Goal: Task Accomplishment & Management: Manage account settings

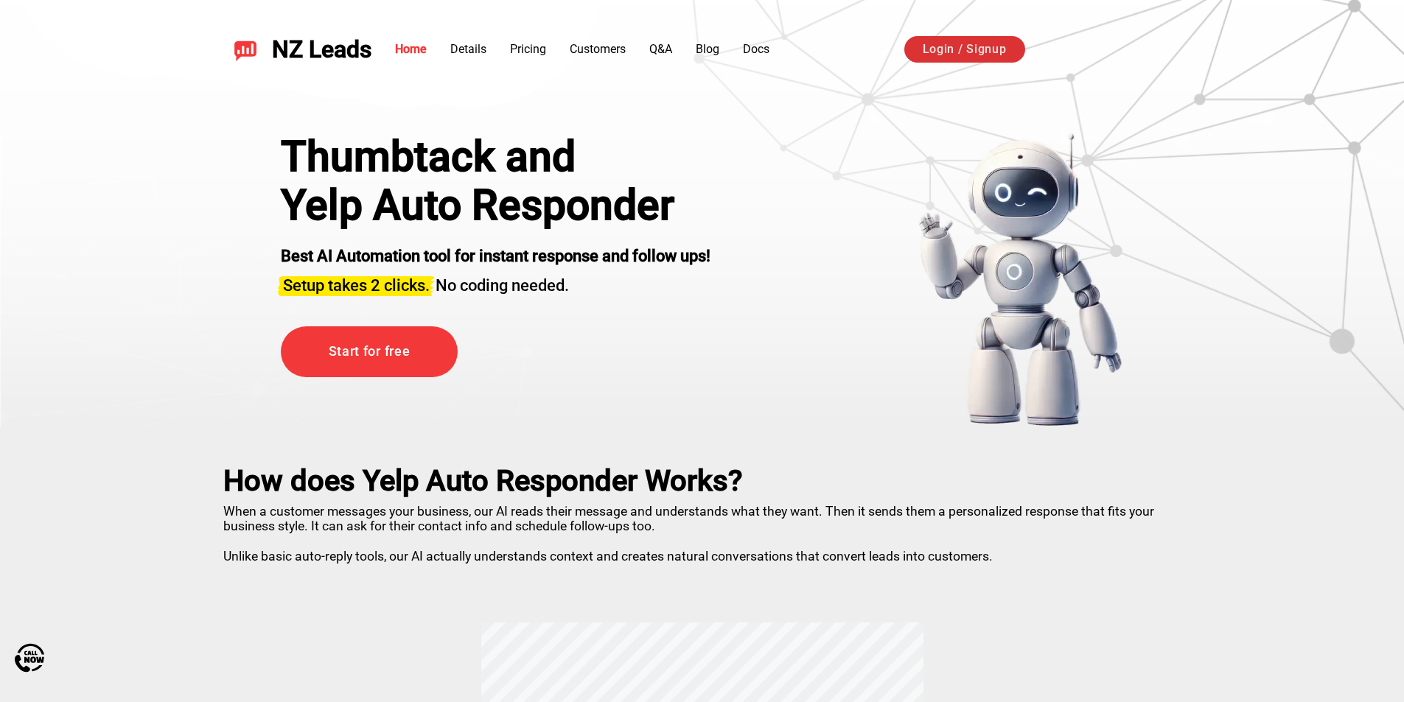
click at [982, 53] on link "Login / Signup" at bounding box center [964, 49] width 121 height 27
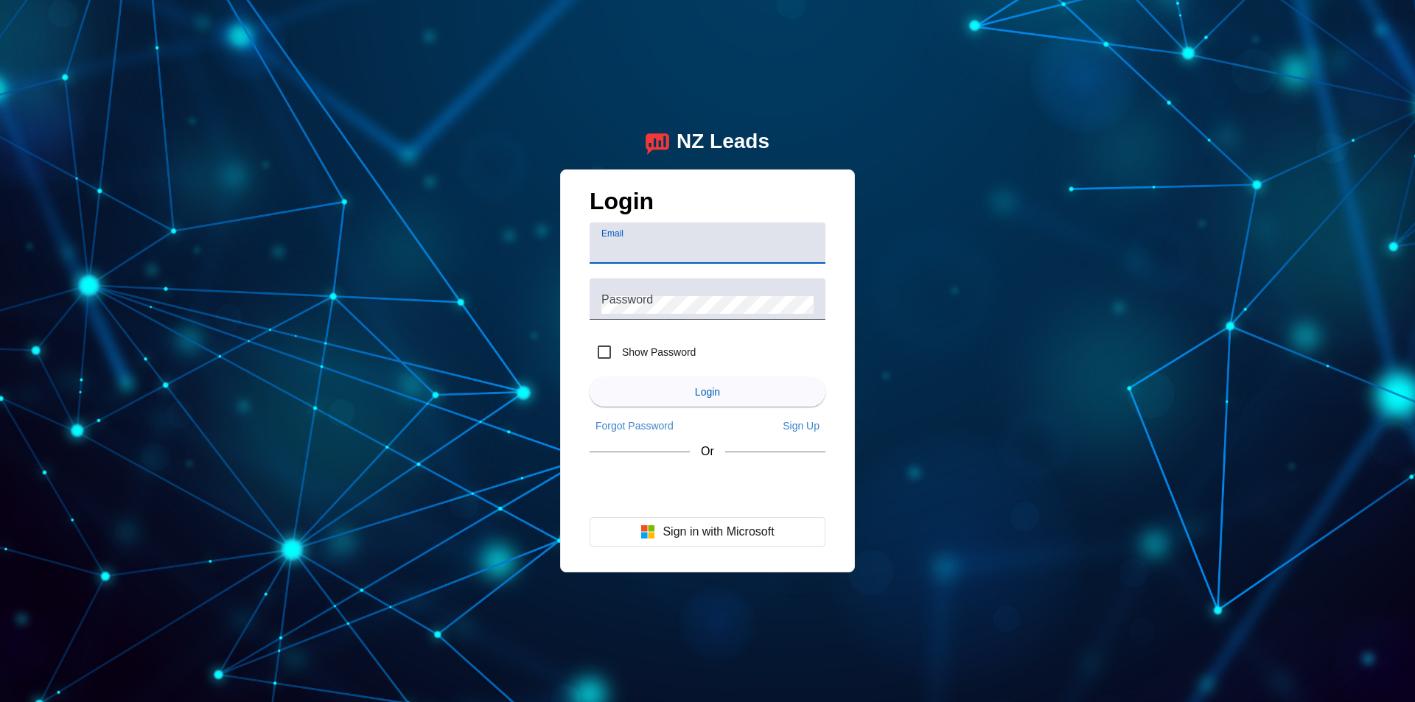
click at [713, 251] on input "Email" at bounding box center [707, 249] width 212 height 18
click at [666, 290] on div "Password" at bounding box center [707, 299] width 212 height 41
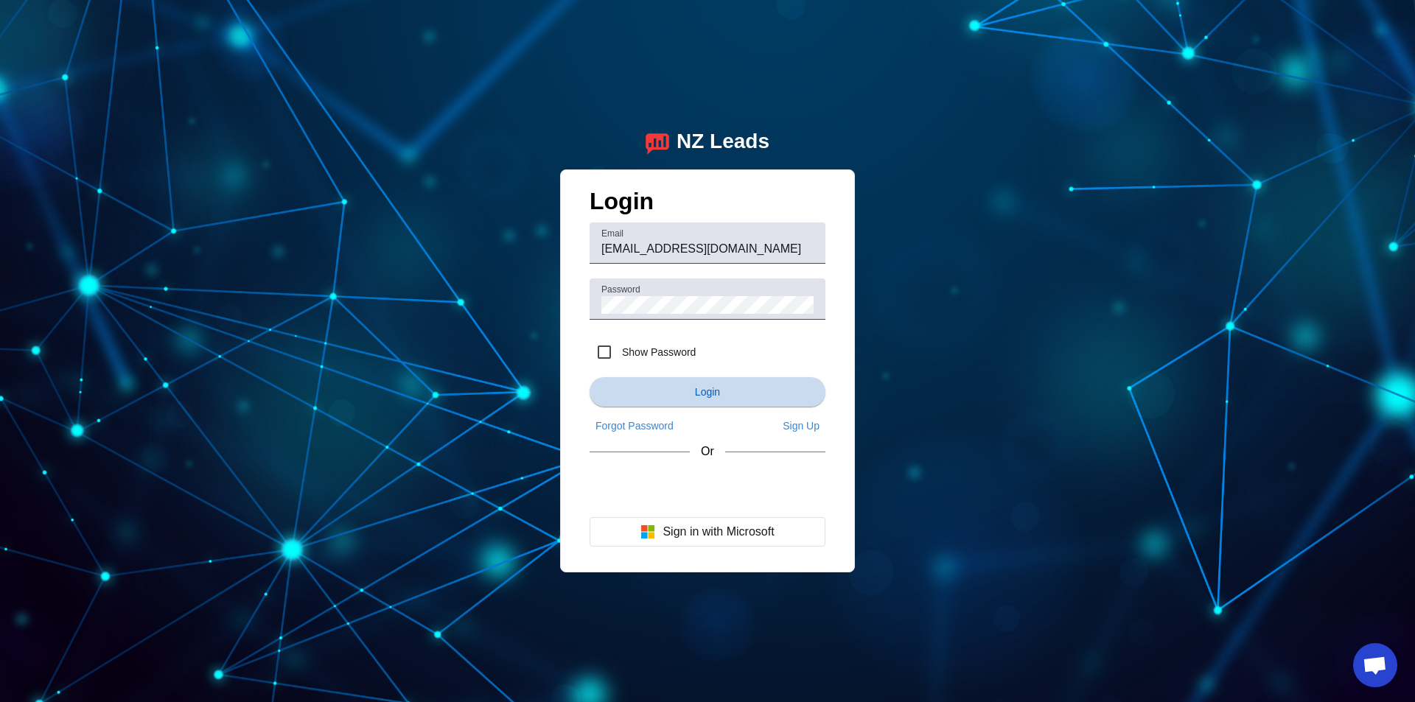
click at [748, 388] on span "submit" at bounding box center [708, 391] width 236 height 35
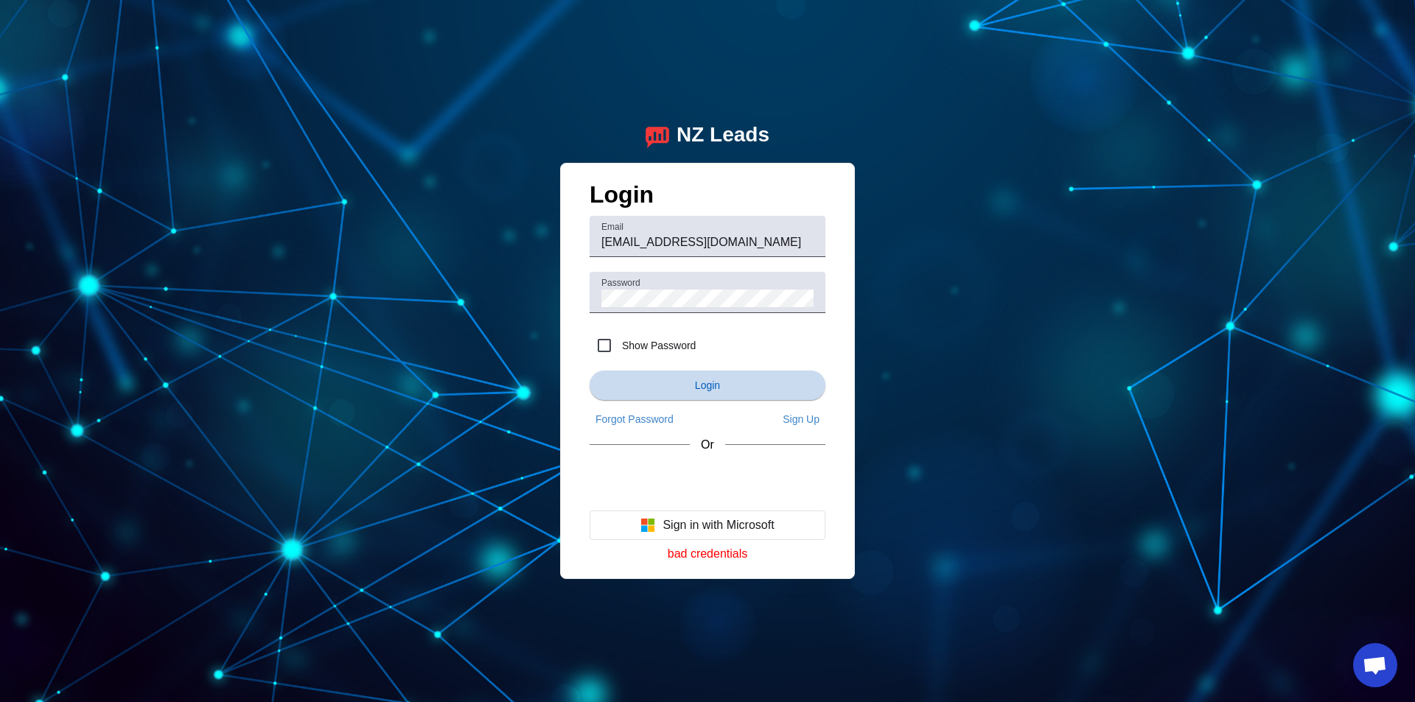
click at [693, 389] on span "submit" at bounding box center [708, 385] width 236 height 35
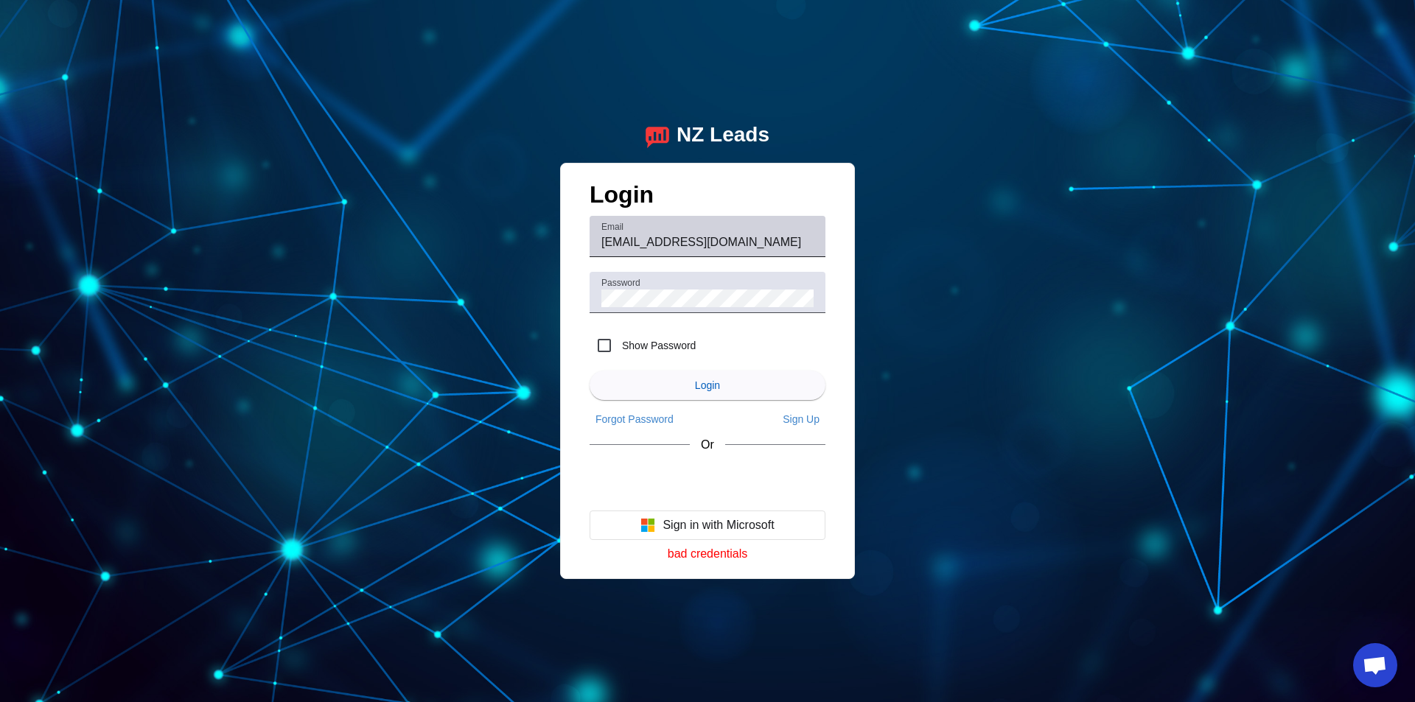
click at [777, 251] on div "Email [EMAIL_ADDRESS][DOMAIN_NAME]" at bounding box center [707, 236] width 212 height 41
drag, startPoint x: 666, startPoint y: 245, endPoint x: 559, endPoint y: 252, distance: 107.8
click at [559, 252] on div "NZ Leads Login Email [EMAIL_ADDRESS][DOMAIN_NAME] Password Show Password Login …" at bounding box center [707, 351] width 1415 height 702
click at [453, 304] on div "NZ Leads Login Email [EMAIL_ADDRESS][DOMAIN_NAME] Password Show Password Login …" at bounding box center [707, 351] width 1415 height 702
click at [590, 371] on button "Login" at bounding box center [708, 385] width 236 height 29
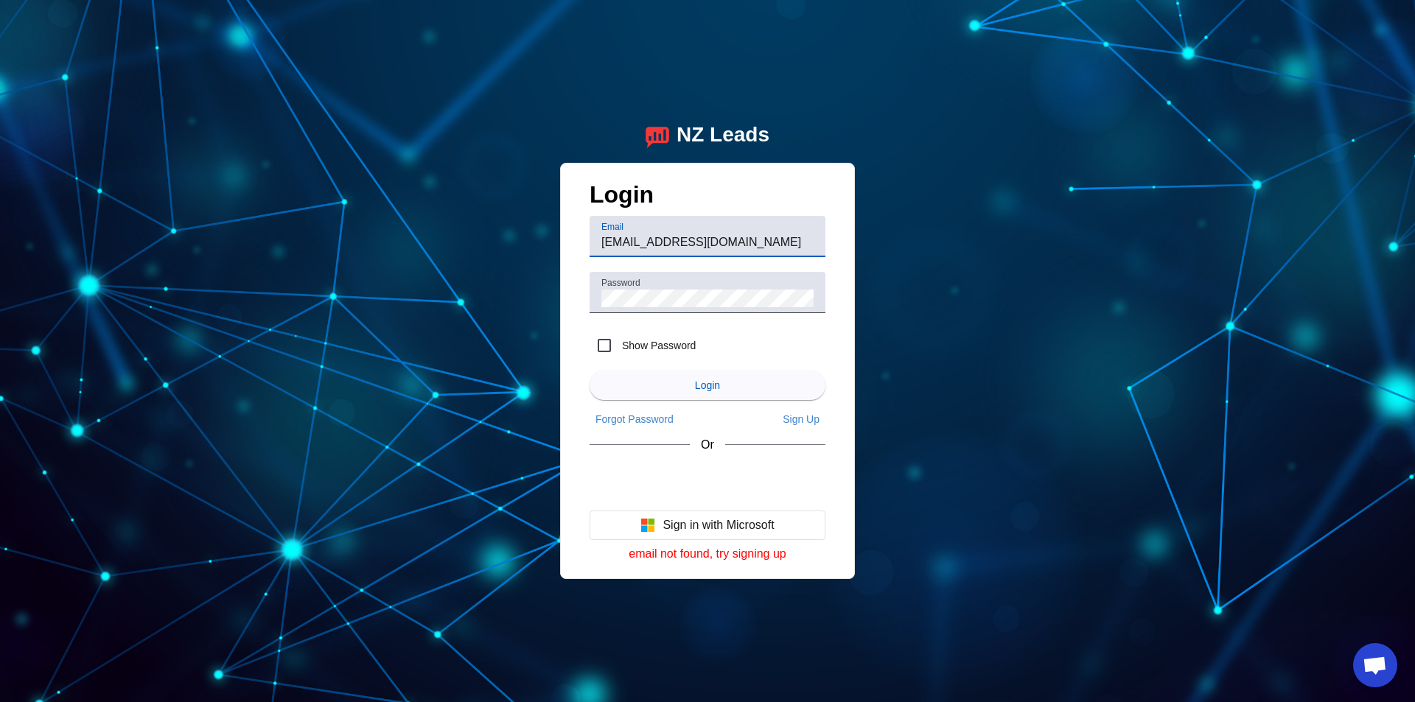
drag, startPoint x: 727, startPoint y: 242, endPoint x: 218, endPoint y: 236, distance: 509.3
click at [232, 236] on div "NZ Leads Login Email [EMAIL_ADDRESS][DOMAIN_NAME] Password Show Password Login …" at bounding box center [707, 351] width 1415 height 702
type input "[EMAIL_ADDRESS][DOMAIN_NAME]"
click at [590, 371] on button "Login" at bounding box center [708, 385] width 236 height 29
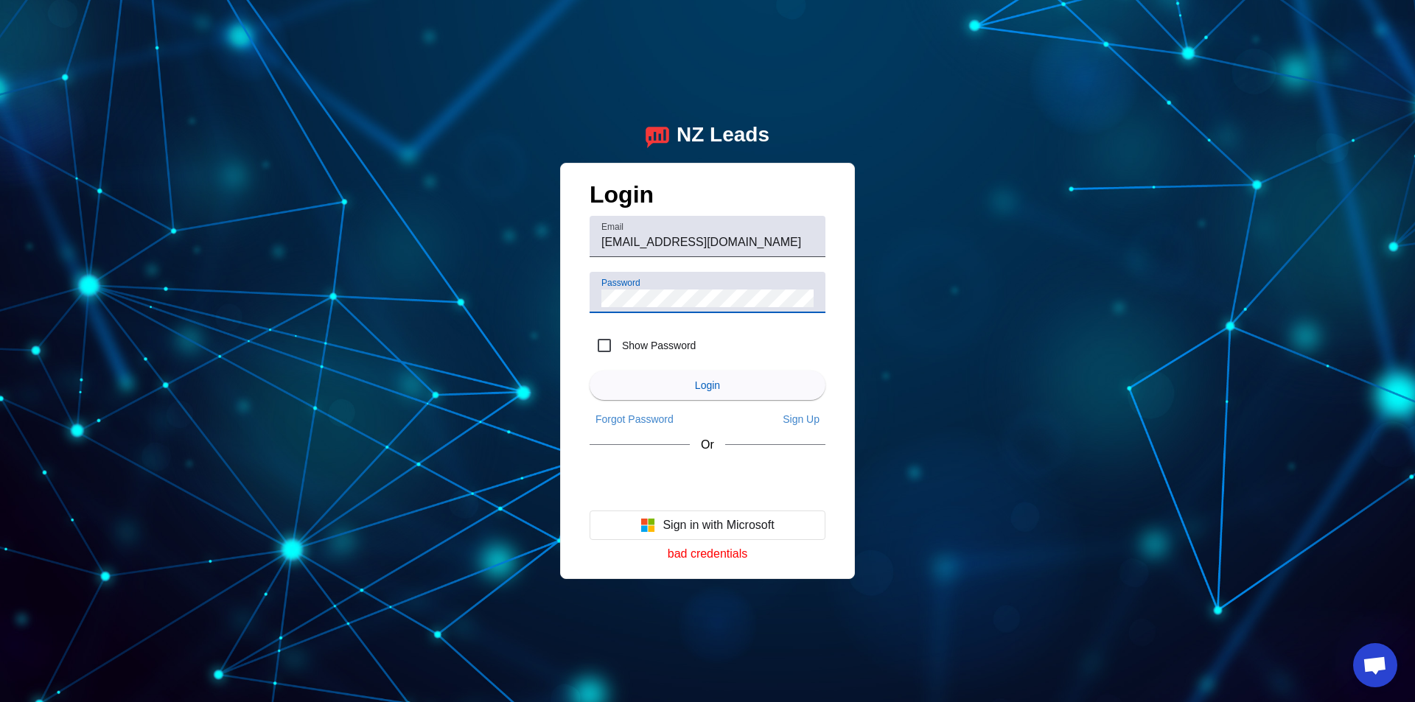
click at [590, 371] on button "Login" at bounding box center [708, 385] width 236 height 29
click at [604, 351] on input "Show Password" at bounding box center [604, 345] width 29 height 29
checkbox input "true"
click at [590, 371] on button "Login" at bounding box center [708, 385] width 236 height 29
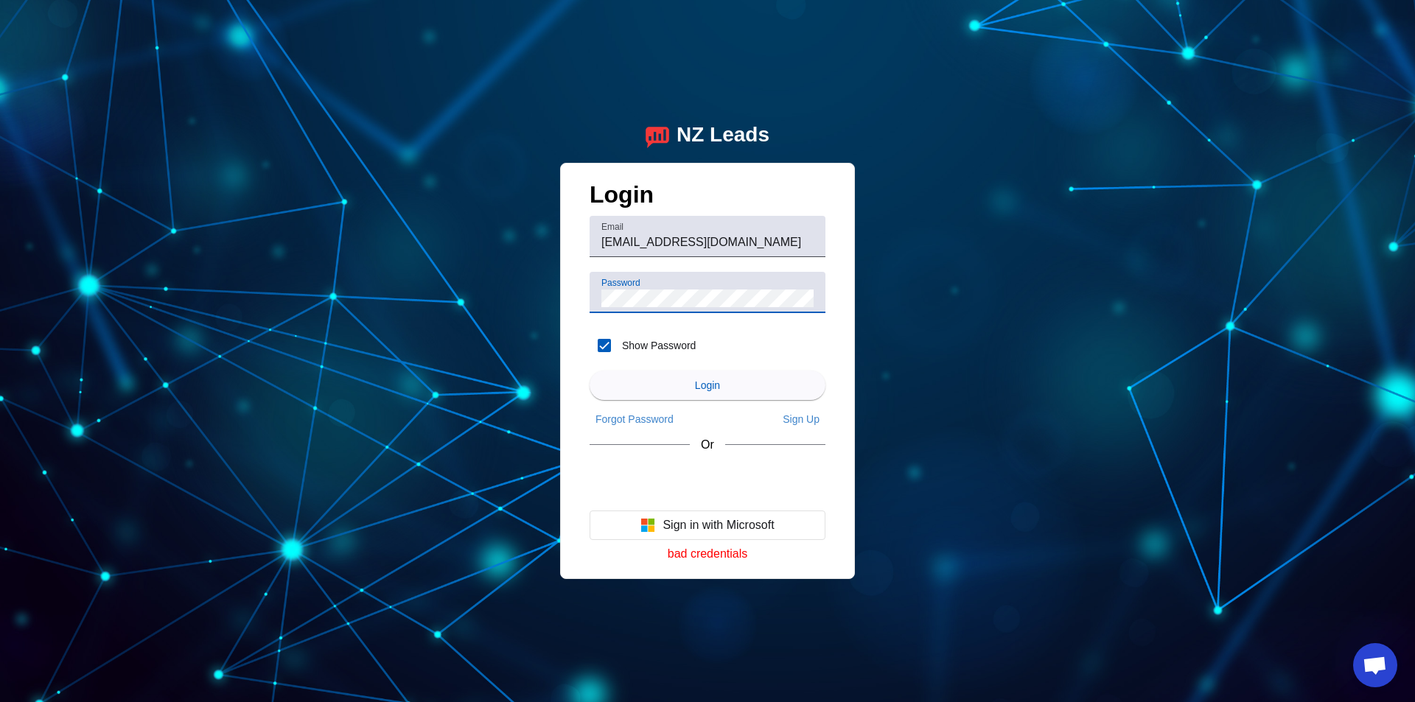
click at [590, 371] on button "Login" at bounding box center [708, 385] width 236 height 29
click at [626, 424] on span "Forgot Password" at bounding box center [634, 419] width 78 height 12
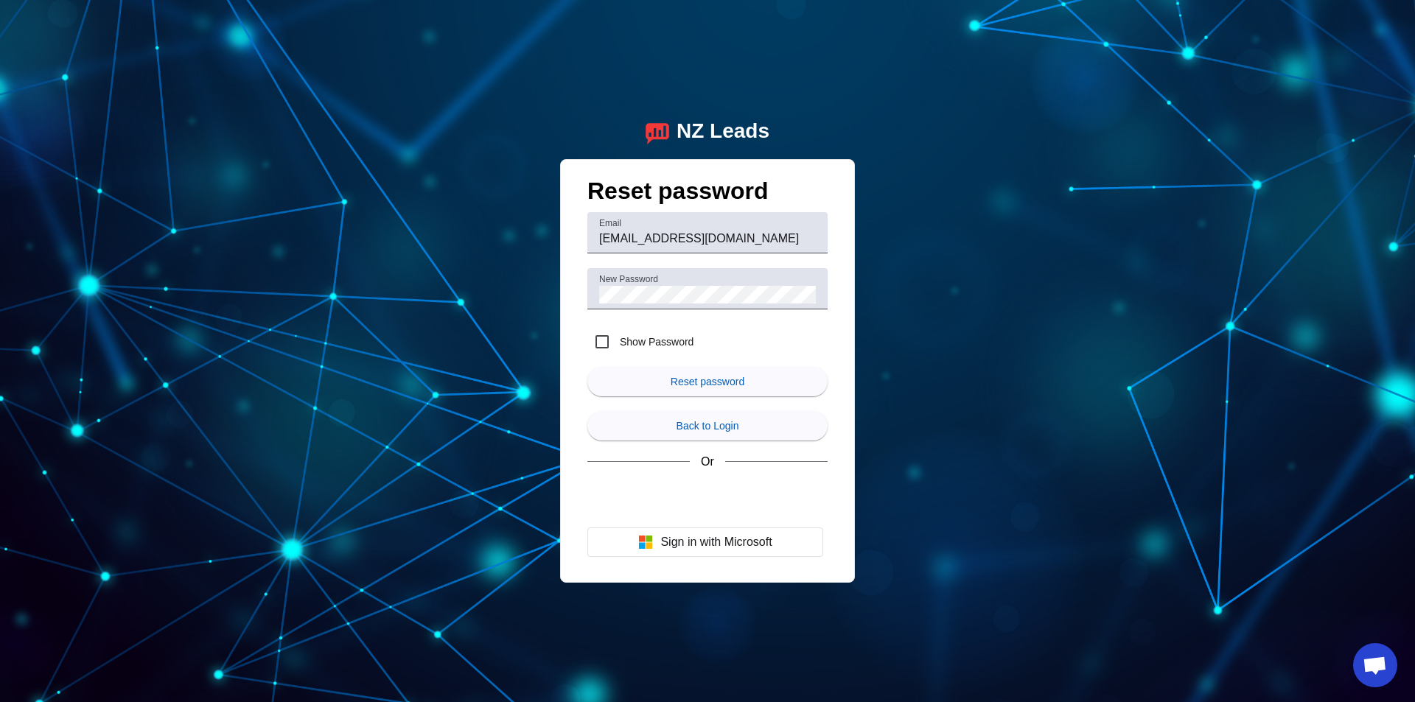
click at [630, 338] on label "Show Password" at bounding box center [655, 342] width 77 height 15
click at [617, 338] on input "Show Password" at bounding box center [601, 341] width 29 height 29
checkbox input "true"
click at [654, 375] on span "submit" at bounding box center [707, 381] width 240 height 35
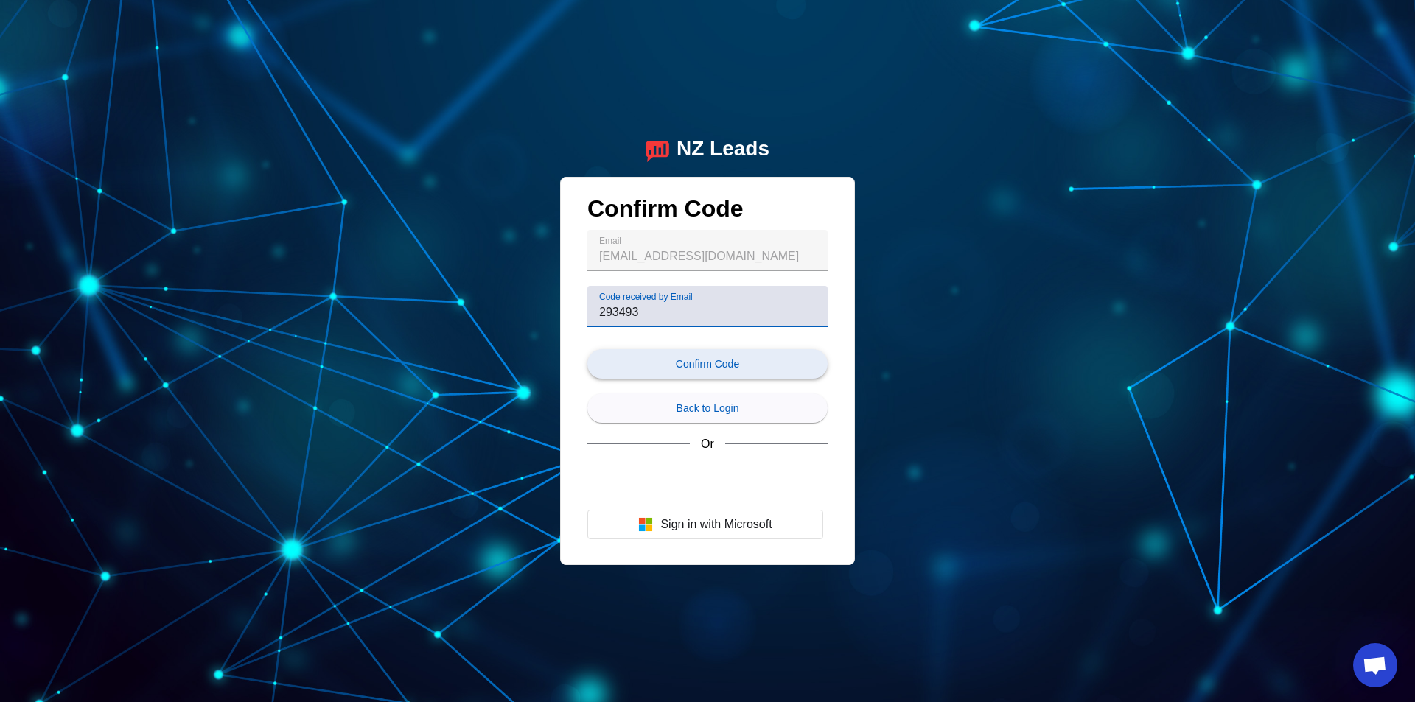
type input "293493"
click at [727, 364] on span "Confirm Code" at bounding box center [707, 364] width 63 height 12
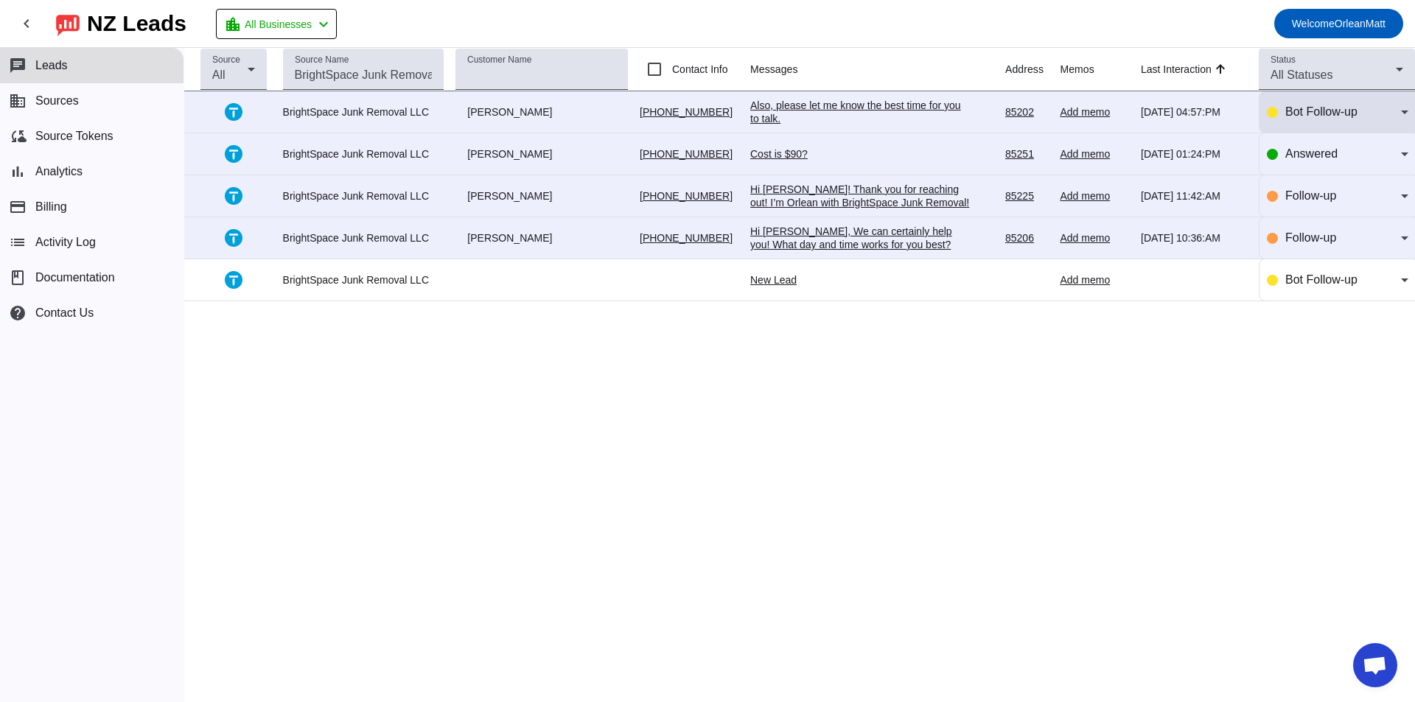
click at [1305, 104] on div "Bot Follow-up" at bounding box center [1343, 112] width 116 height 18
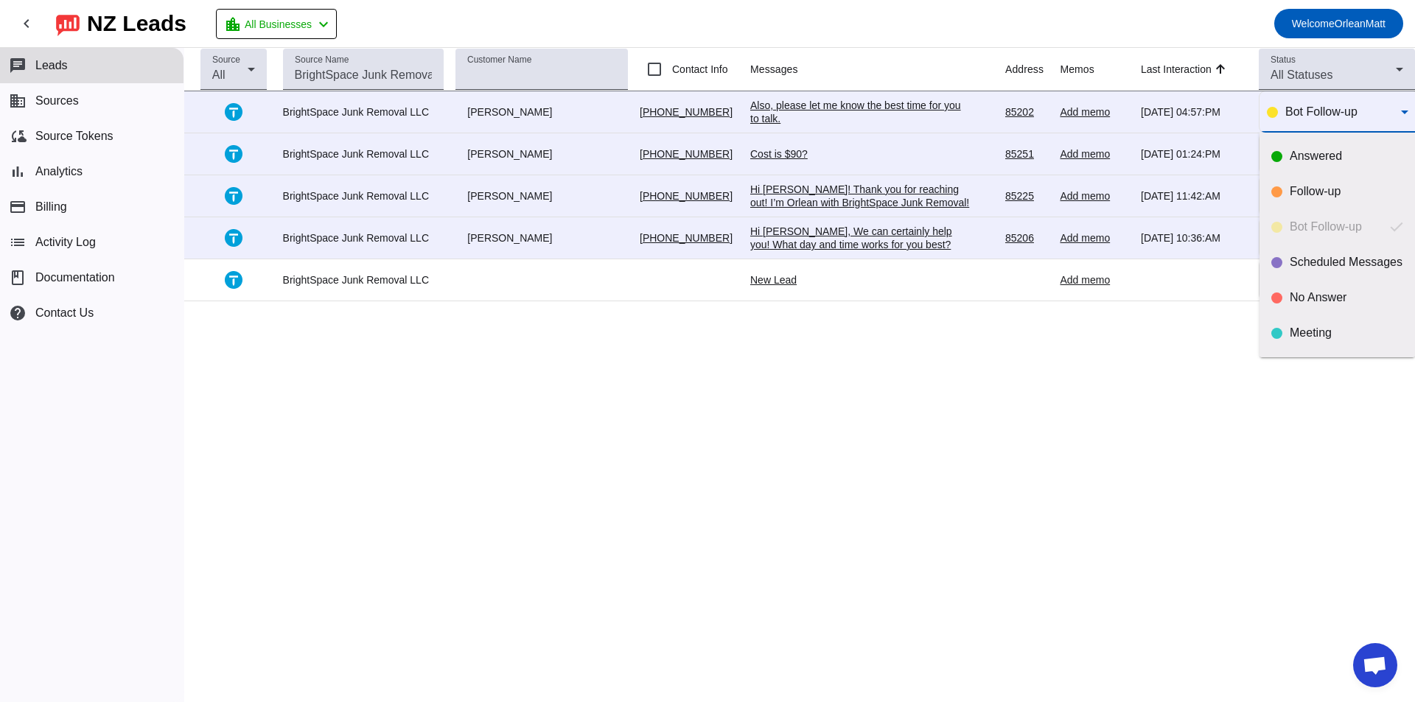
click at [1317, 109] on div at bounding box center [707, 351] width 1415 height 702
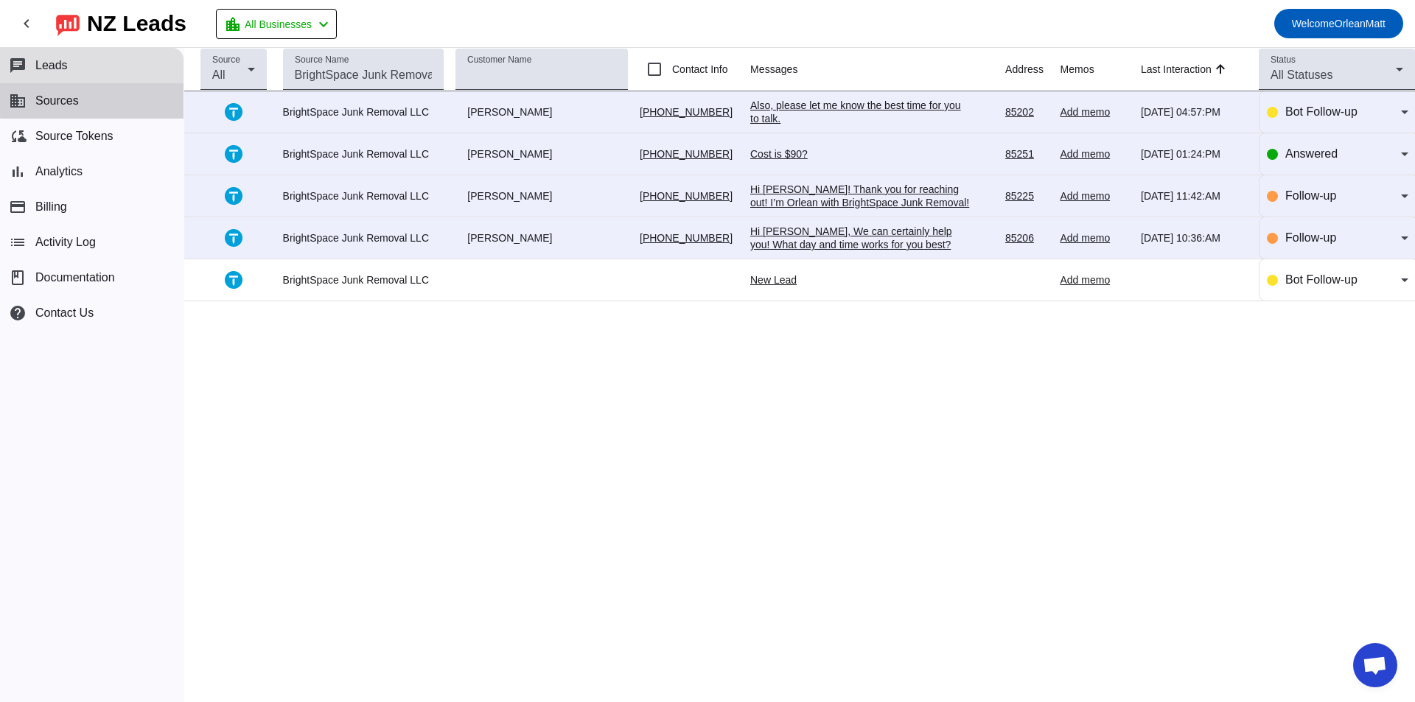
click at [102, 99] on button "business Sources" at bounding box center [92, 100] width 184 height 35
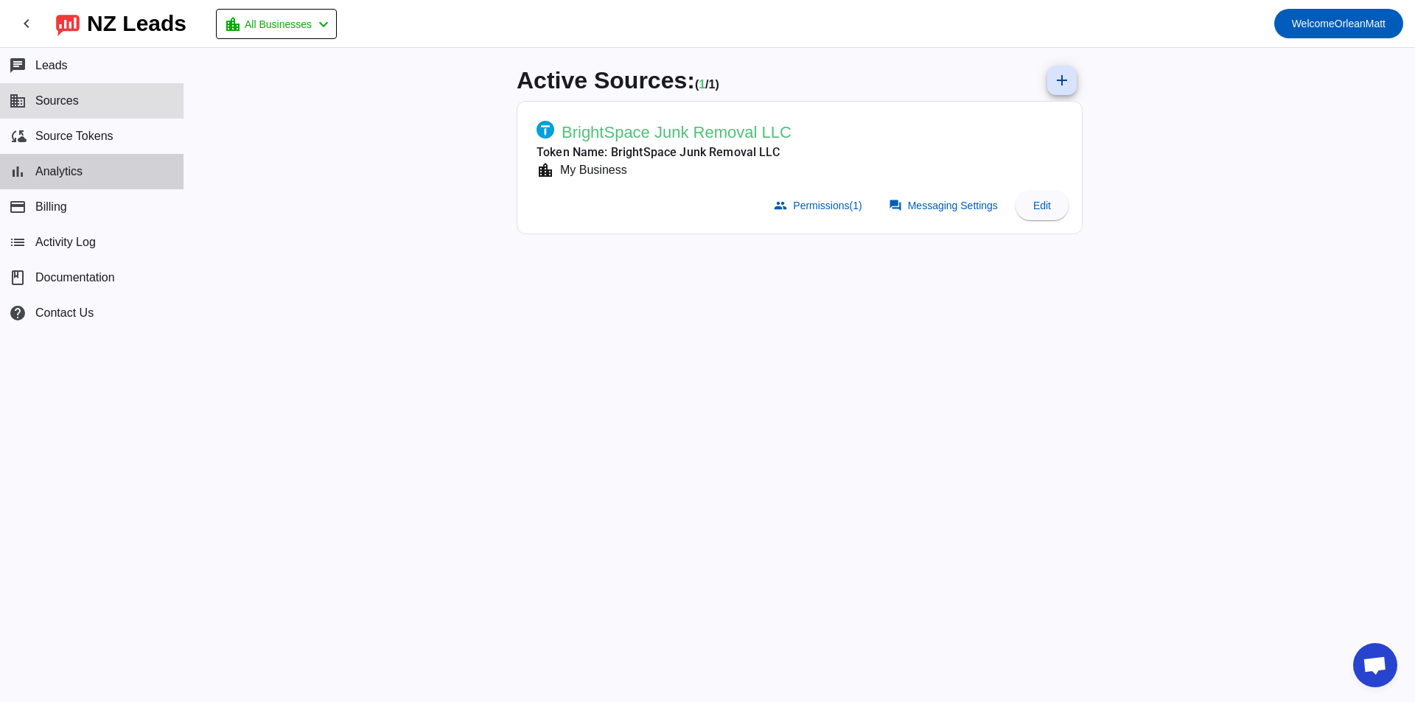
click at [122, 158] on button "bar_chart Analytics" at bounding box center [92, 171] width 184 height 35
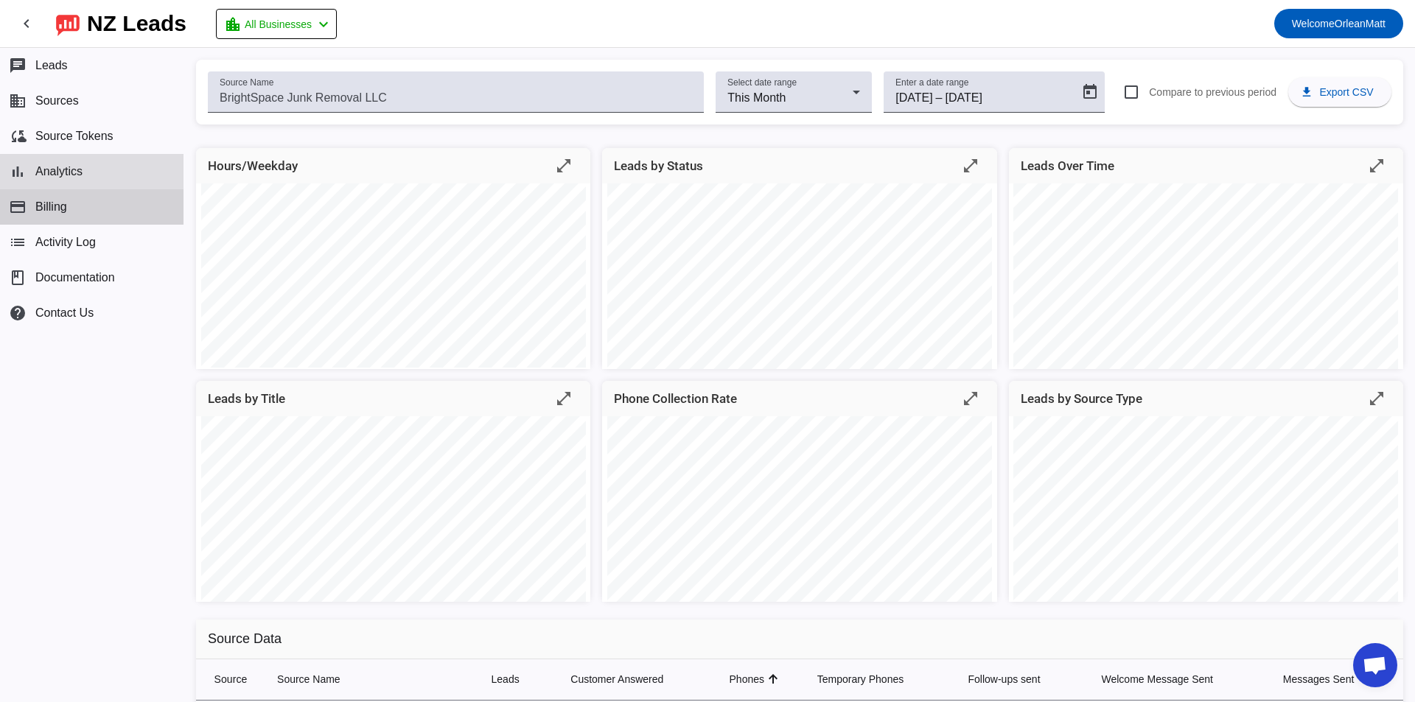
click at [127, 201] on button "payment Billing" at bounding box center [92, 206] width 184 height 35
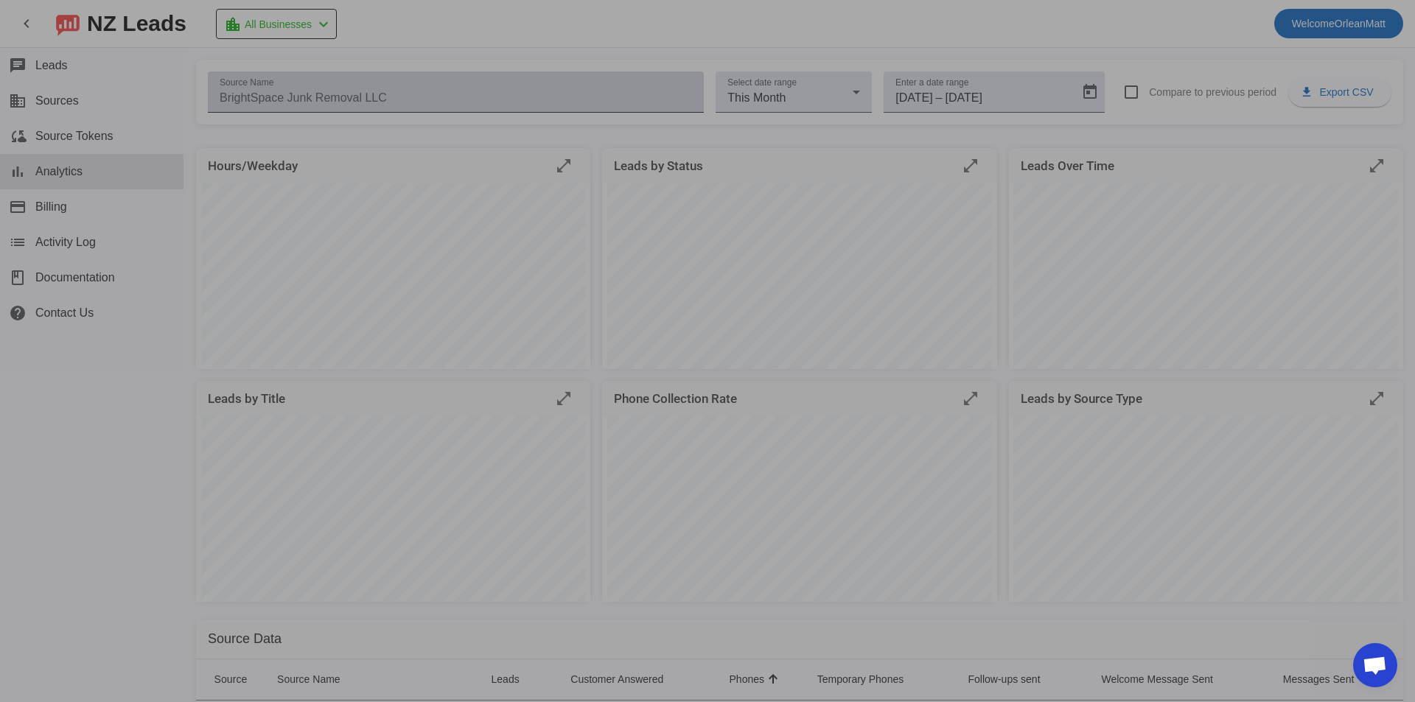
drag, startPoint x: 249, startPoint y: 222, endPoint x: 314, endPoint y: 99, distance: 138.5
click at [314, 99] on div at bounding box center [707, 351] width 1415 height 702
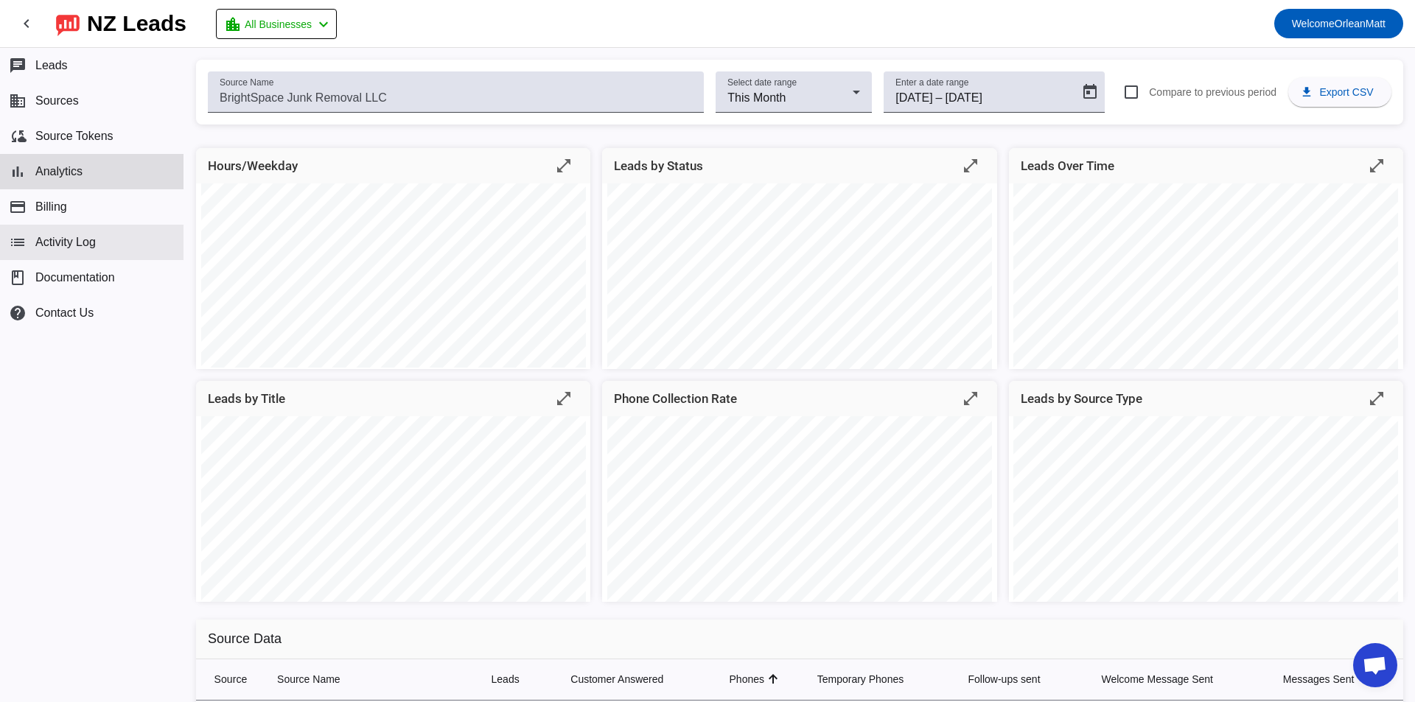
click at [106, 239] on button "list Activity Log" at bounding box center [92, 242] width 184 height 35
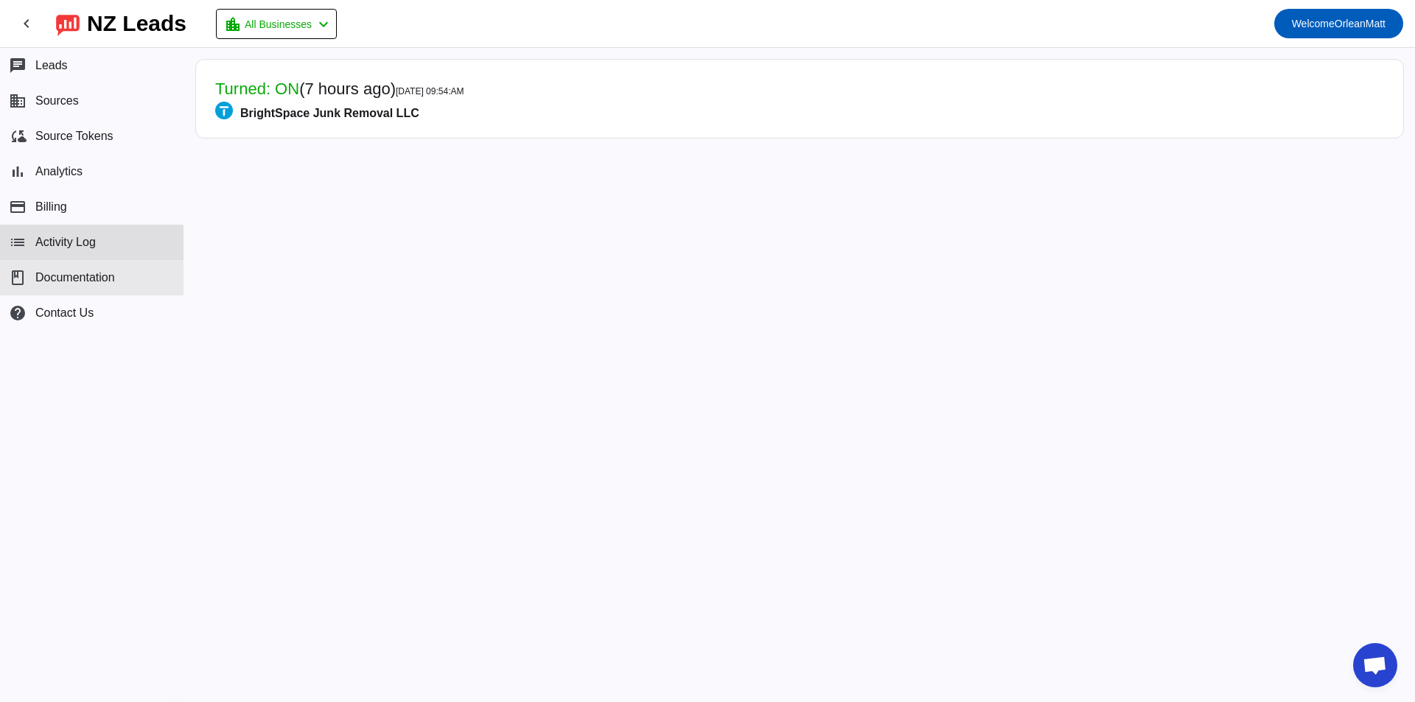
click at [108, 280] on span "Documentation" at bounding box center [75, 277] width 80 height 13
click at [125, 55] on button "chat Leads" at bounding box center [92, 65] width 184 height 35
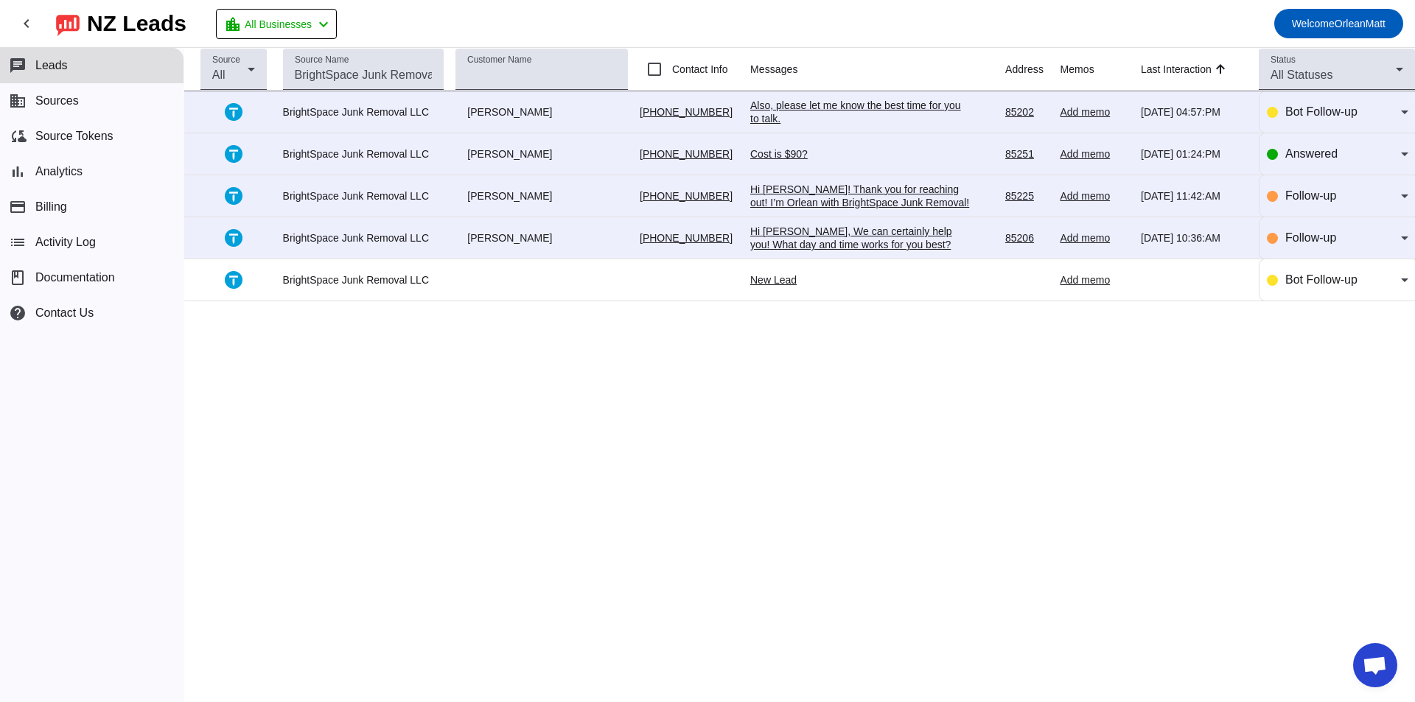
click at [769, 69] on th "Messages" at bounding box center [877, 69] width 255 height 43
click at [1066, 108] on div "Add memo" at bounding box center [1094, 111] width 69 height 13
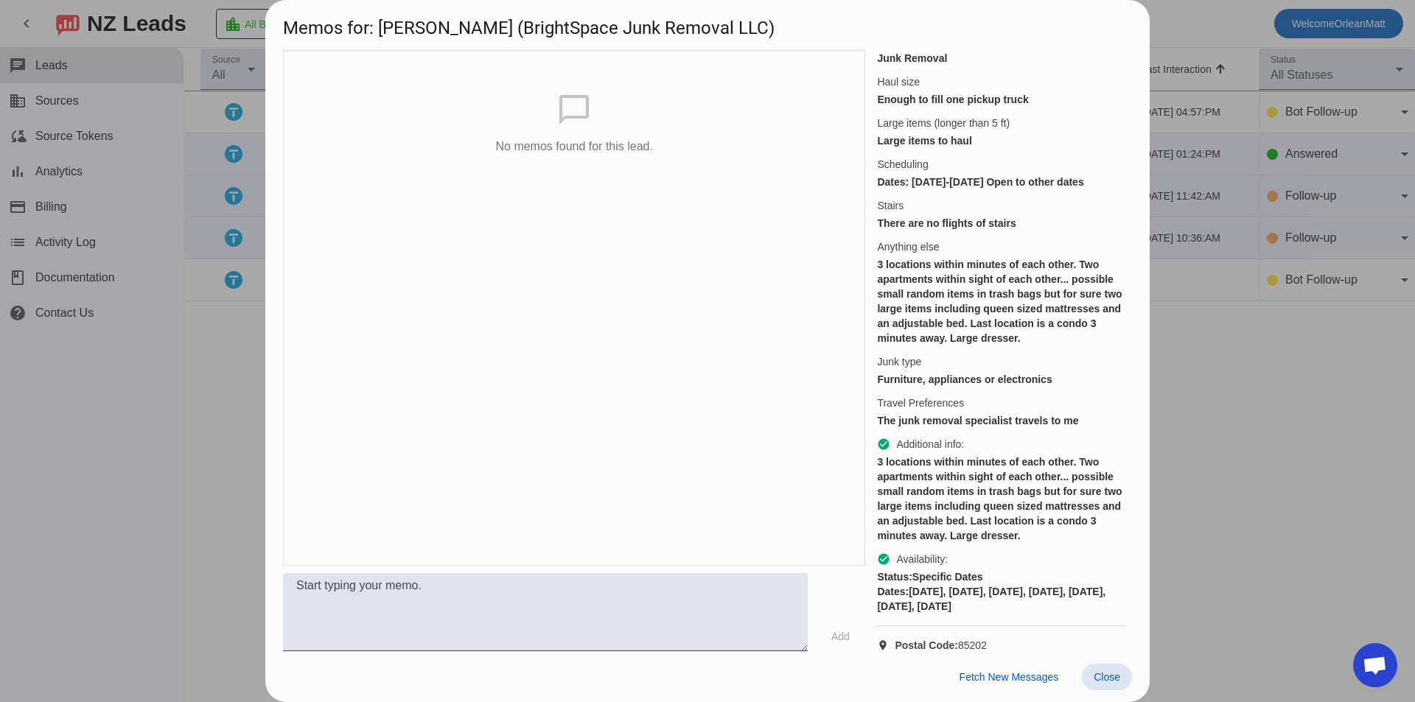
scroll to position [254, 0]
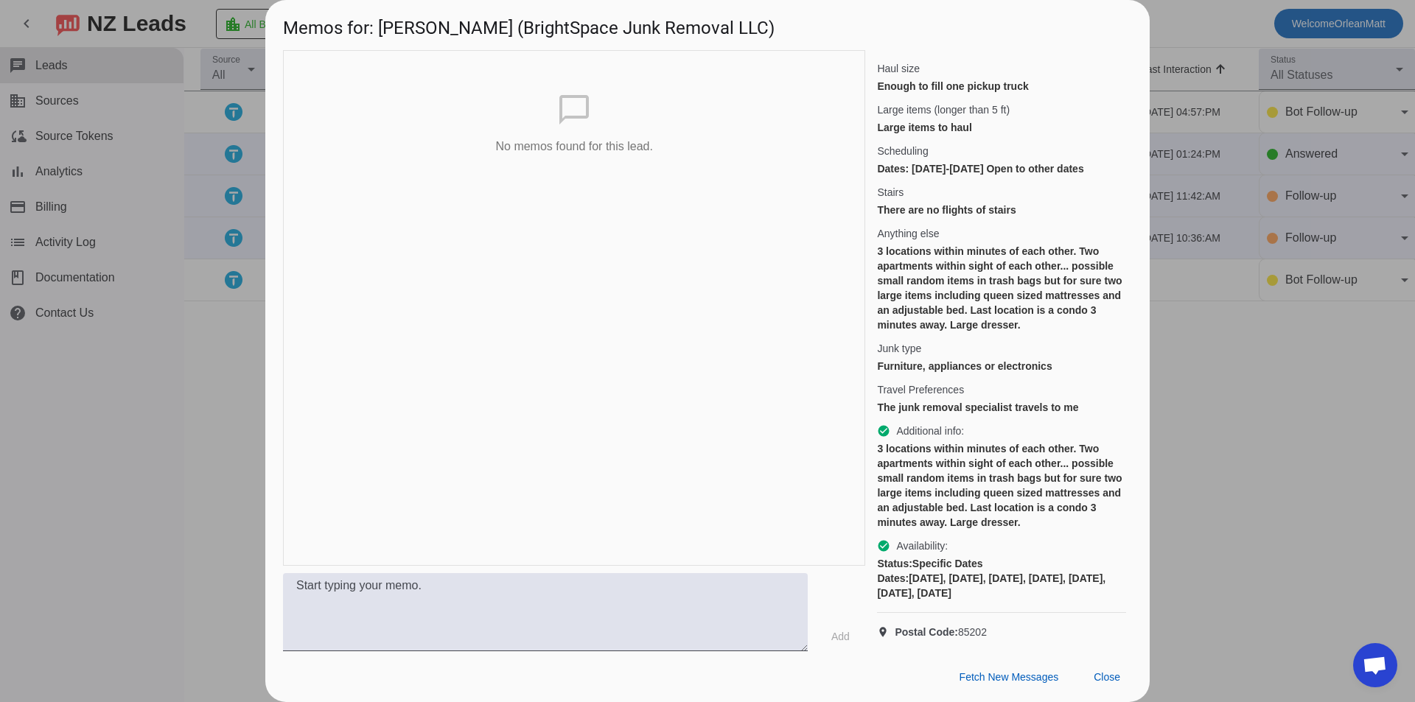
click at [1205, 438] on div at bounding box center [707, 351] width 1415 height 702
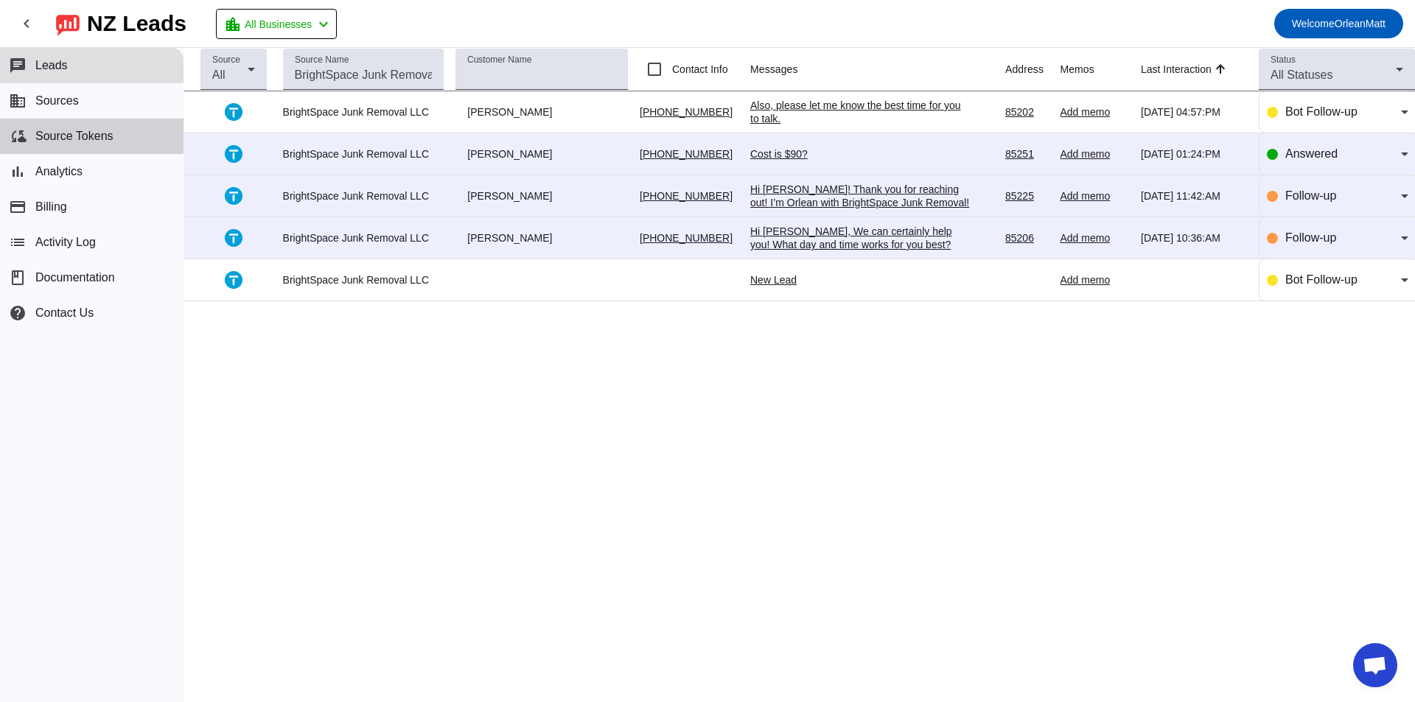
click at [111, 130] on span "Source Tokens" at bounding box center [74, 136] width 78 height 13
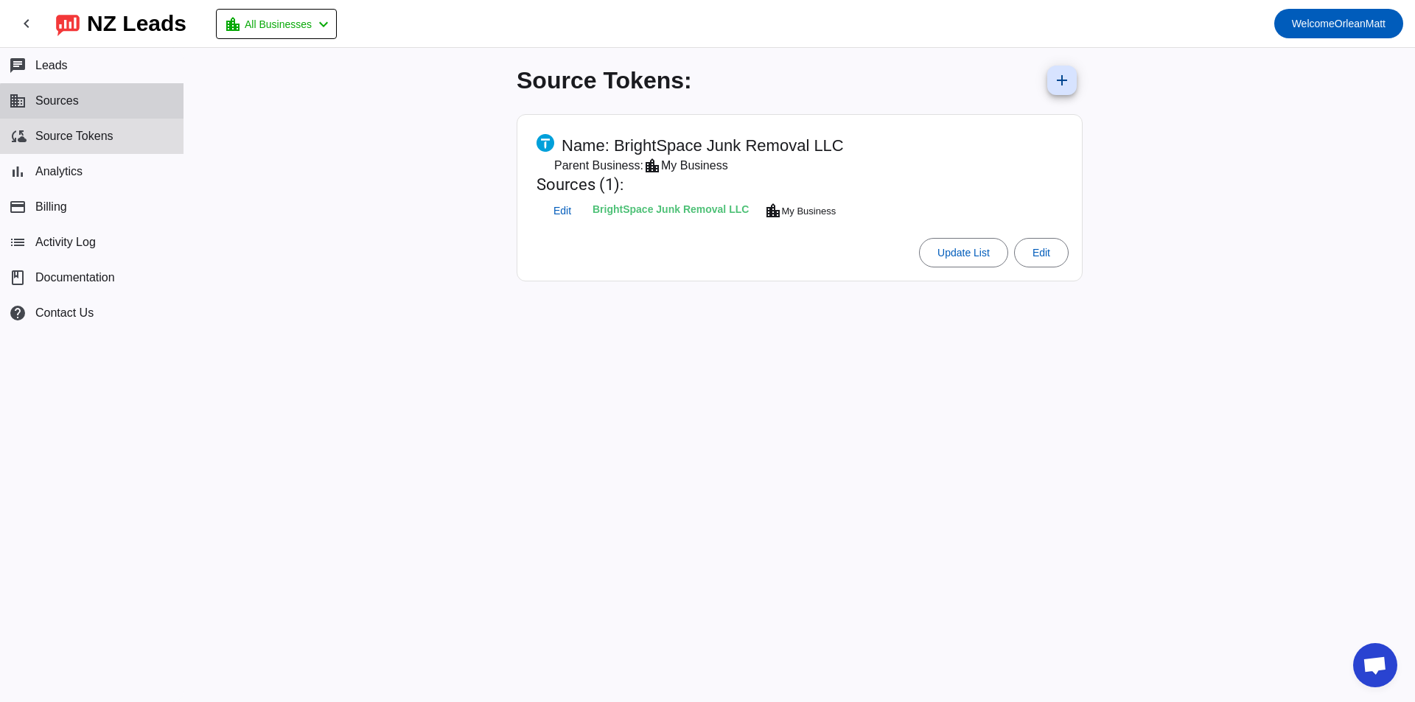
click at [124, 114] on button "business Sources" at bounding box center [92, 100] width 184 height 35
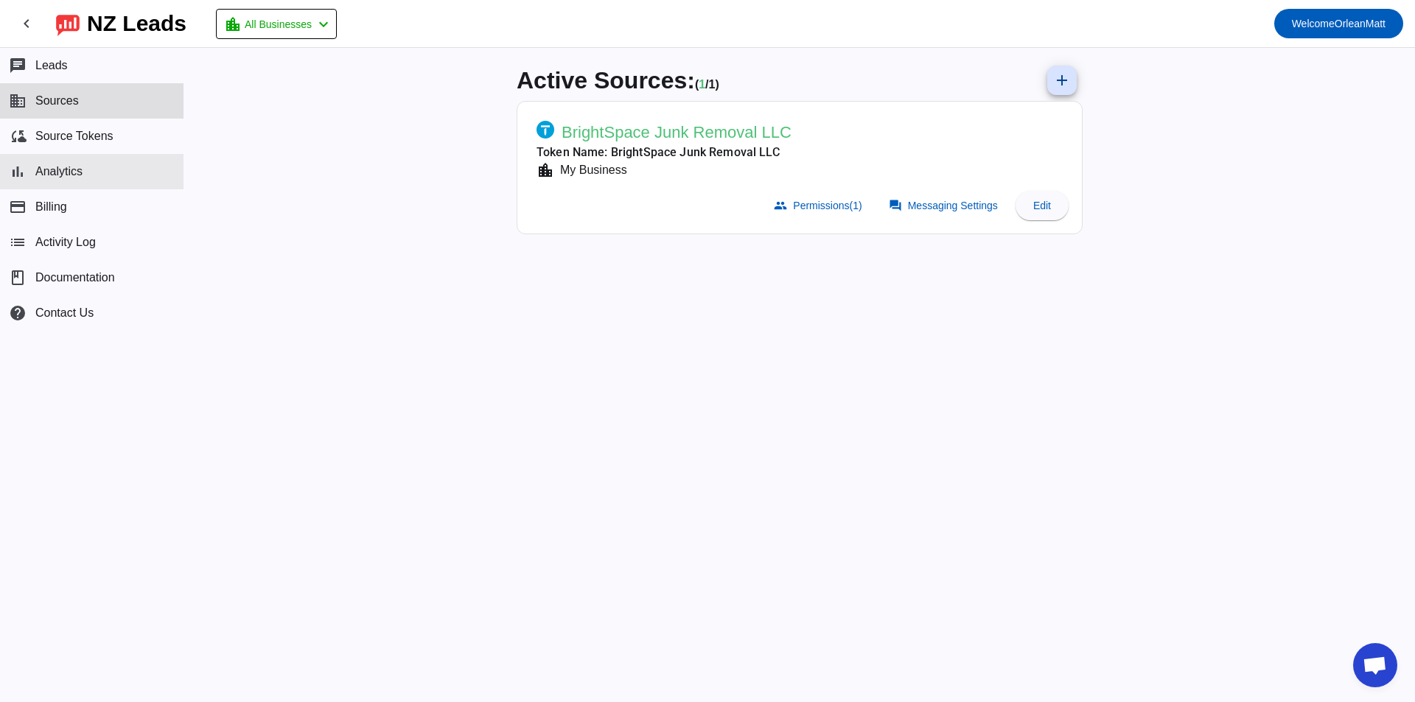
click at [133, 175] on button "bar_chart Analytics" at bounding box center [92, 171] width 184 height 35
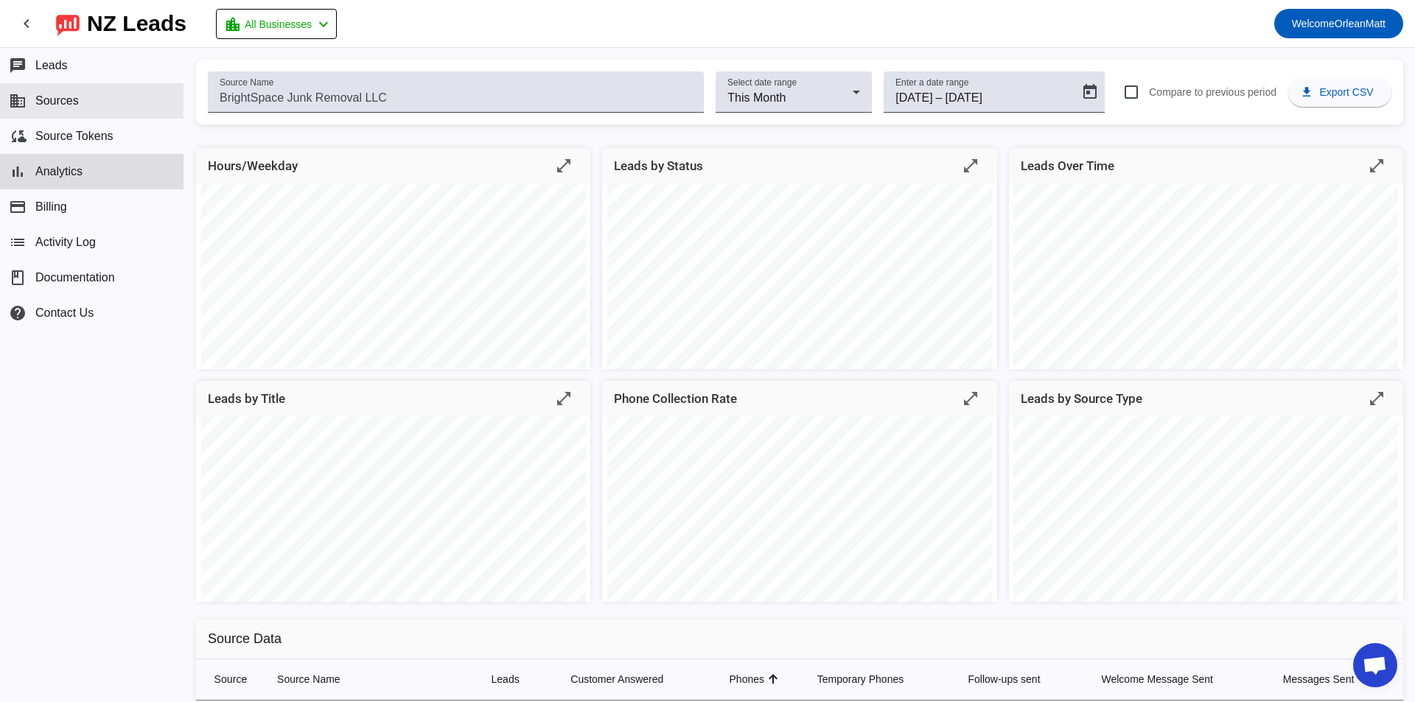
click at [144, 101] on button "business Sources" at bounding box center [92, 100] width 184 height 35
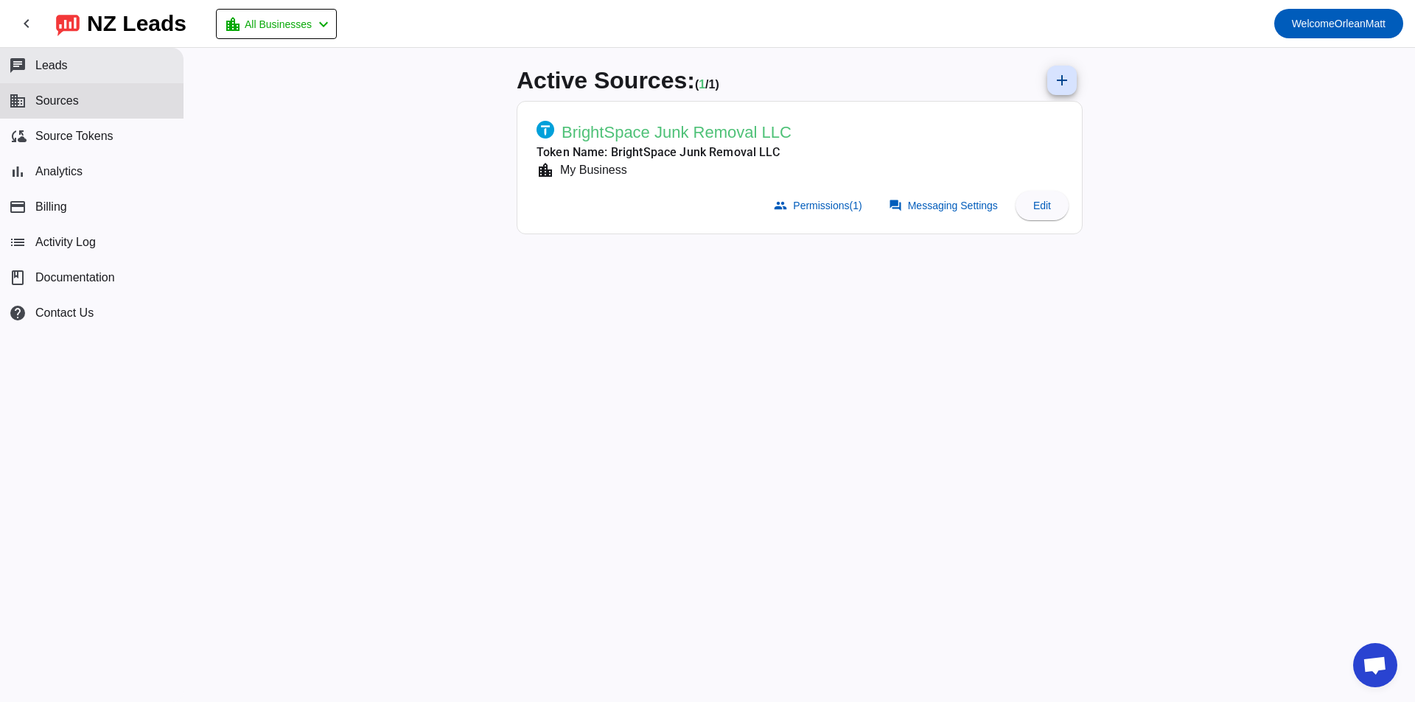
click at [117, 68] on button "chat Leads" at bounding box center [92, 65] width 184 height 35
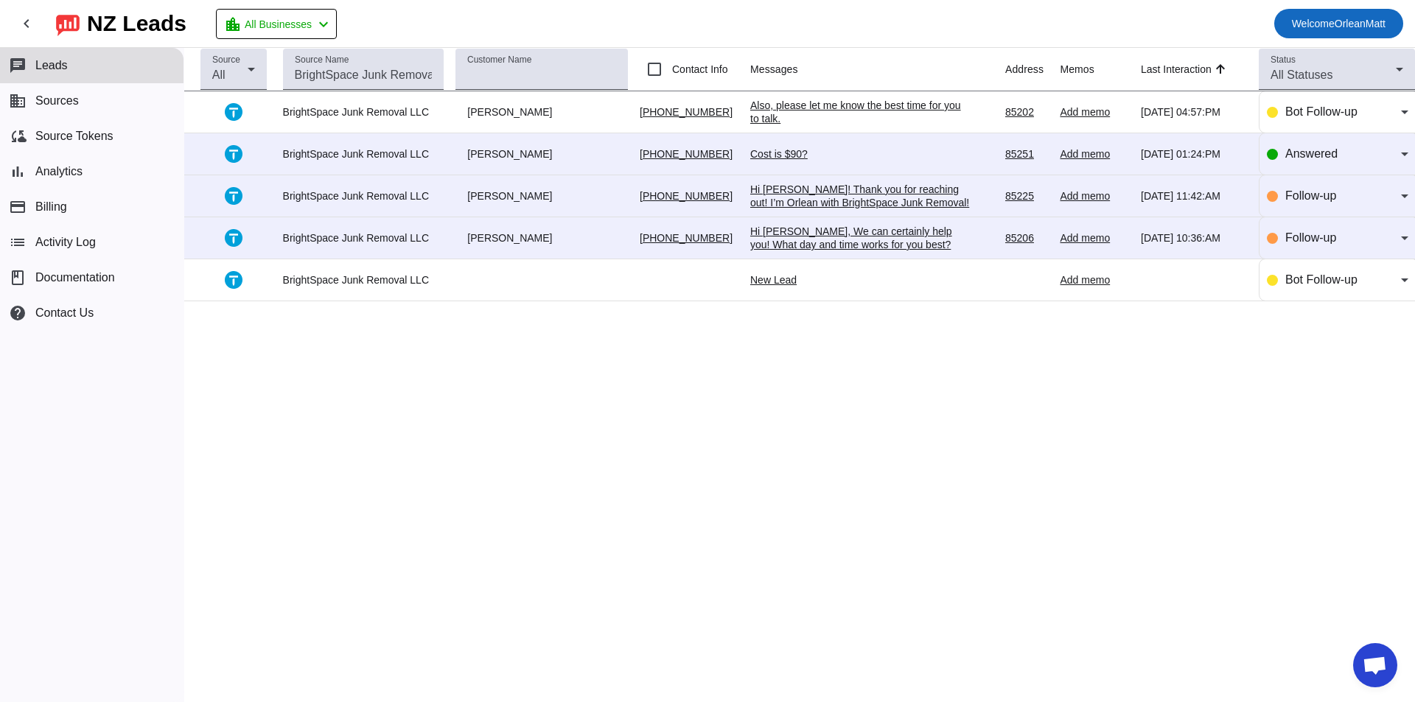
click at [1282, 24] on span at bounding box center [1338, 23] width 129 height 35
click at [1101, 7] on div at bounding box center [707, 351] width 1415 height 702
click at [268, 19] on span "All Businesses" at bounding box center [278, 24] width 67 height 21
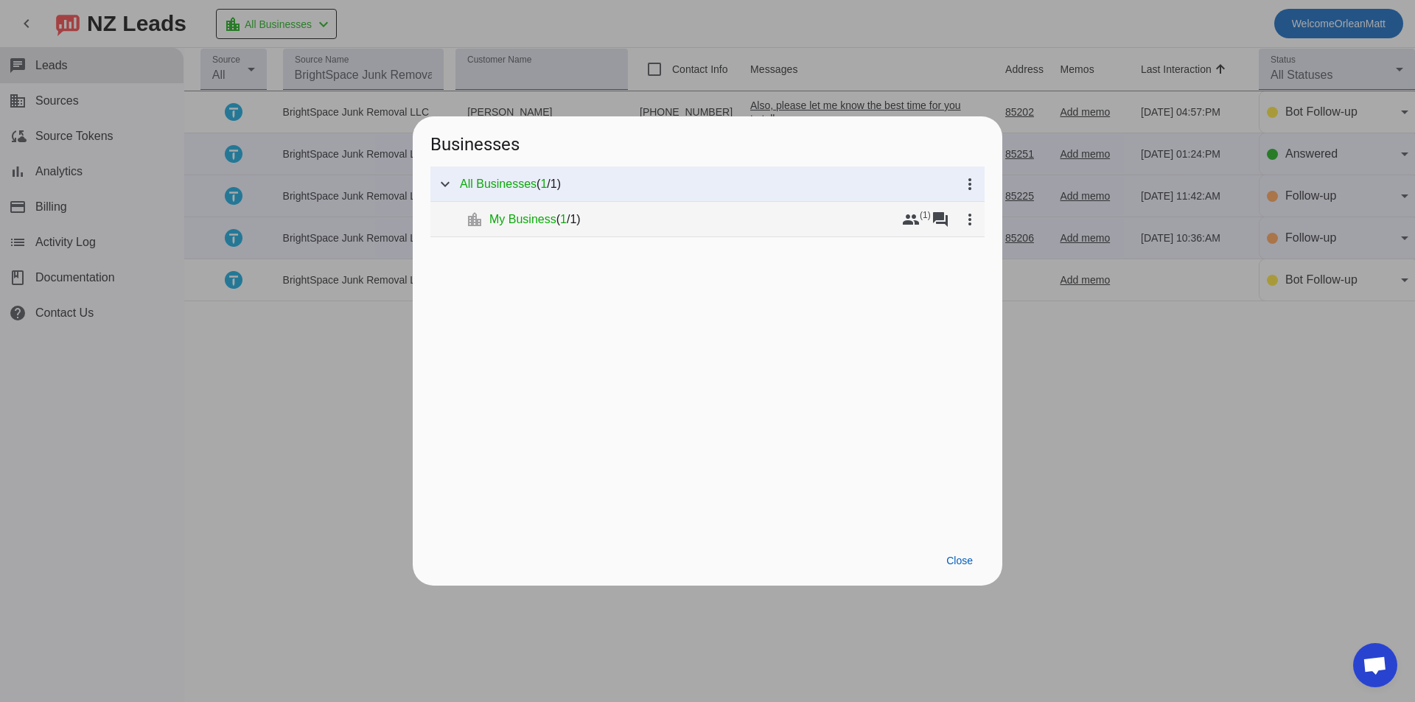
click at [716, 217] on div "My Business ( 1 / 1 )" at bounding box center [692, 219] width 407 height 15
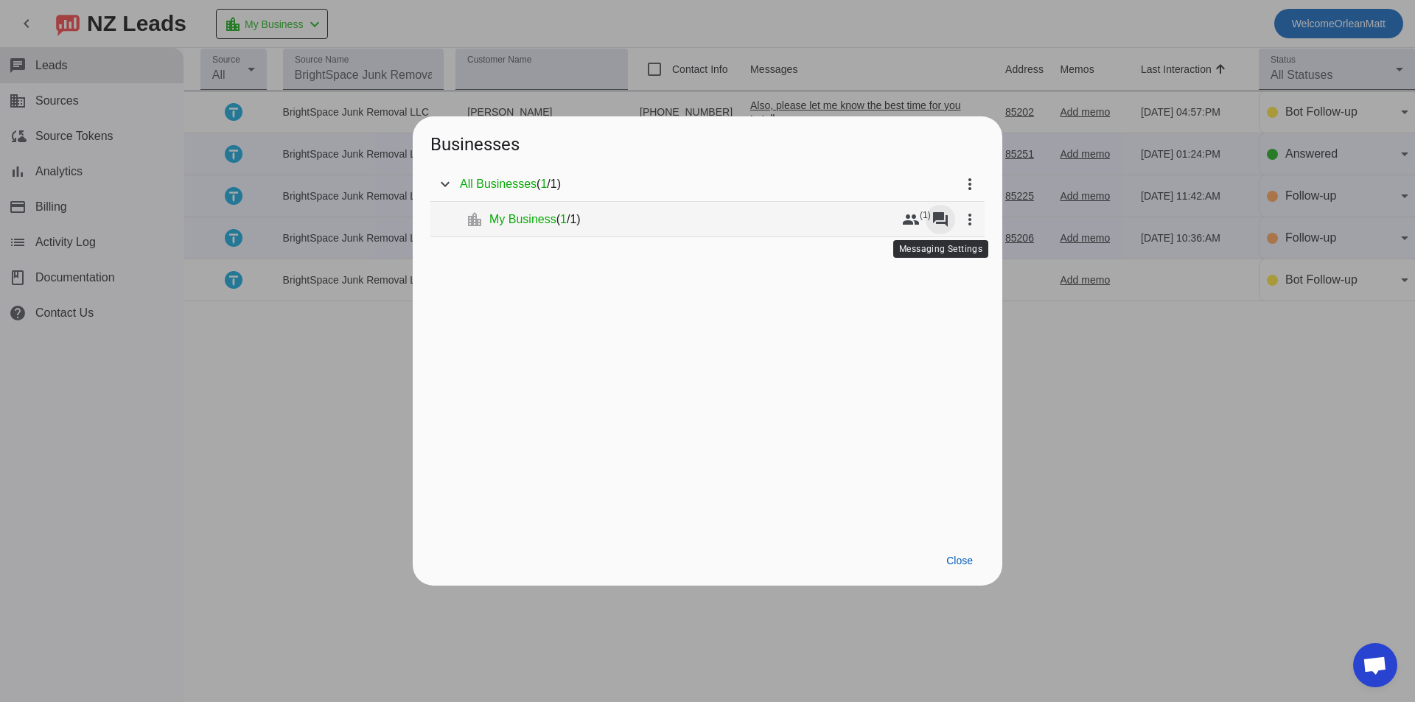
click at [929, 213] on span at bounding box center [940, 219] width 35 height 35
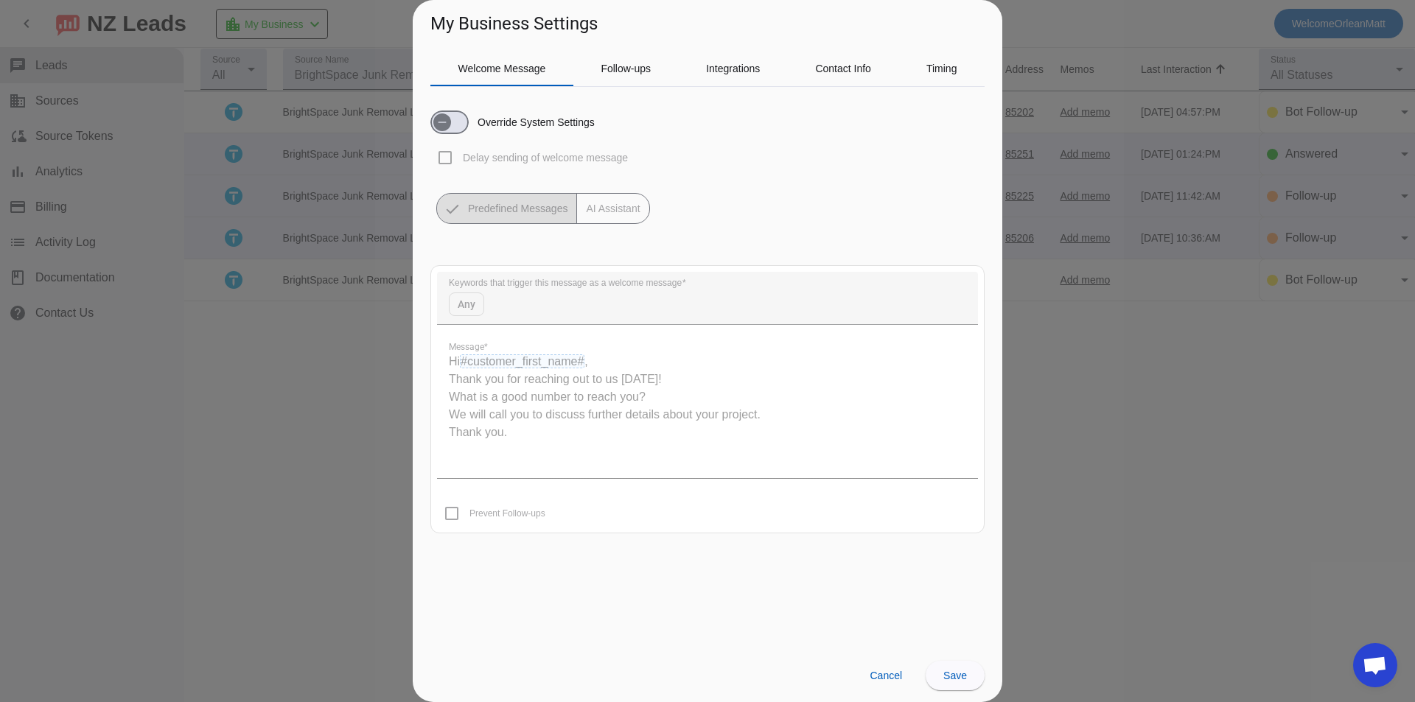
click at [483, 124] on label "Override System Settings" at bounding box center [535, 122] width 120 height 15
click at [469, 124] on button "Override System Settings" at bounding box center [449, 123] width 38 height 24
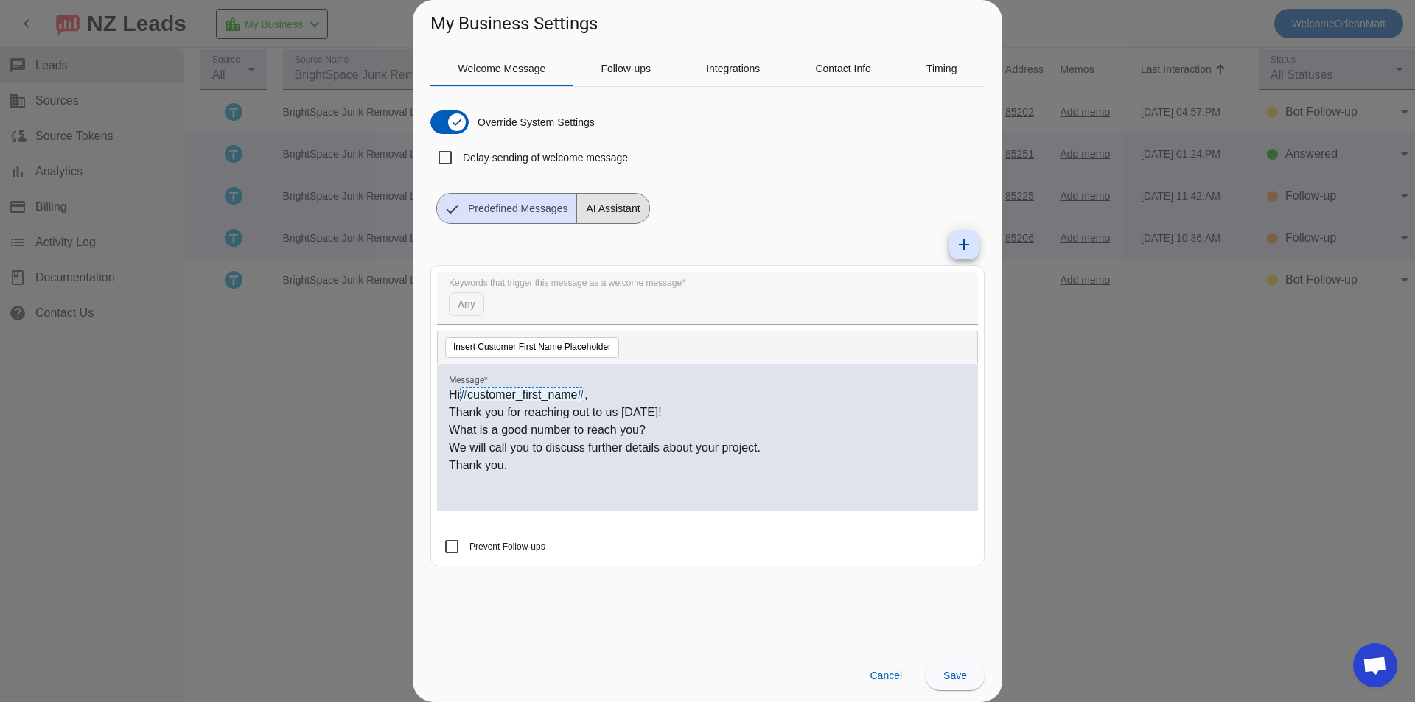
click at [624, 209] on span "AI Assistant" at bounding box center [612, 208] width 71 height 29
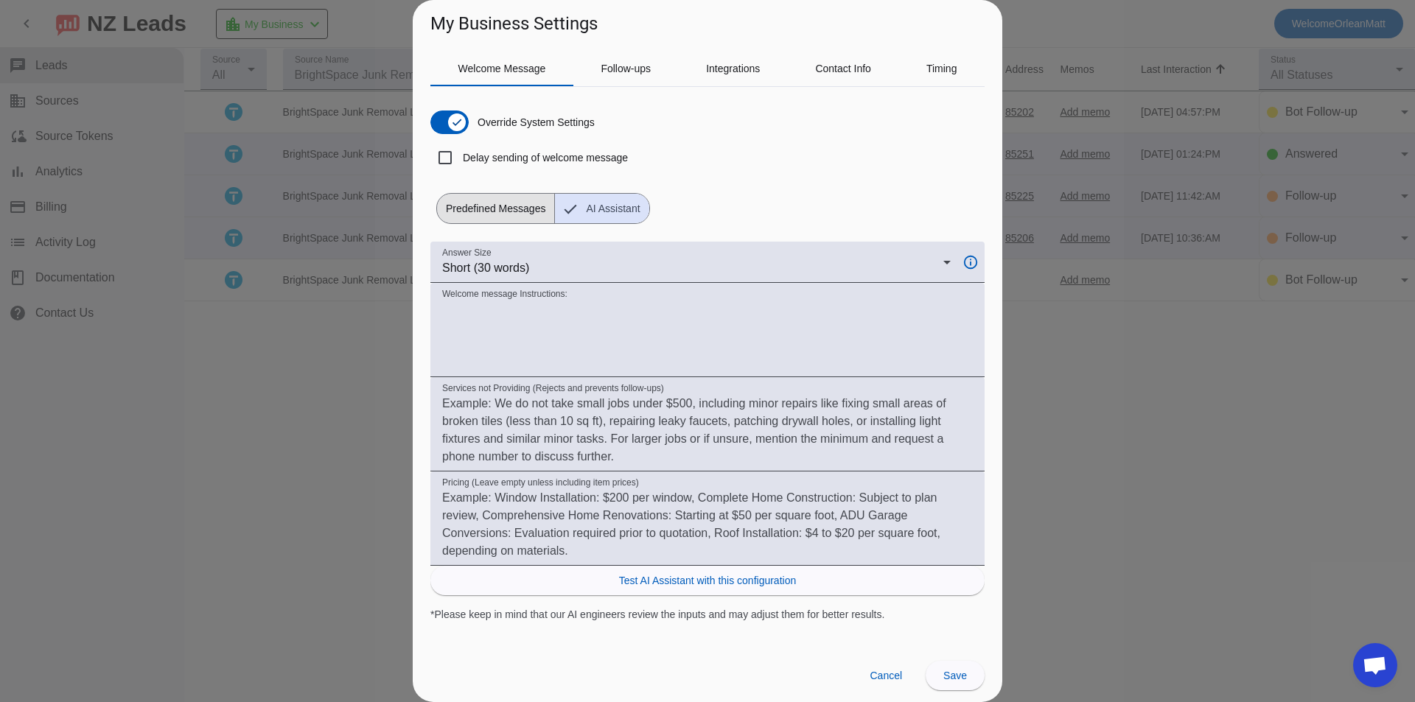
click at [522, 213] on span "Predefined Messages" at bounding box center [495, 208] width 117 height 29
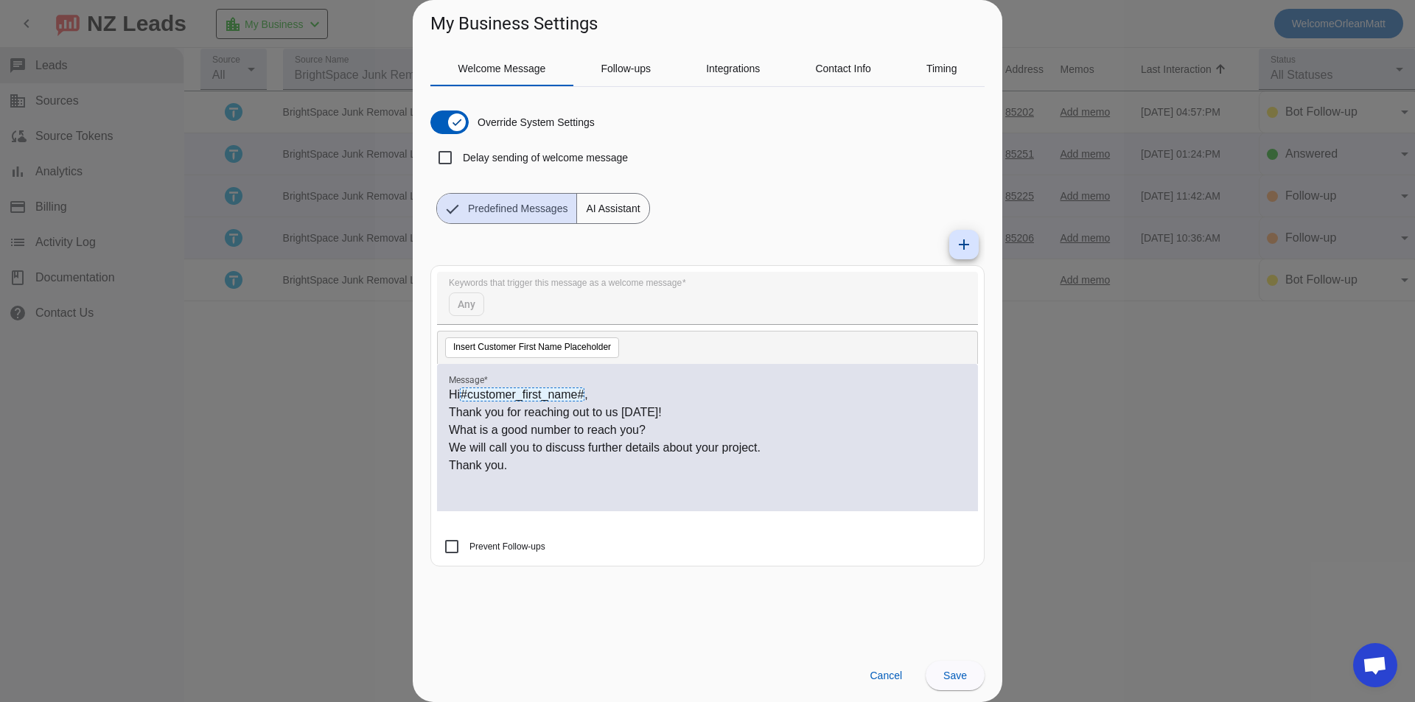
click at [517, 127] on label "Override System Settings" at bounding box center [535, 122] width 120 height 15
click at [469, 127] on button "Override System Settings" at bounding box center [449, 123] width 38 height 24
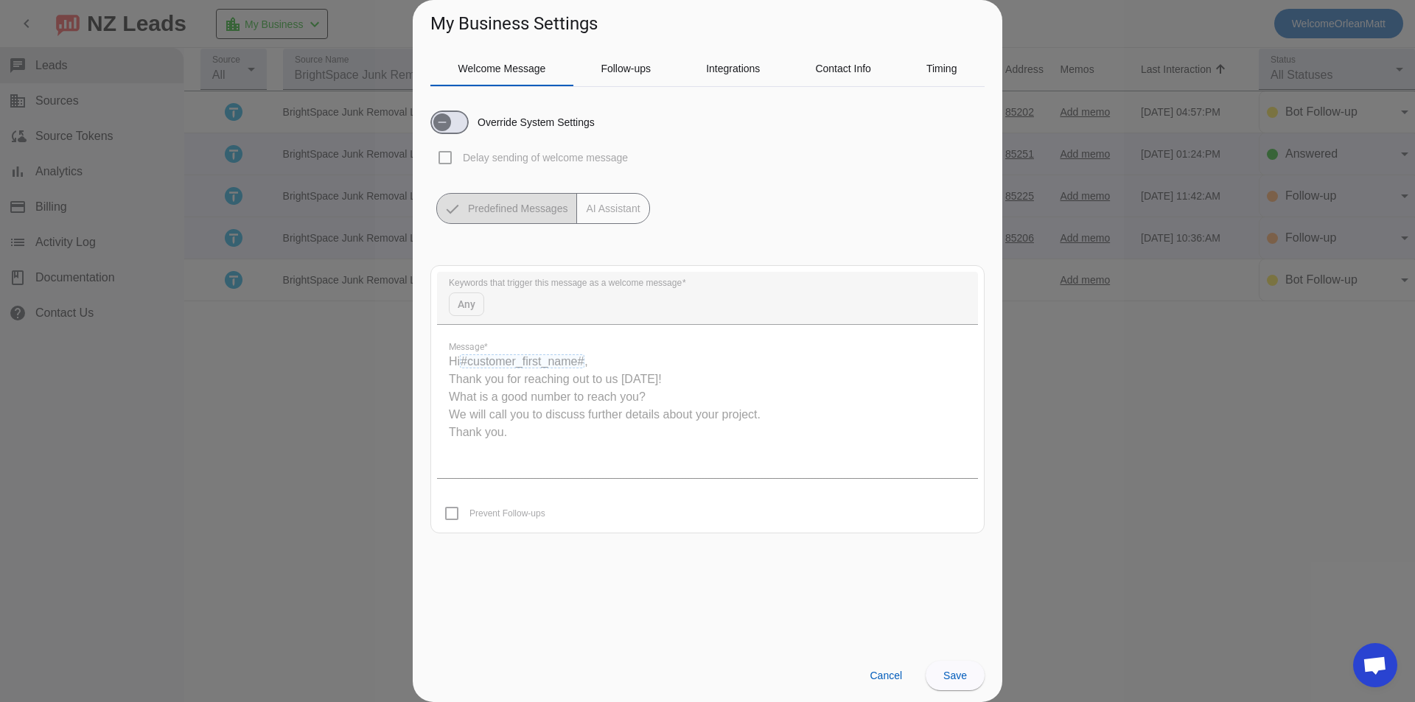
click at [517, 127] on label "Override System Settings" at bounding box center [535, 122] width 120 height 15
click at [469, 127] on button "Override System Settings" at bounding box center [449, 123] width 38 height 24
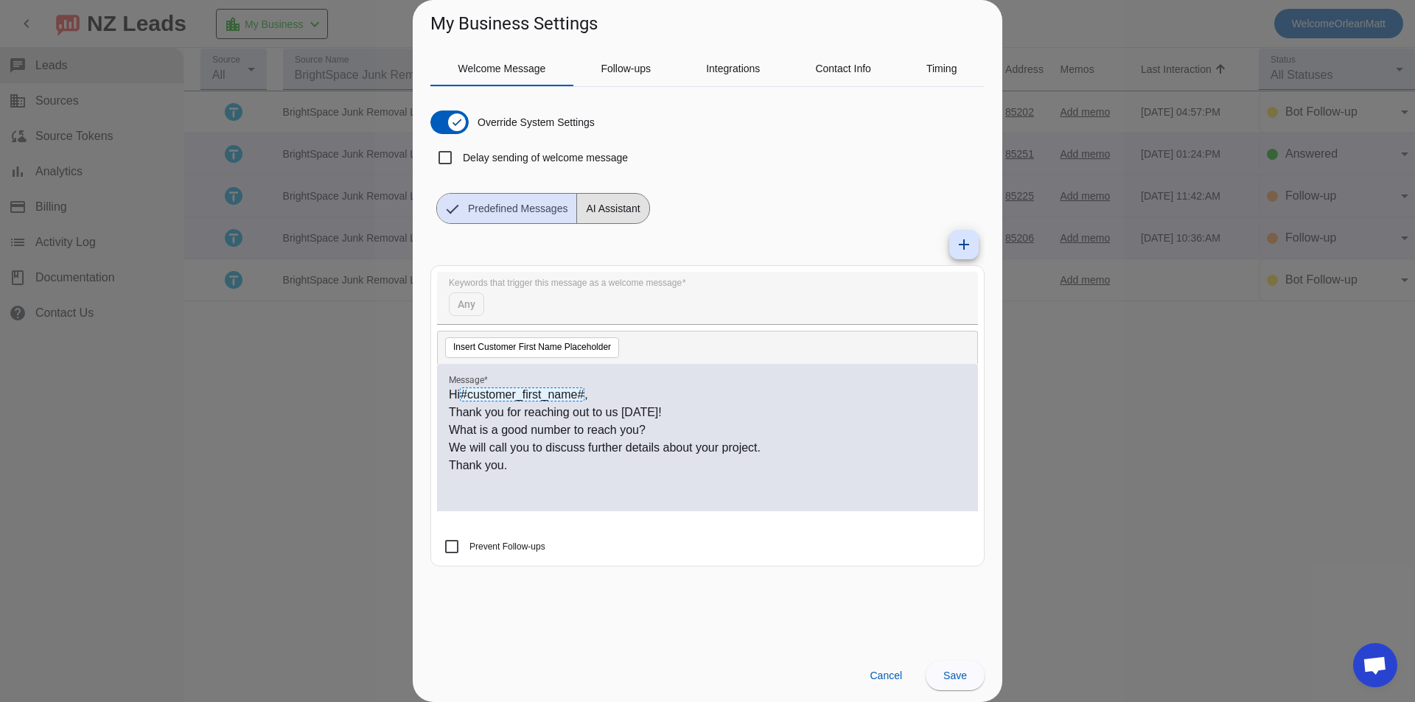
click at [597, 218] on span "AI Assistant" at bounding box center [612, 208] width 71 height 29
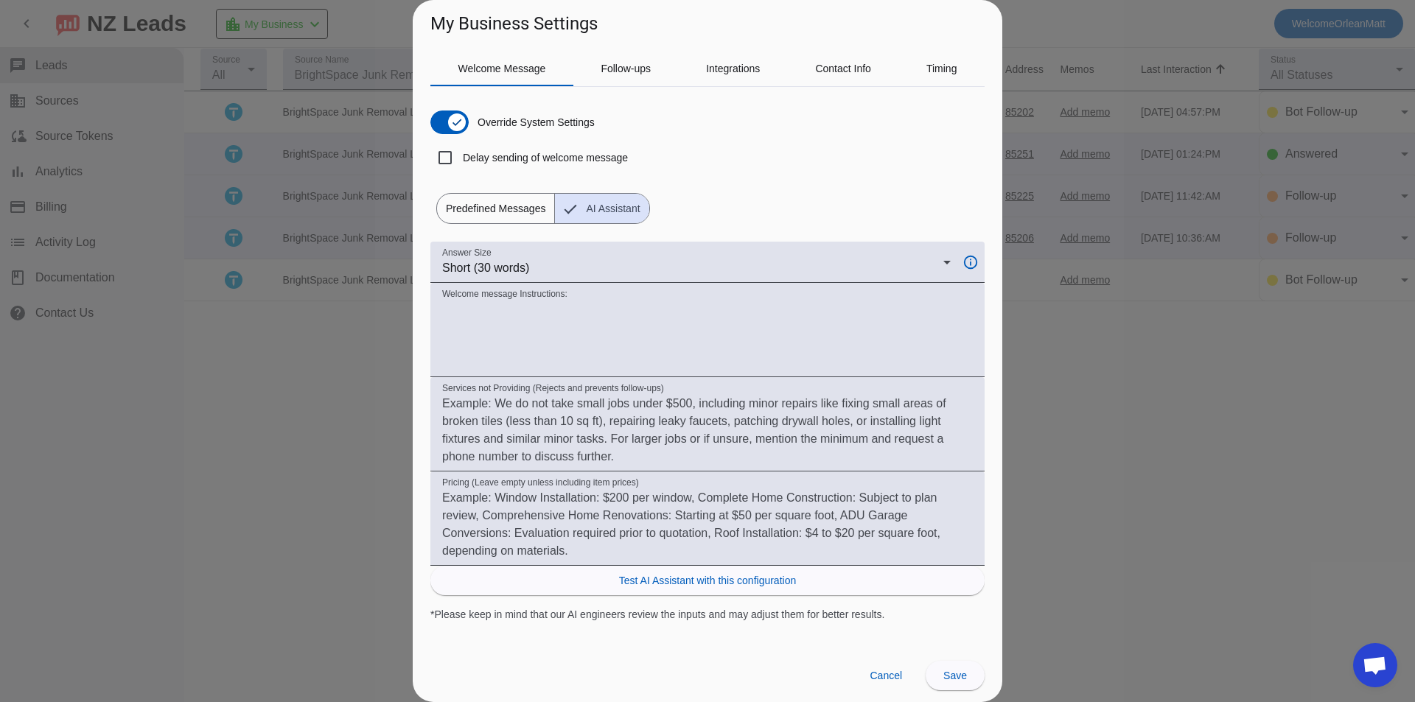
click at [526, 214] on span "Predefined Messages" at bounding box center [495, 208] width 117 height 29
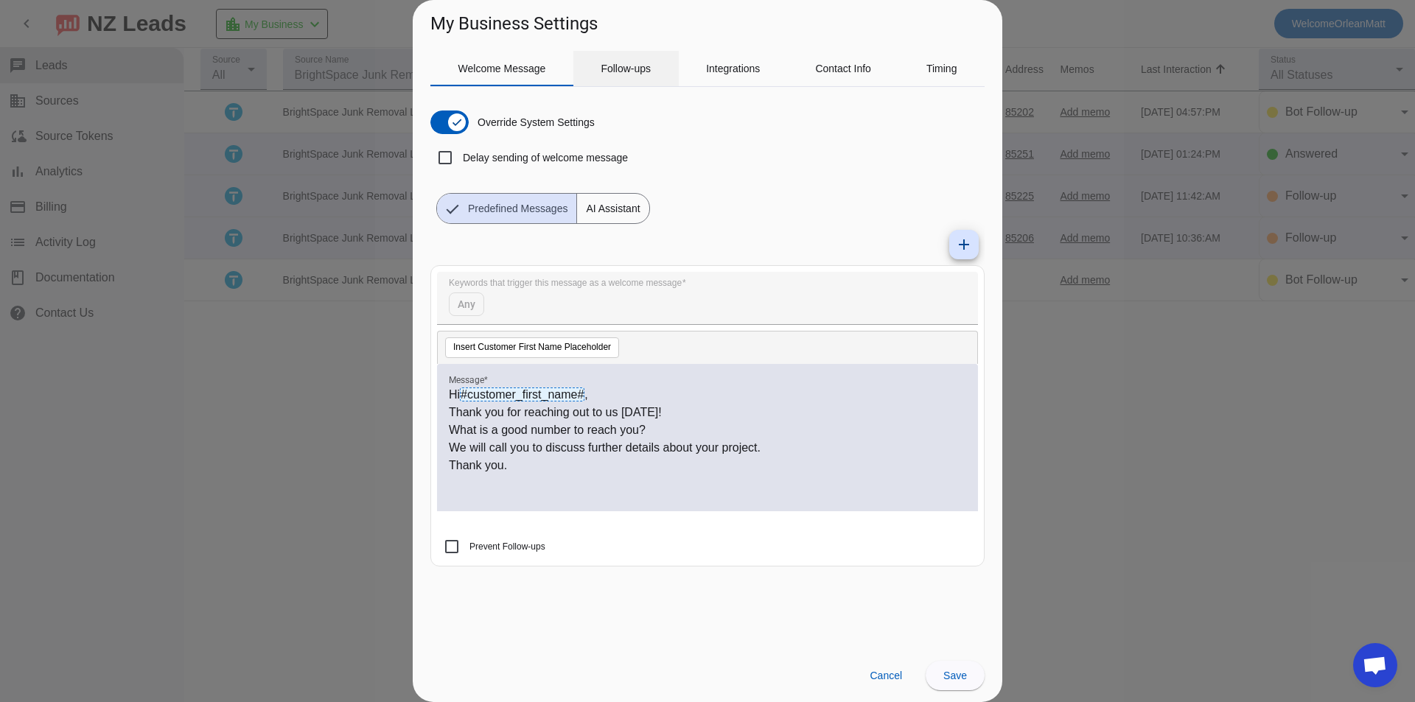
click at [590, 70] on div "Follow-ups" at bounding box center [625, 68] width 105 height 35
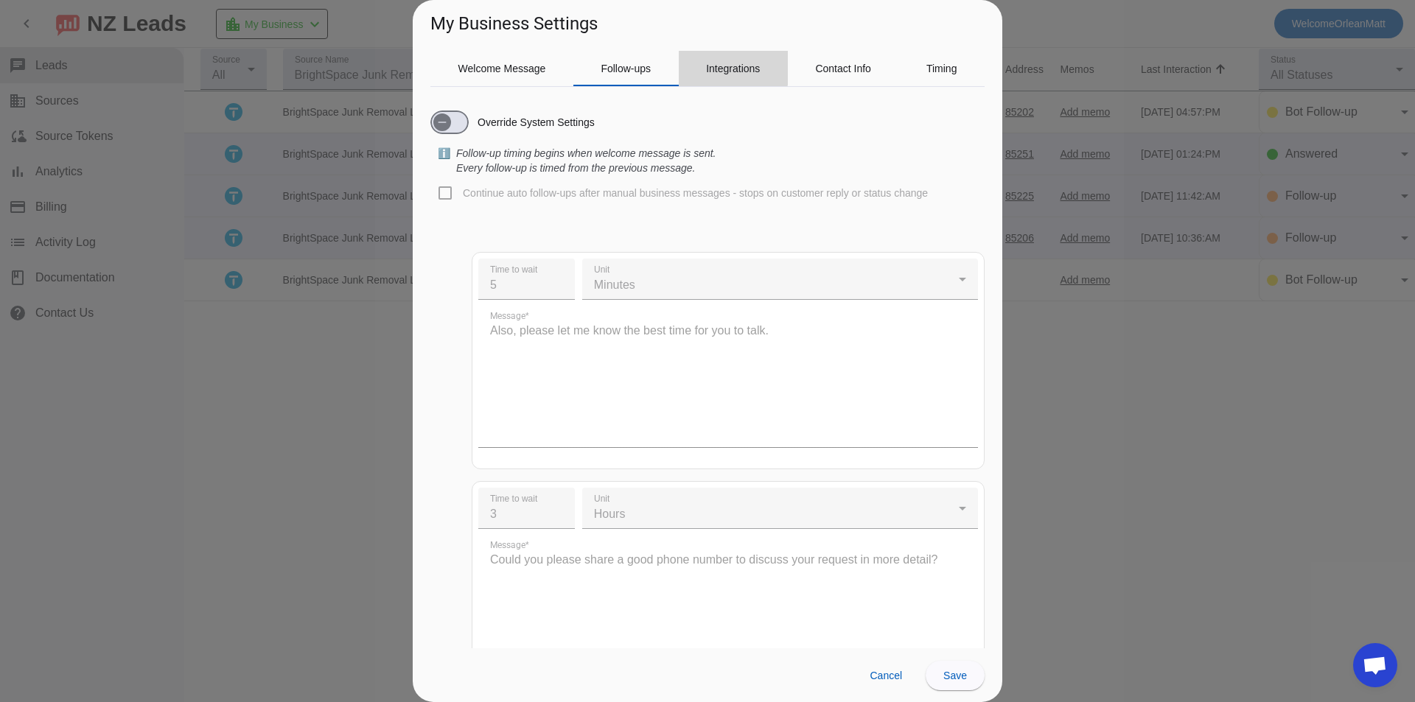
click at [716, 67] on span "Integrations" at bounding box center [733, 68] width 54 height 10
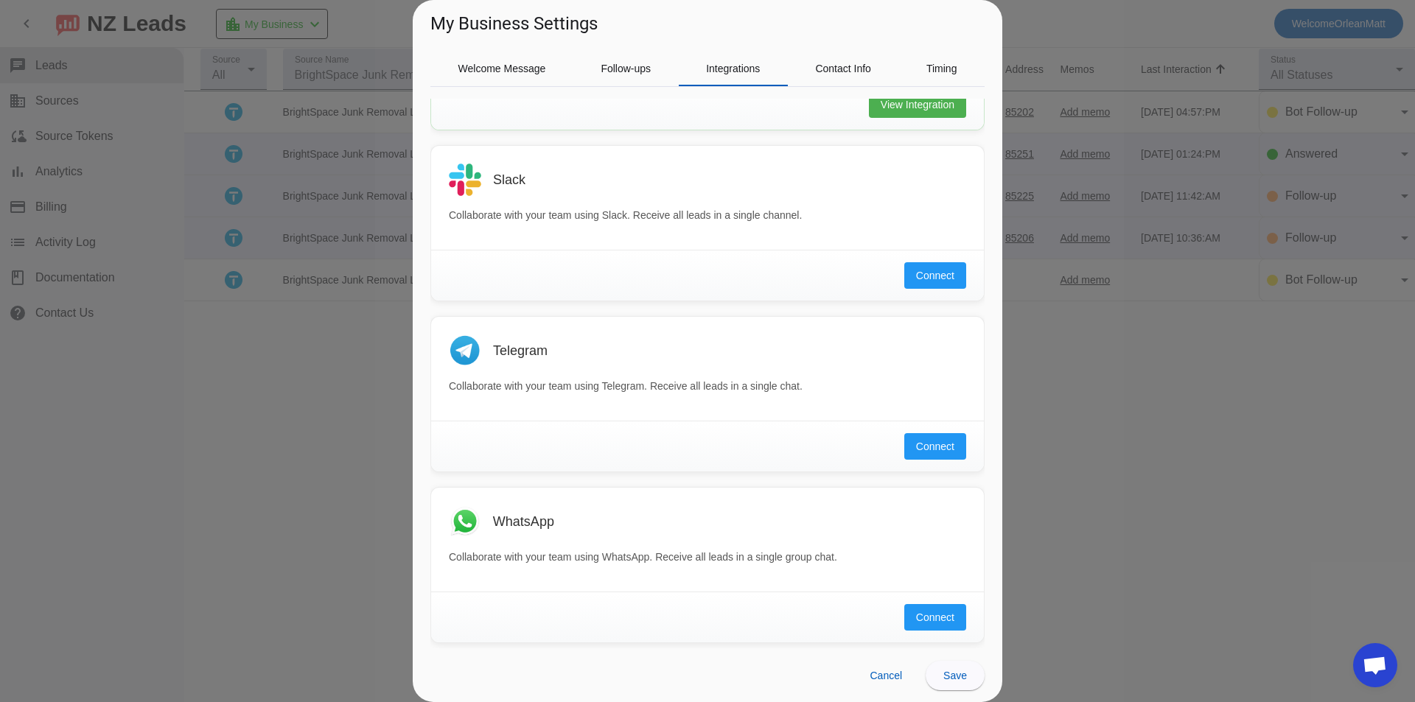
scroll to position [256, 0]
click at [840, 61] on span "Contact Info" at bounding box center [843, 68] width 56 height 35
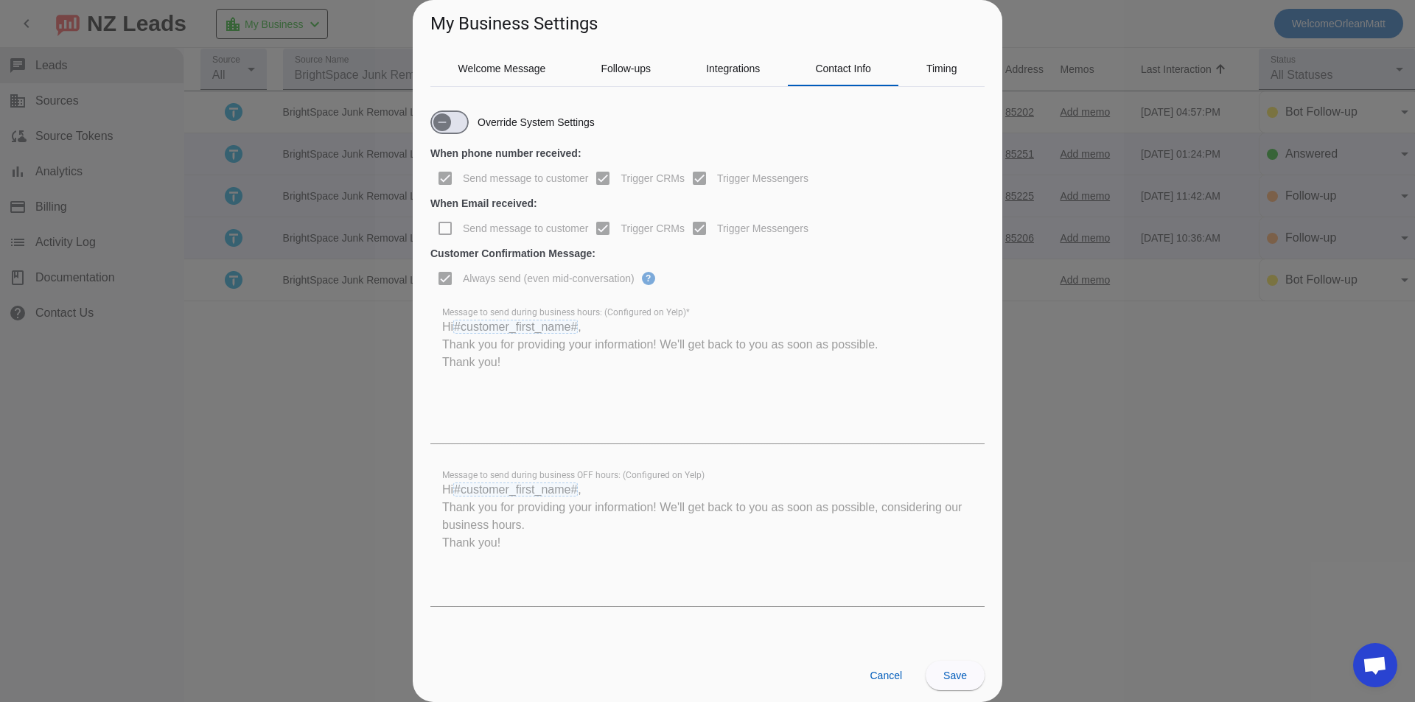
scroll to position [0, 0]
click at [447, 125] on icon "button" at bounding box center [442, 122] width 12 height 12
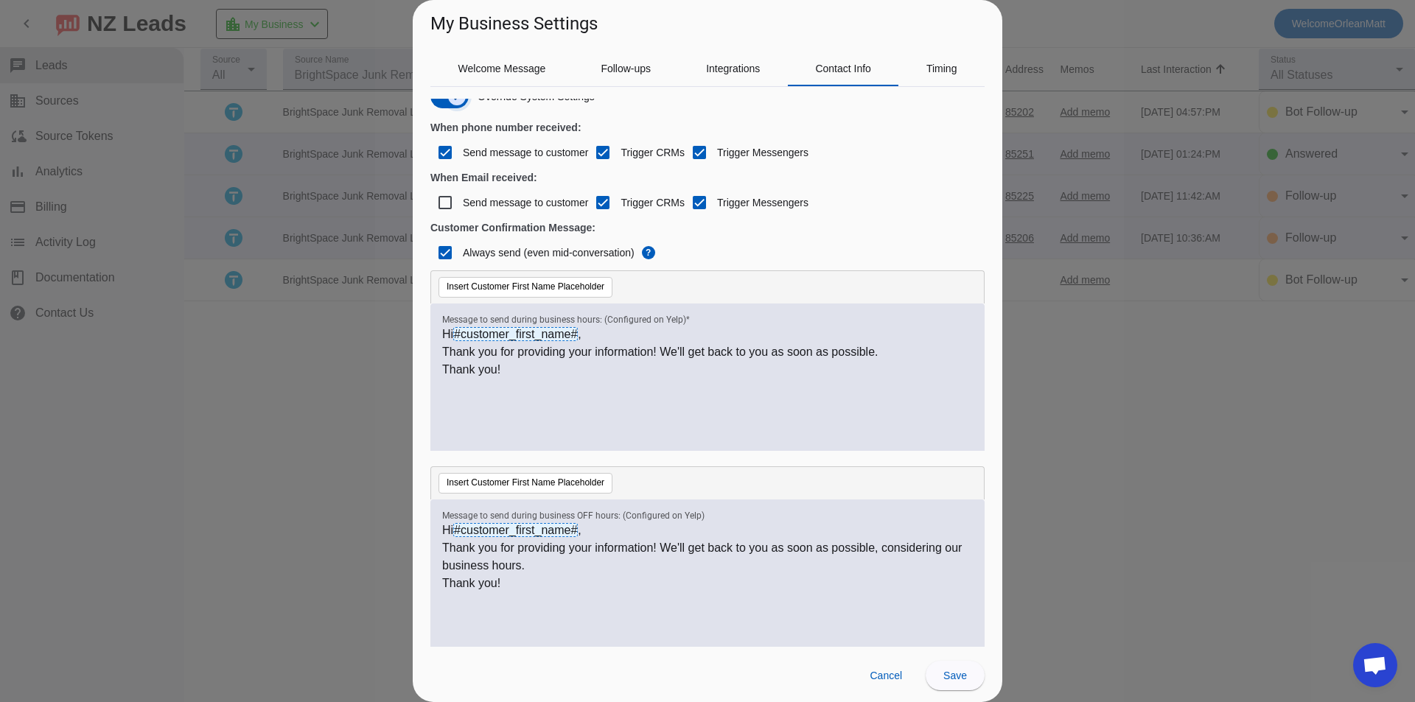
scroll to position [40, 0]
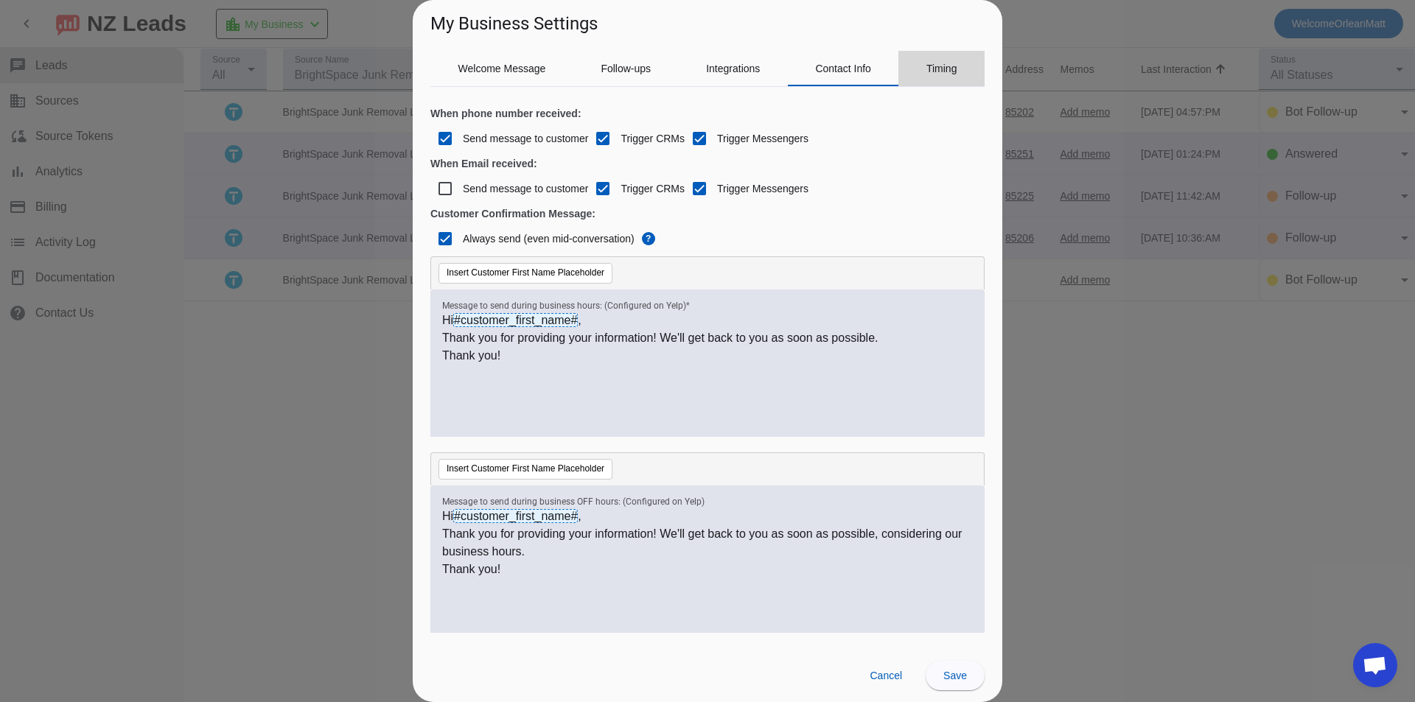
click at [922, 58] on div "Timing" at bounding box center [941, 68] width 86 height 35
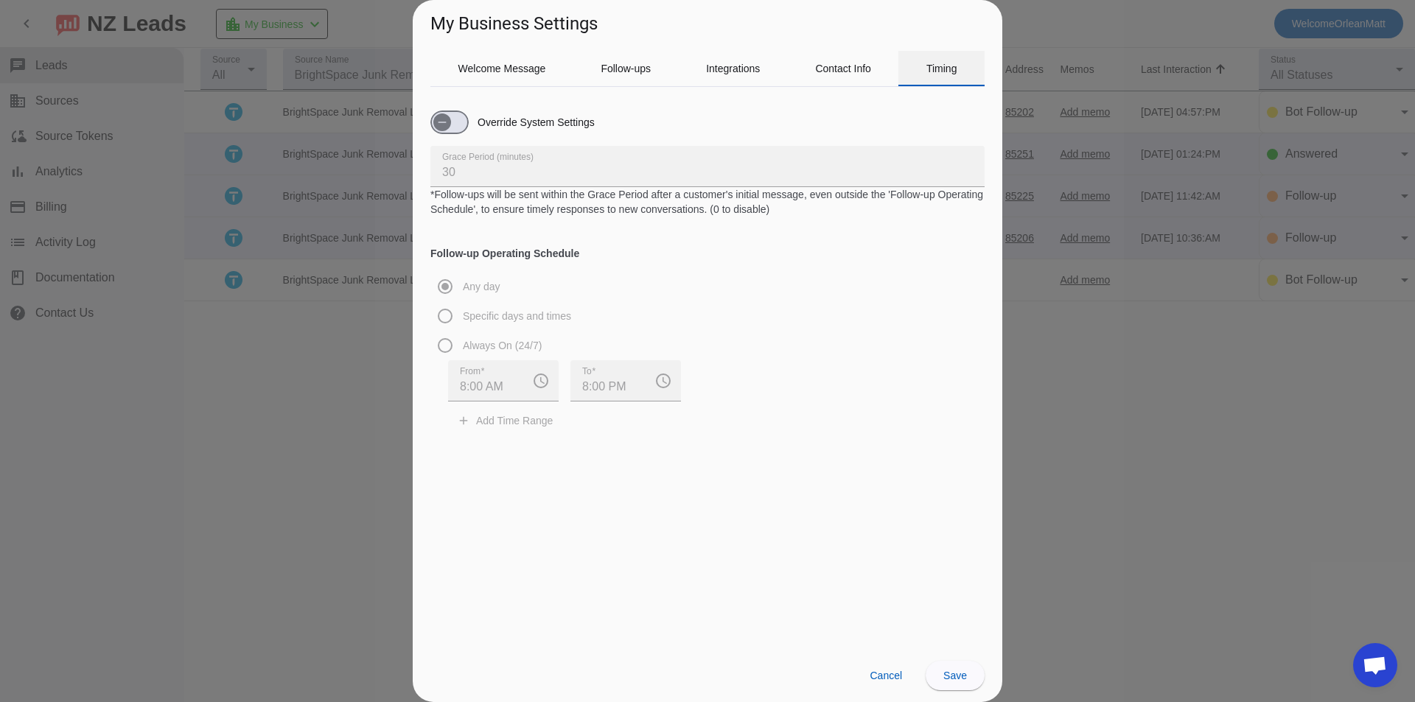
scroll to position [0, 0]
drag, startPoint x: 891, startPoint y: 66, endPoint x: 777, endPoint y: 68, distance: 114.2
click at [777, 68] on div "Welcome Message Follow-ups Integrations Contact Info Timing" at bounding box center [707, 68] width 554 height 35
click at [905, 102] on div "Override System Settings" at bounding box center [707, 122] width 554 height 47
click at [469, 70] on span "Welcome Message" at bounding box center [502, 68] width 88 height 10
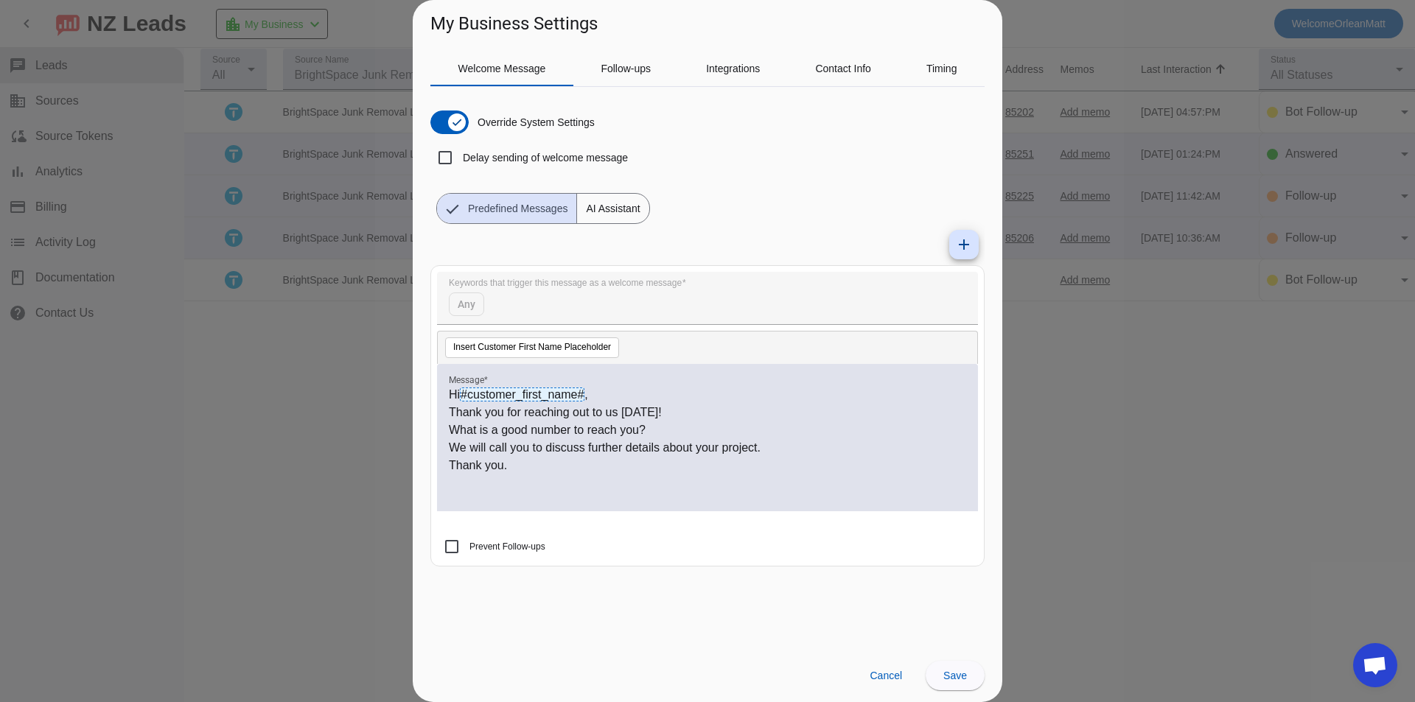
click at [545, 127] on label "Override System Settings" at bounding box center [535, 122] width 120 height 15
click at [469, 127] on button "Override System Settings" at bounding box center [449, 123] width 38 height 24
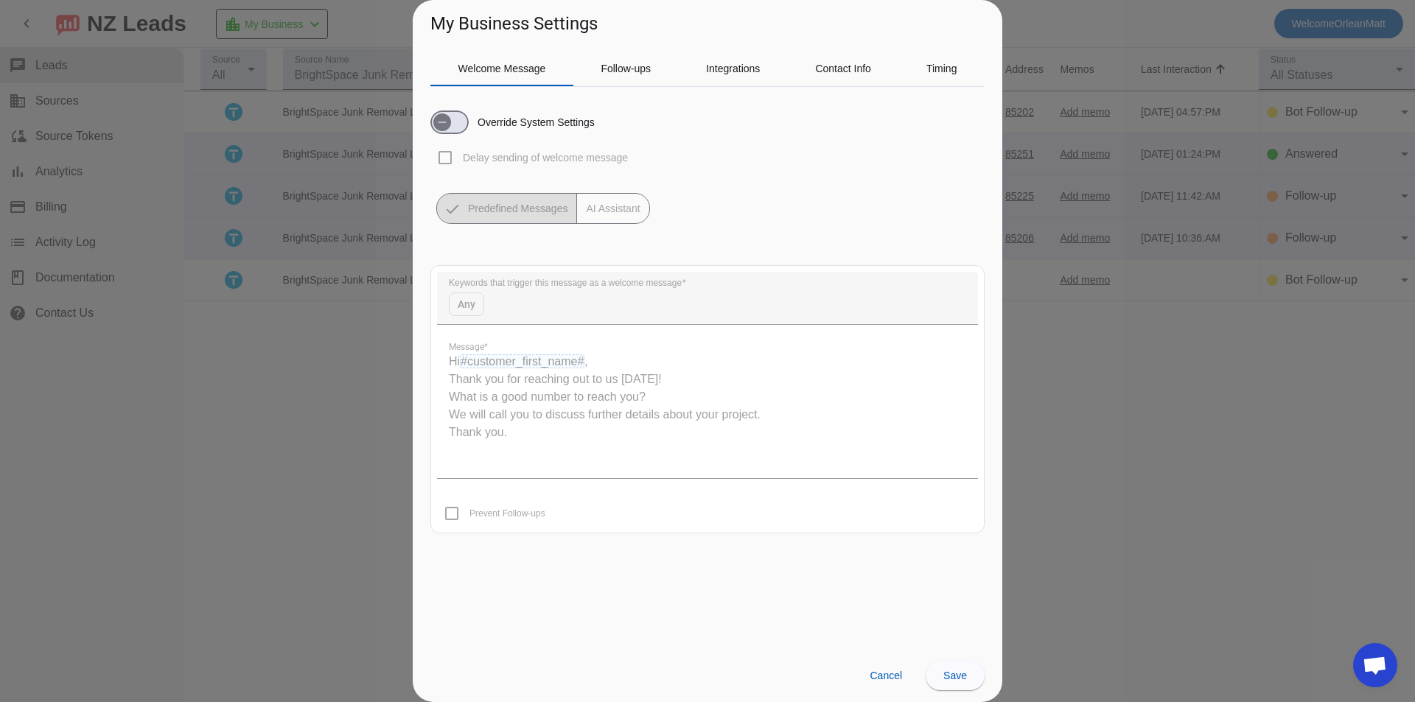
click at [545, 127] on label "Override System Settings" at bounding box center [535, 122] width 120 height 15
click at [469, 127] on button "Override System Settings" at bounding box center [449, 123] width 38 height 24
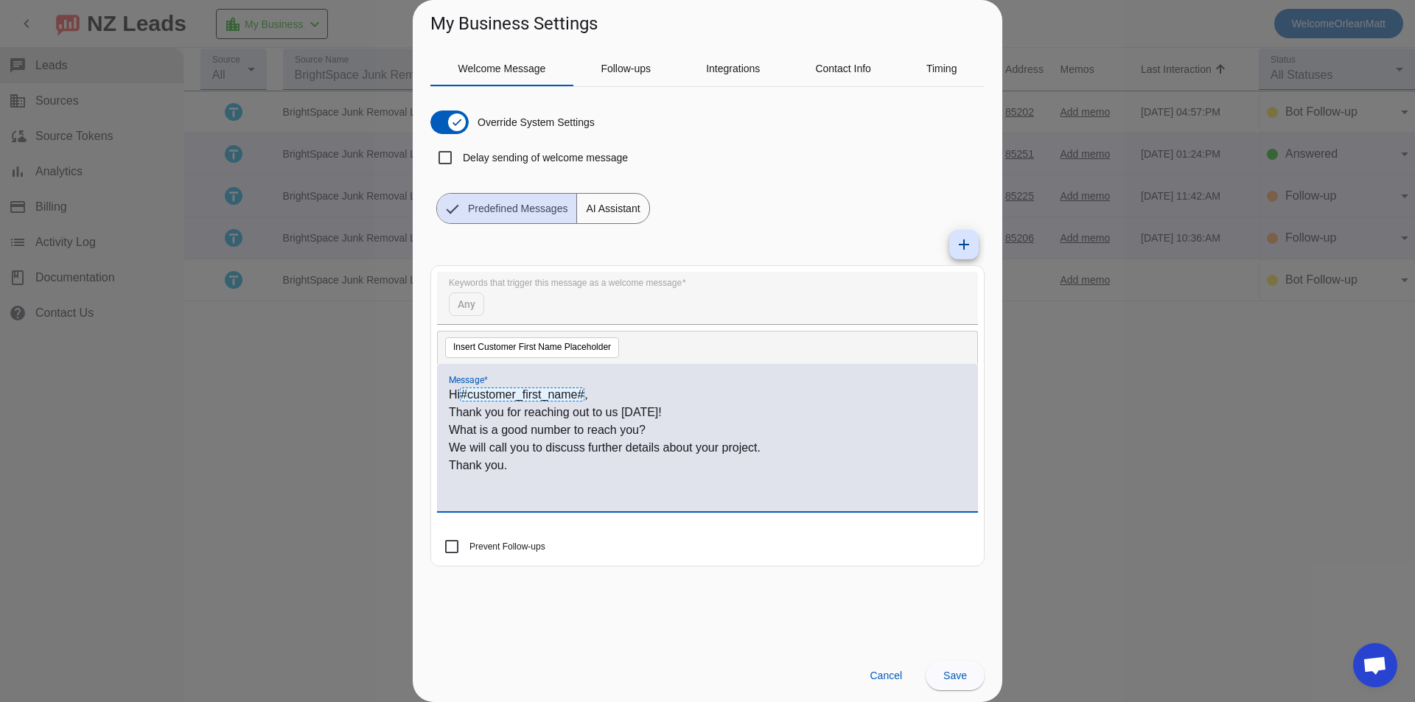
click at [548, 422] on p "What is a good number to reach you?" at bounding box center [707, 431] width 517 height 18
click at [460, 121] on icon "button" at bounding box center [457, 122] width 12 height 12
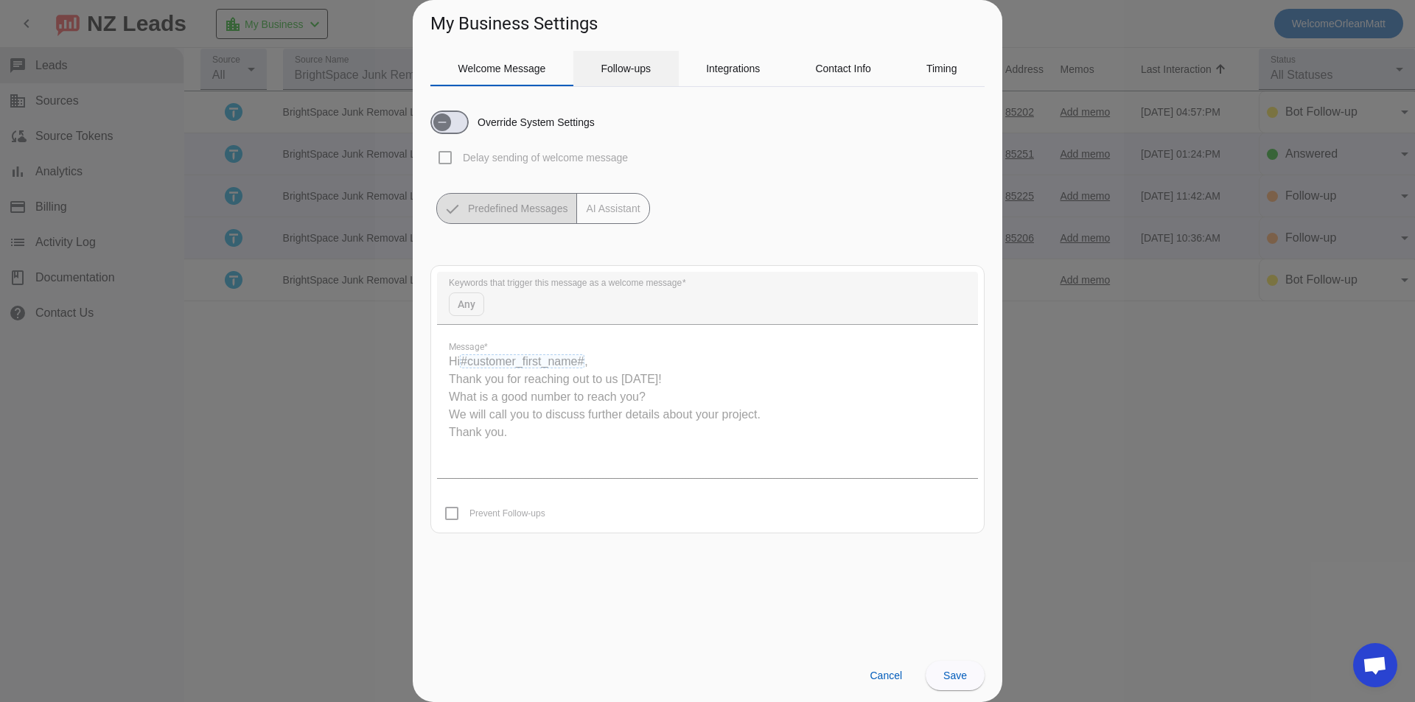
click at [608, 56] on span "Follow-ups" at bounding box center [626, 68] width 50 height 35
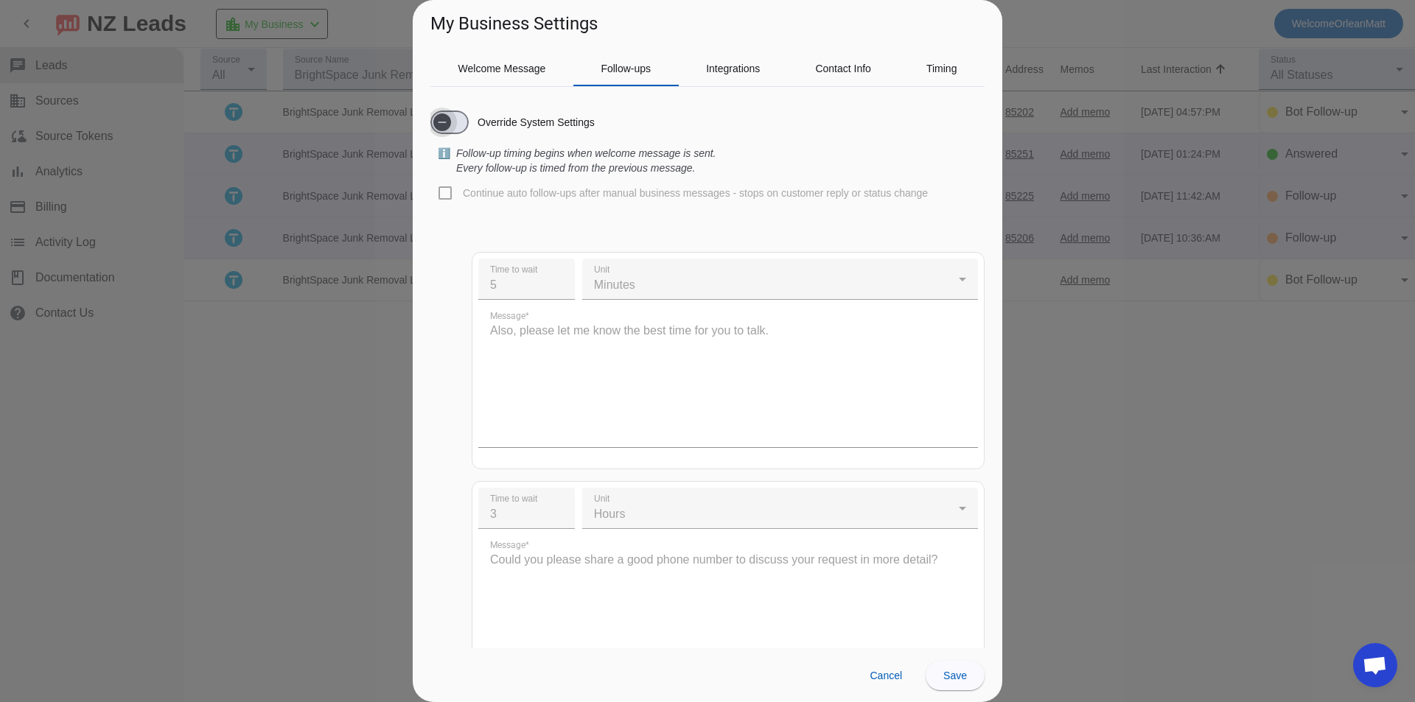
click at [438, 113] on span "button" at bounding box center [442, 122] width 18 height 18
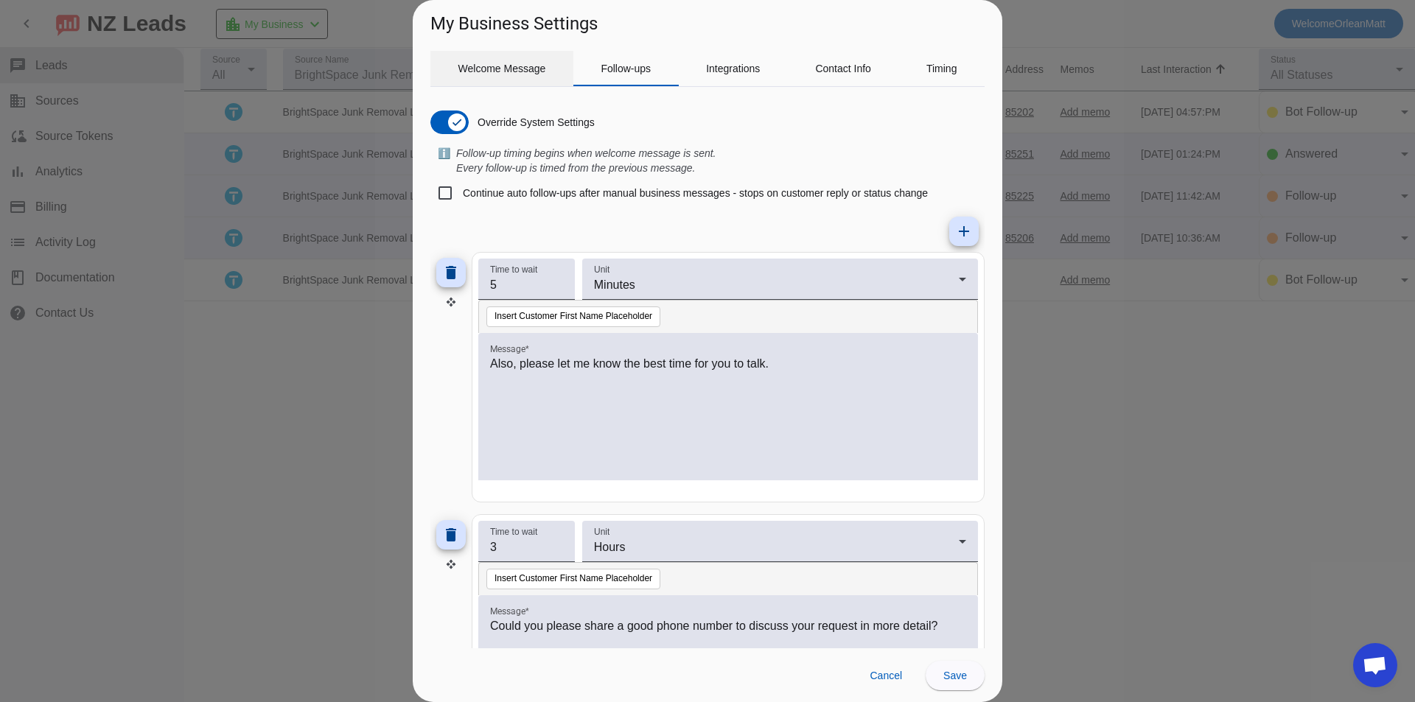
click at [485, 77] on span "Welcome Message" at bounding box center [502, 68] width 88 height 35
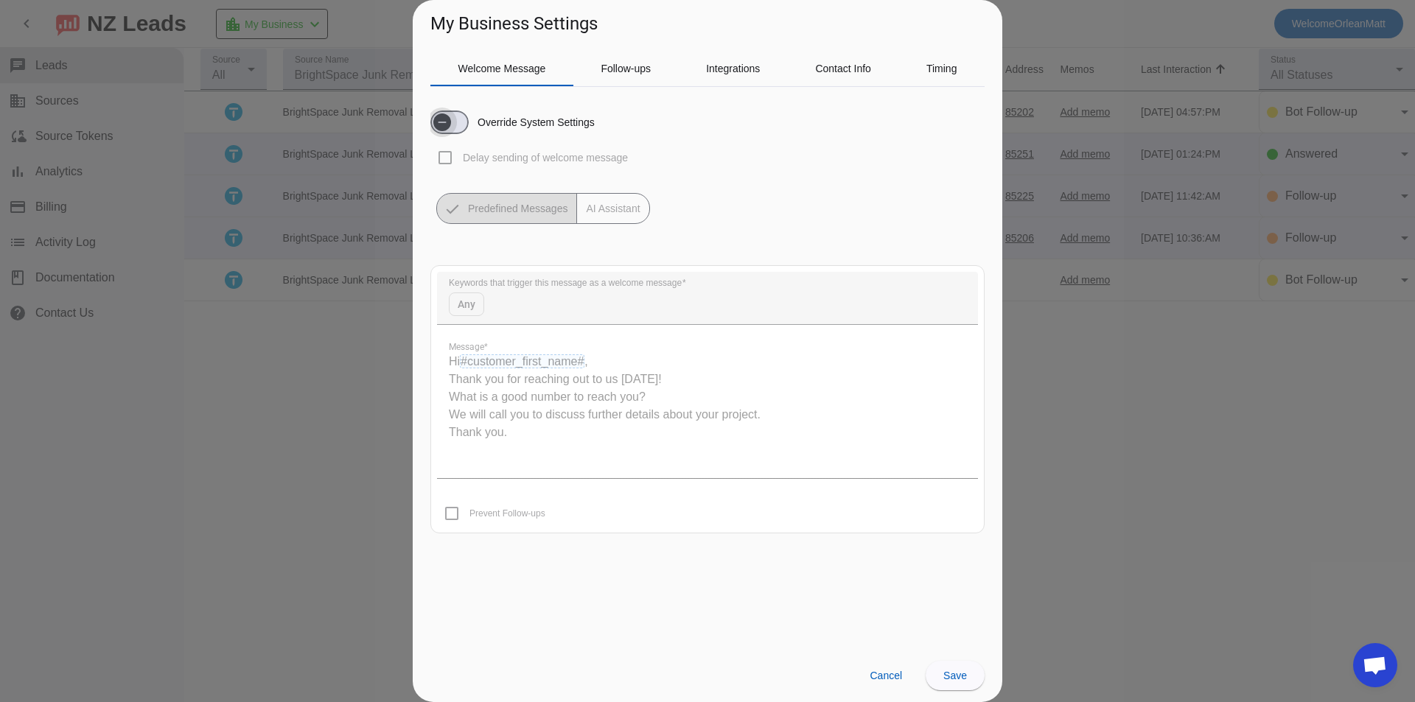
click at [464, 125] on span "button" at bounding box center [449, 123] width 38 height 24
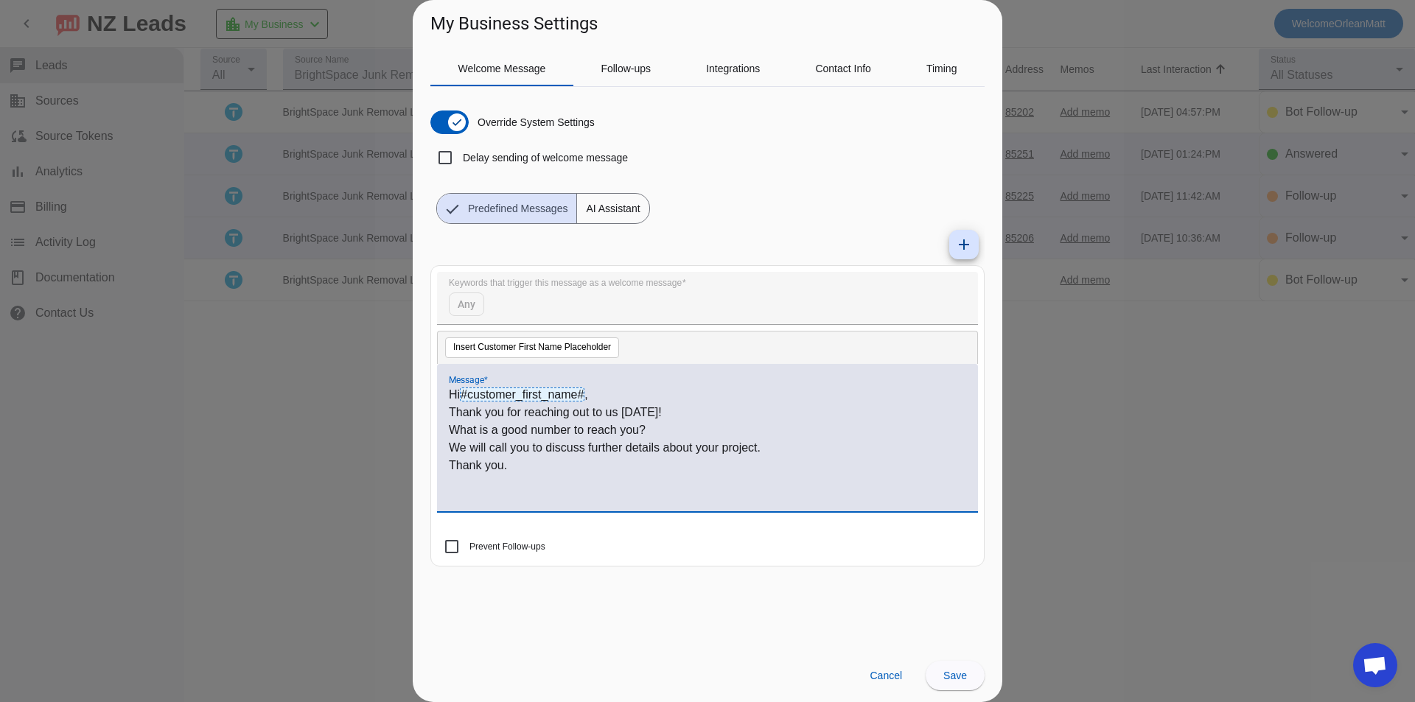
click at [597, 399] on p "Hi #customer_first_name# ," at bounding box center [707, 395] width 517 height 18
drag, startPoint x: 451, startPoint y: 410, endPoint x: 665, endPoint y: 429, distance: 215.3
click at [665, 429] on div "Hi #customer_first_name# ! Thank you for reaching out to us [DATE]! What is a g…" at bounding box center [707, 445] width 517 height 119
click at [800, 205] on div "Override System Settings Delay sending of welcome message Predefined Messages A…" at bounding box center [707, 161] width 554 height 125
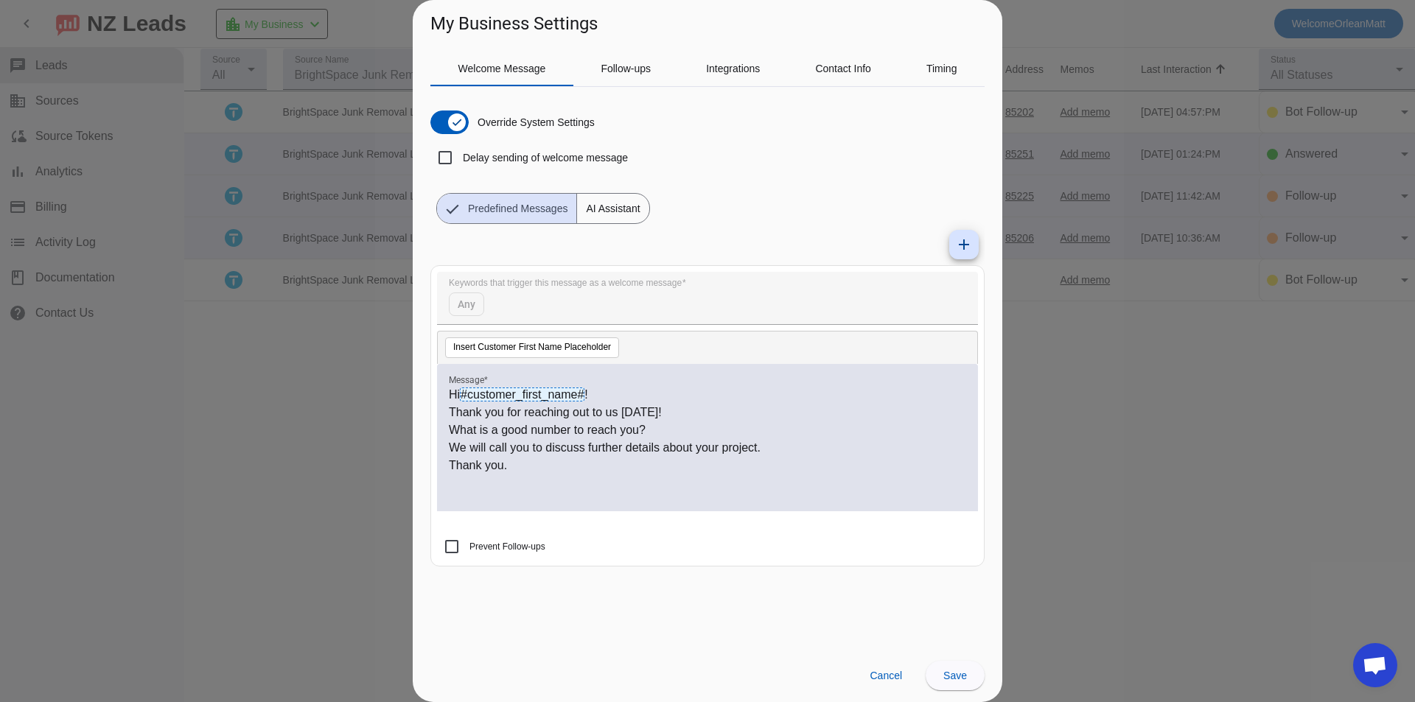
click at [593, 209] on span "AI Assistant" at bounding box center [612, 208] width 71 height 29
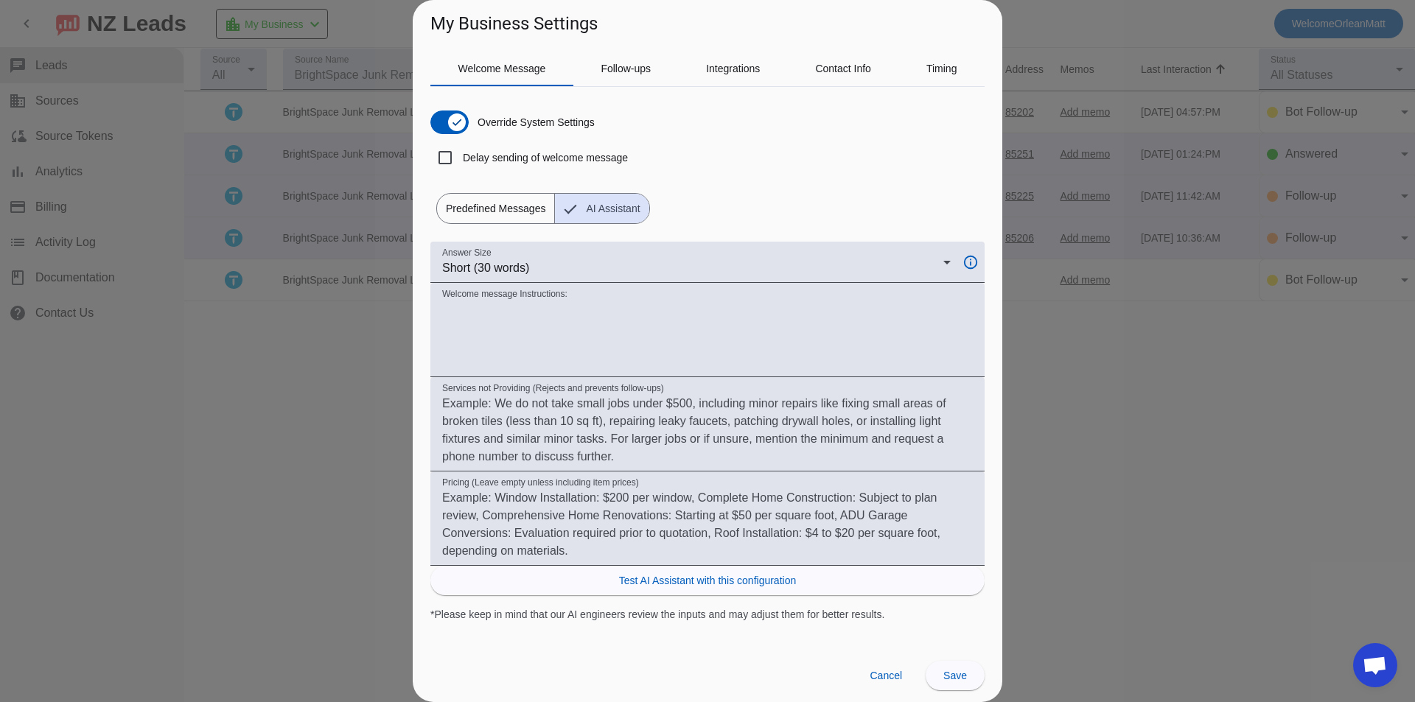
click at [486, 217] on span "Predefined Messages" at bounding box center [495, 208] width 117 height 29
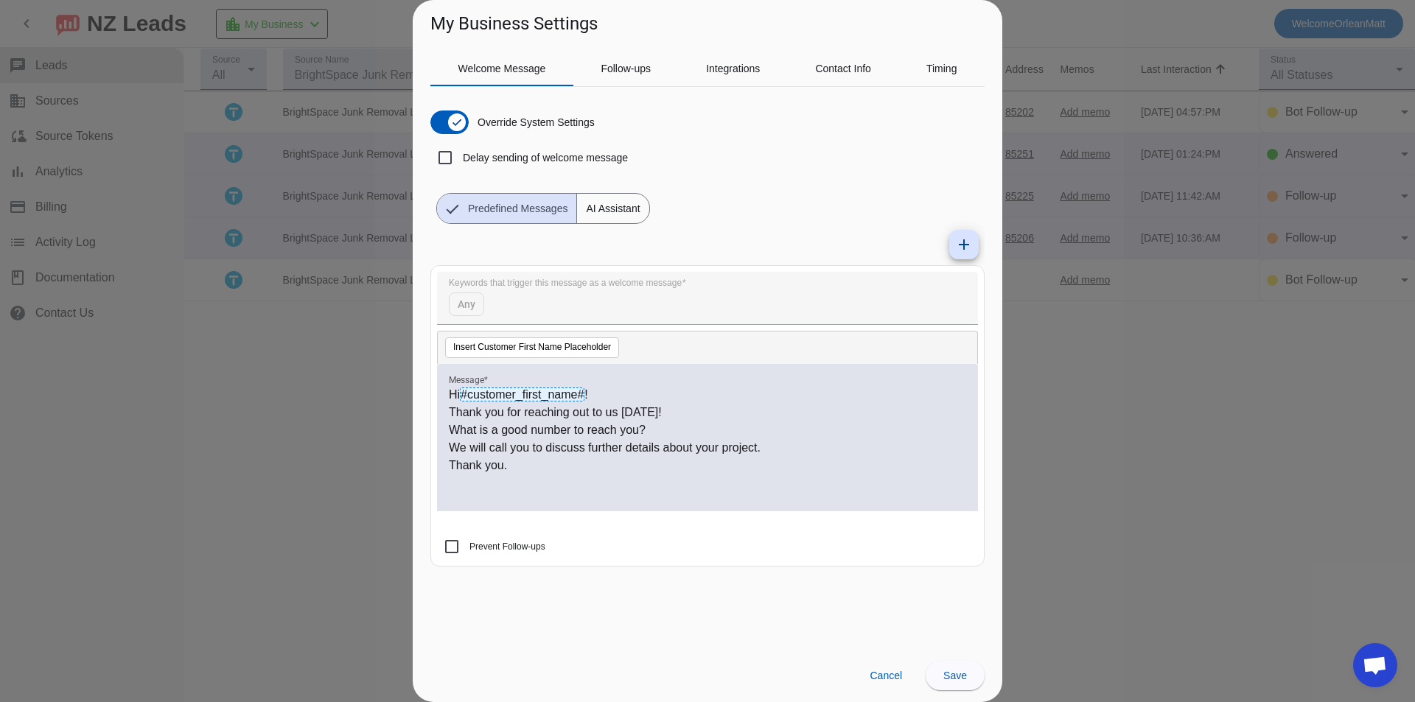
click at [473, 120] on div "Override System Settings" at bounding box center [512, 123] width 164 height 24
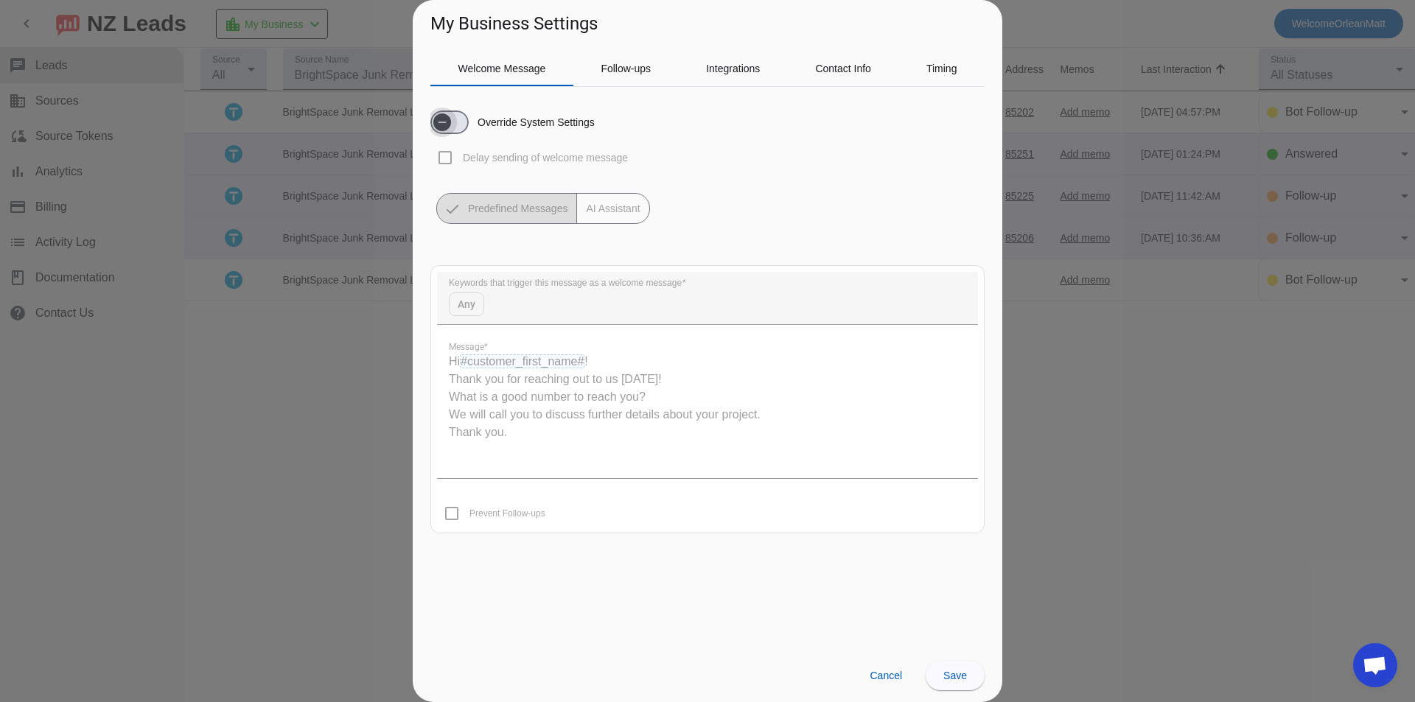
click at [461, 126] on span "button" at bounding box center [449, 123] width 38 height 24
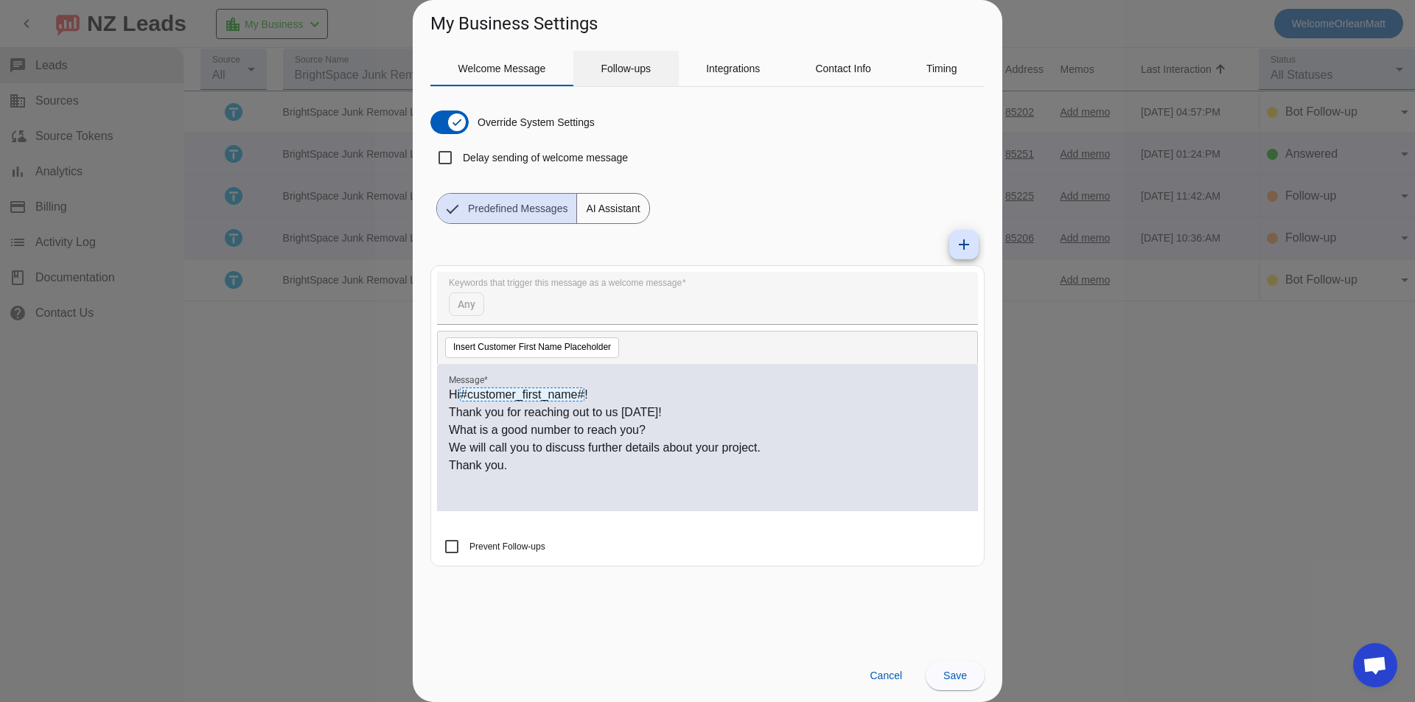
click at [622, 77] on span "Follow-ups" at bounding box center [626, 68] width 50 height 35
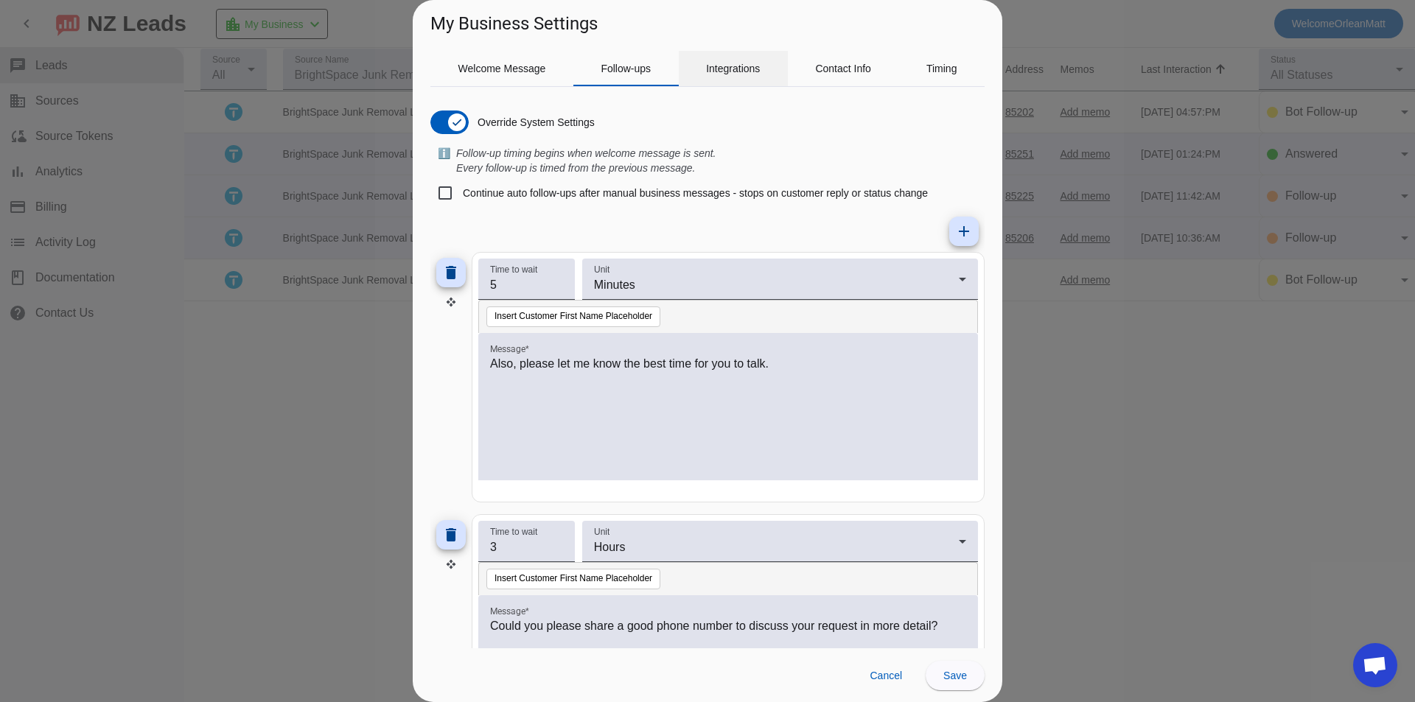
click at [716, 57] on span "Integrations" at bounding box center [733, 68] width 54 height 35
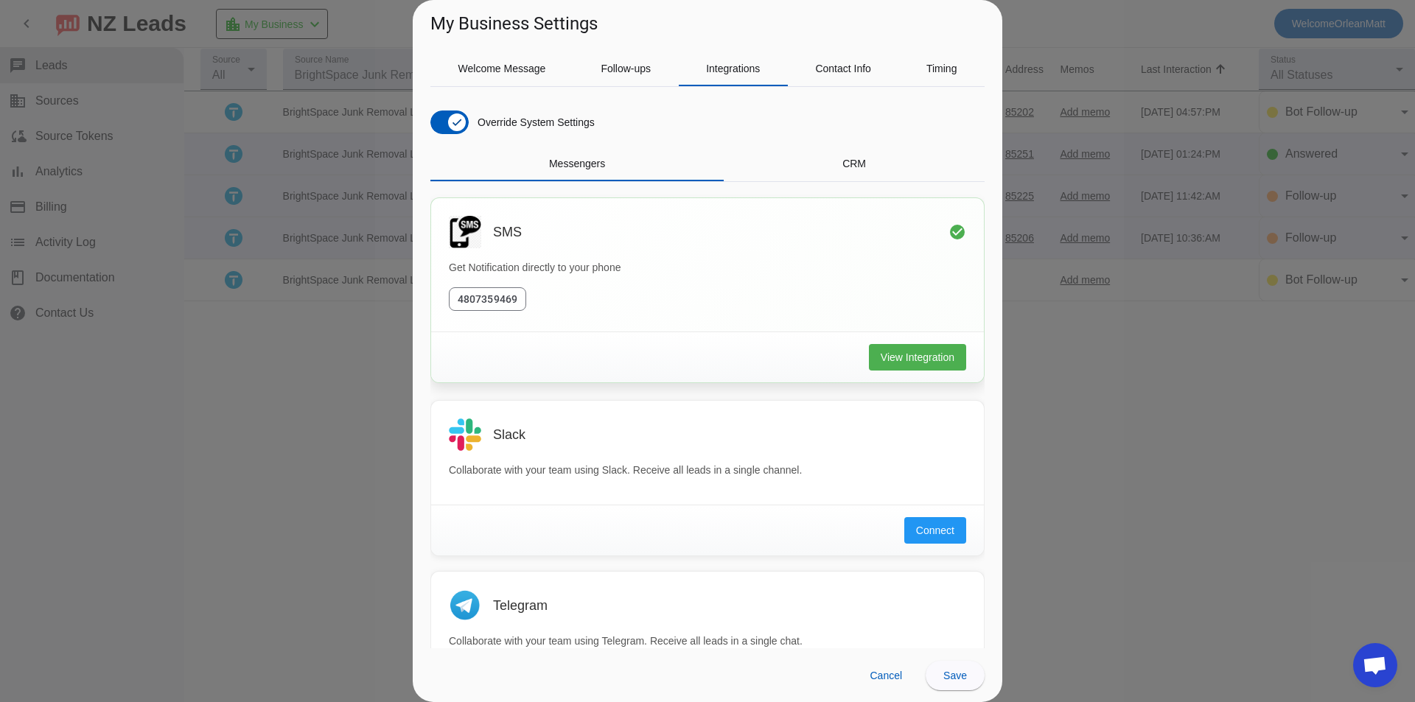
scroll to position [256, 0]
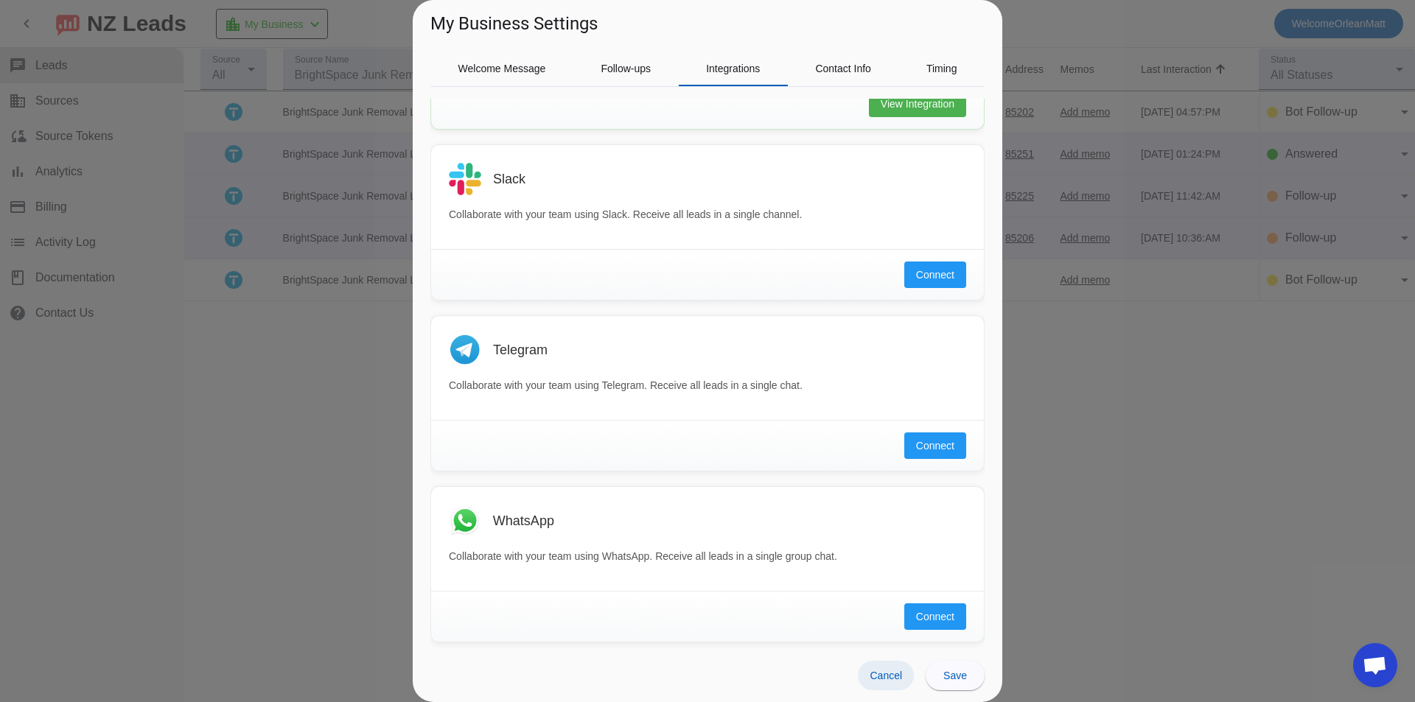
click at [884, 674] on span "Cancel" at bounding box center [886, 676] width 32 height 12
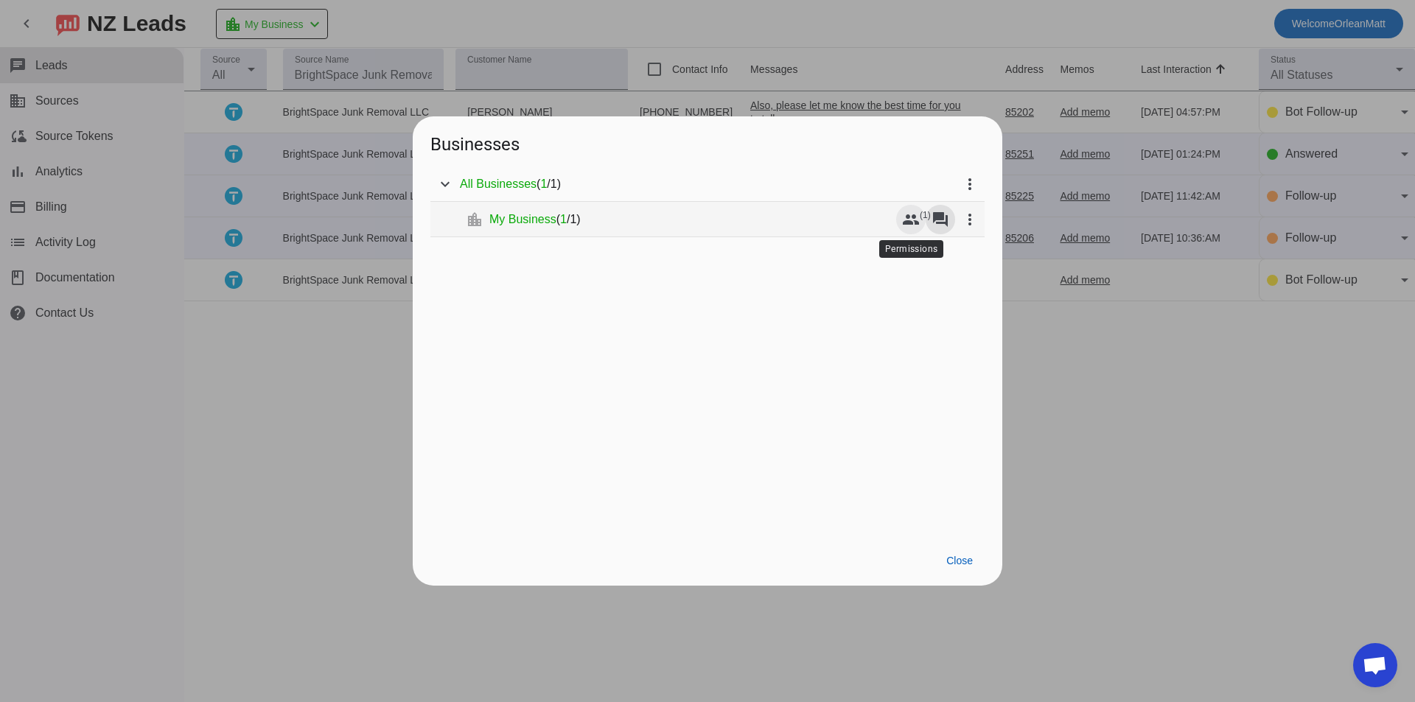
click at [913, 221] on mat-icon "group" at bounding box center [911, 220] width 18 height 18
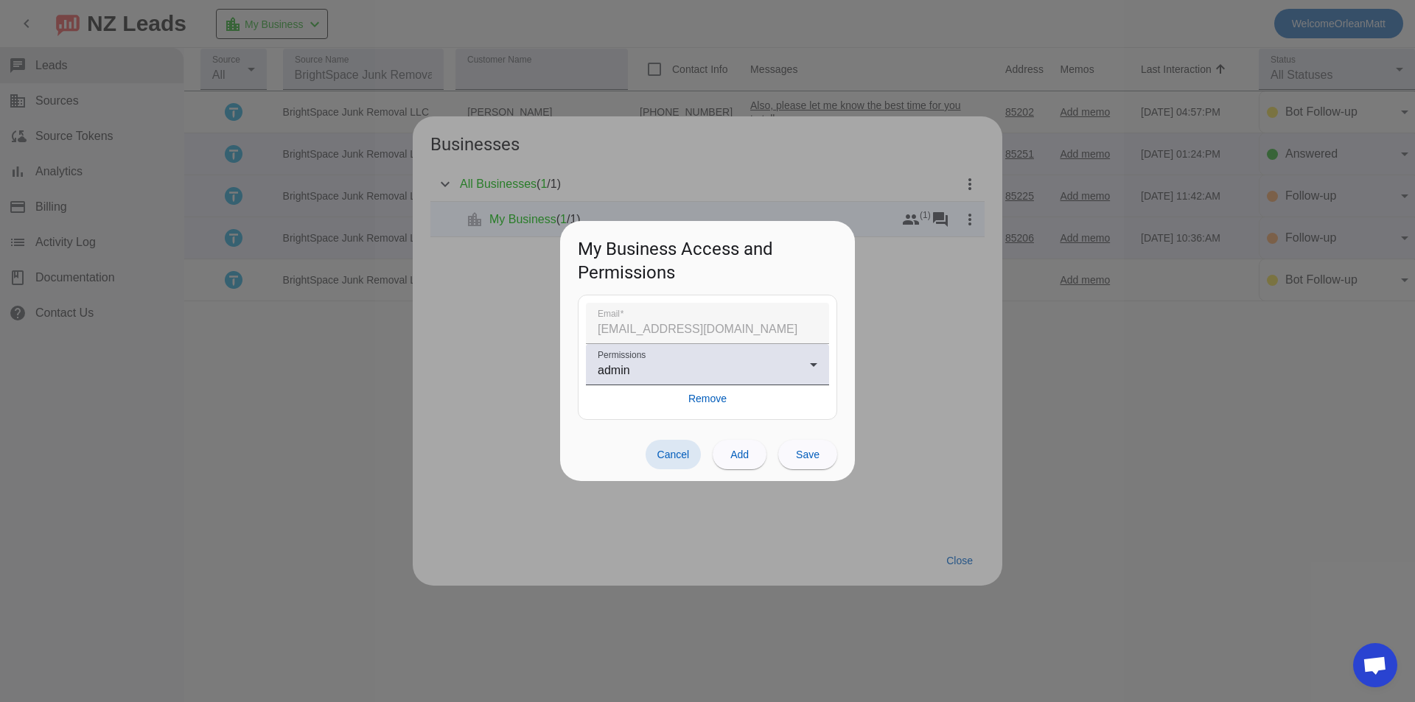
click at [688, 458] on span "Cancel" at bounding box center [673, 455] width 32 height 12
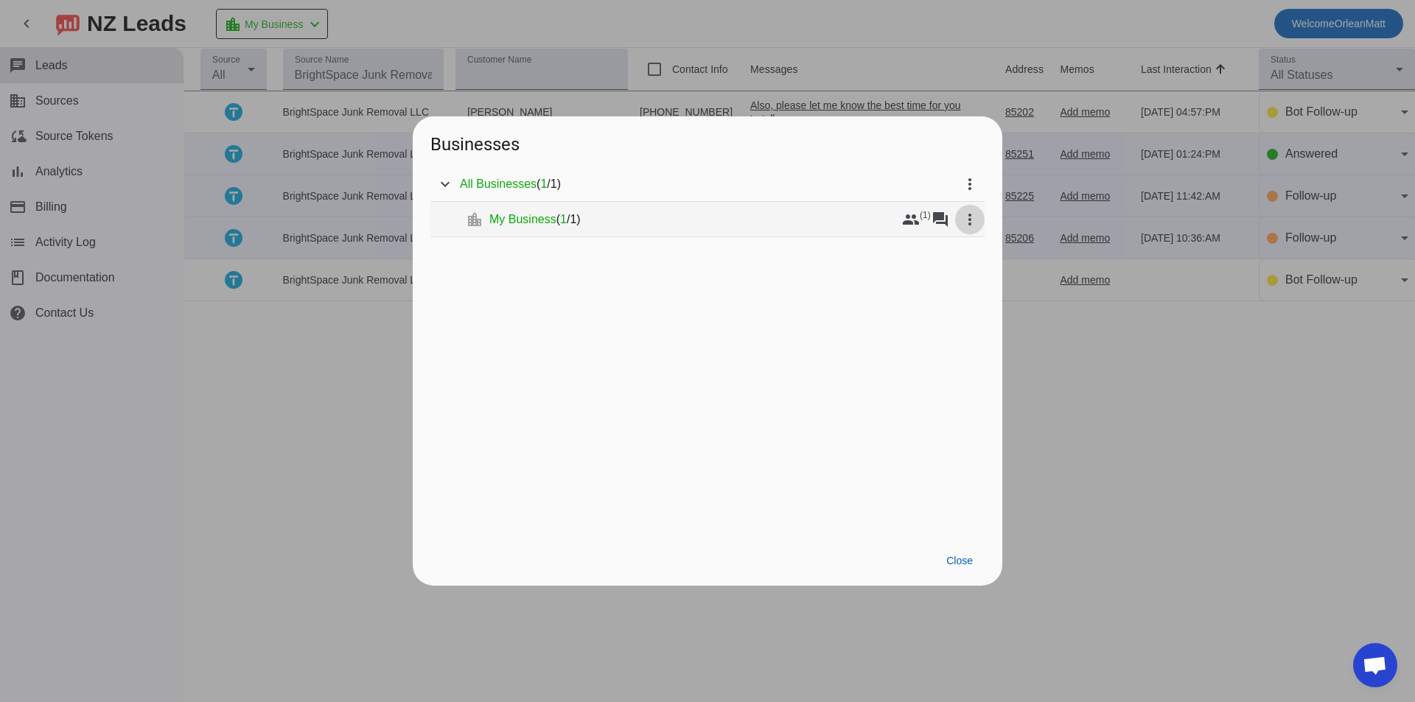
click at [971, 209] on button "more_vert" at bounding box center [969, 219] width 29 height 29
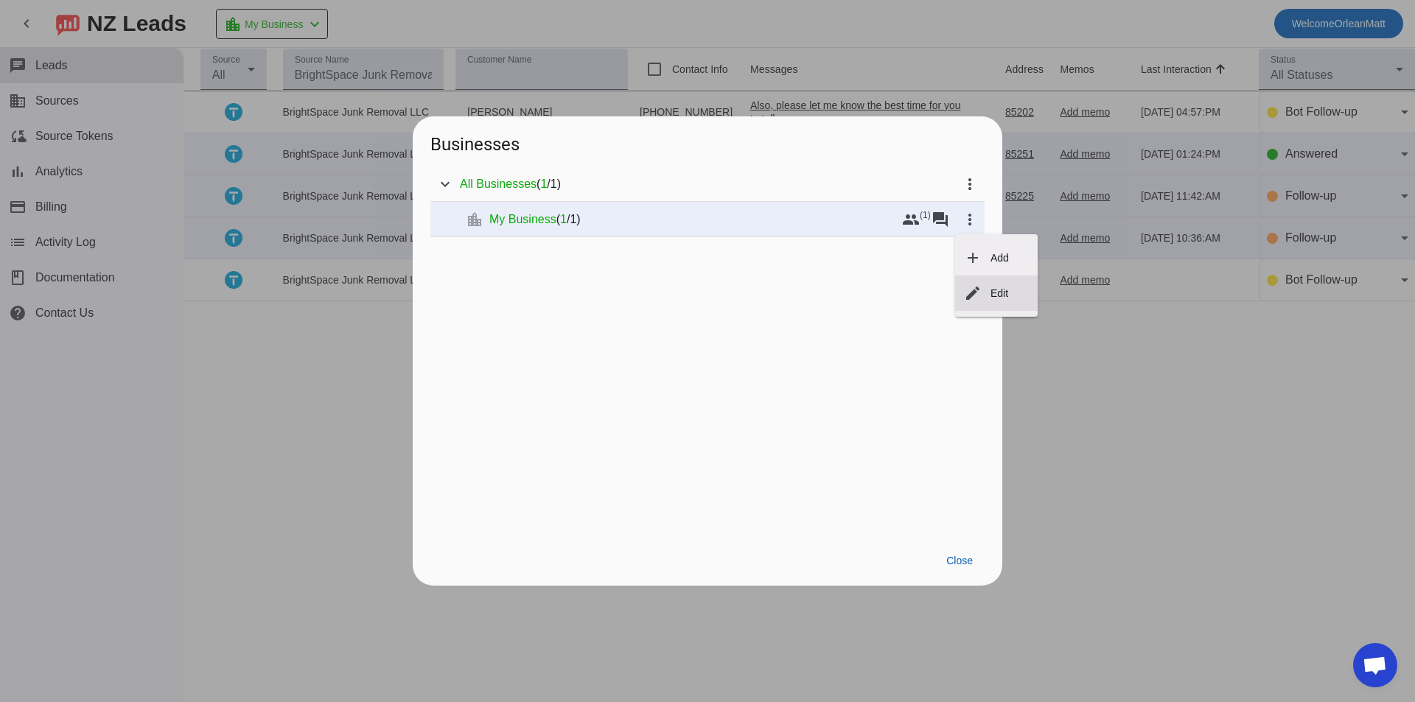
click at [985, 283] on button "edit Edit" at bounding box center [996, 293] width 83 height 35
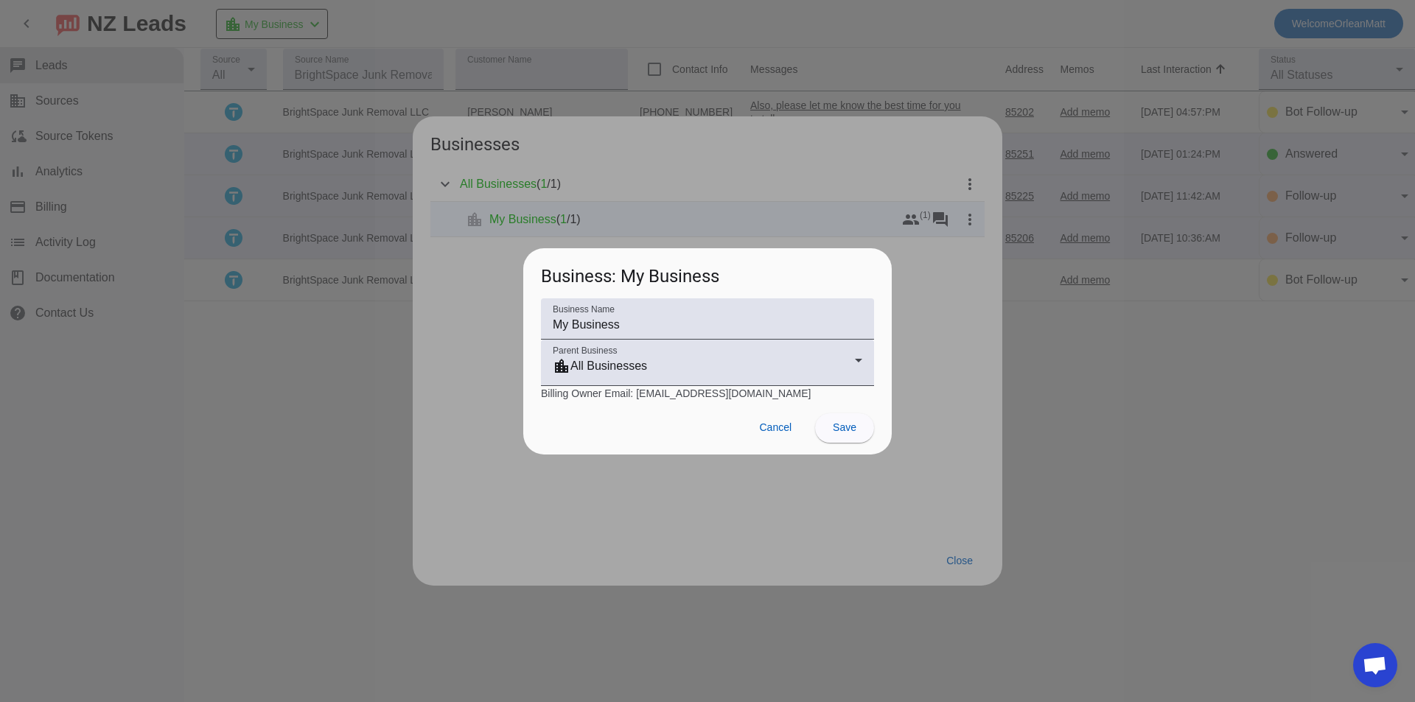
click at [875, 335] on div "Business Name My Business Parent Business location_city All Businesses Billing …" at bounding box center [707, 349] width 368 height 102
click at [791, 440] on span at bounding box center [775, 427] width 56 height 29
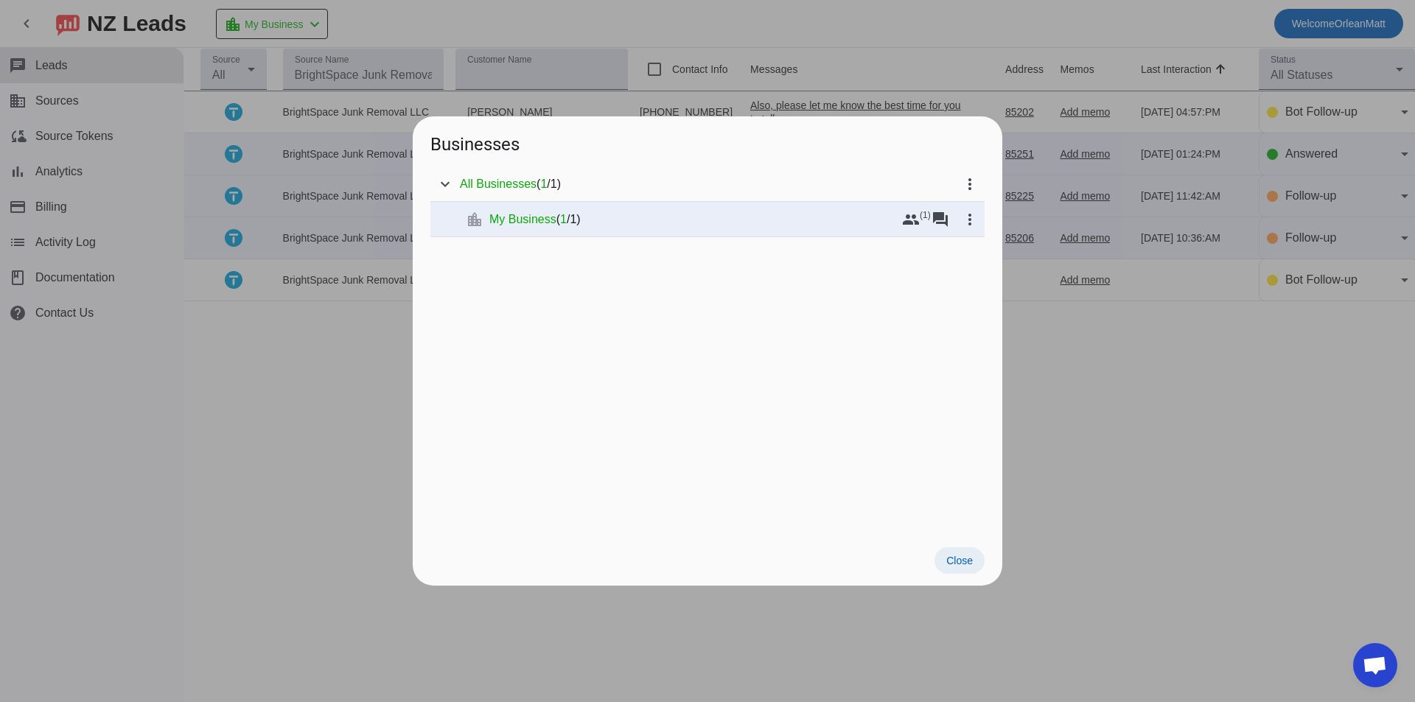
click at [957, 555] on span "Close" at bounding box center [959, 561] width 27 height 12
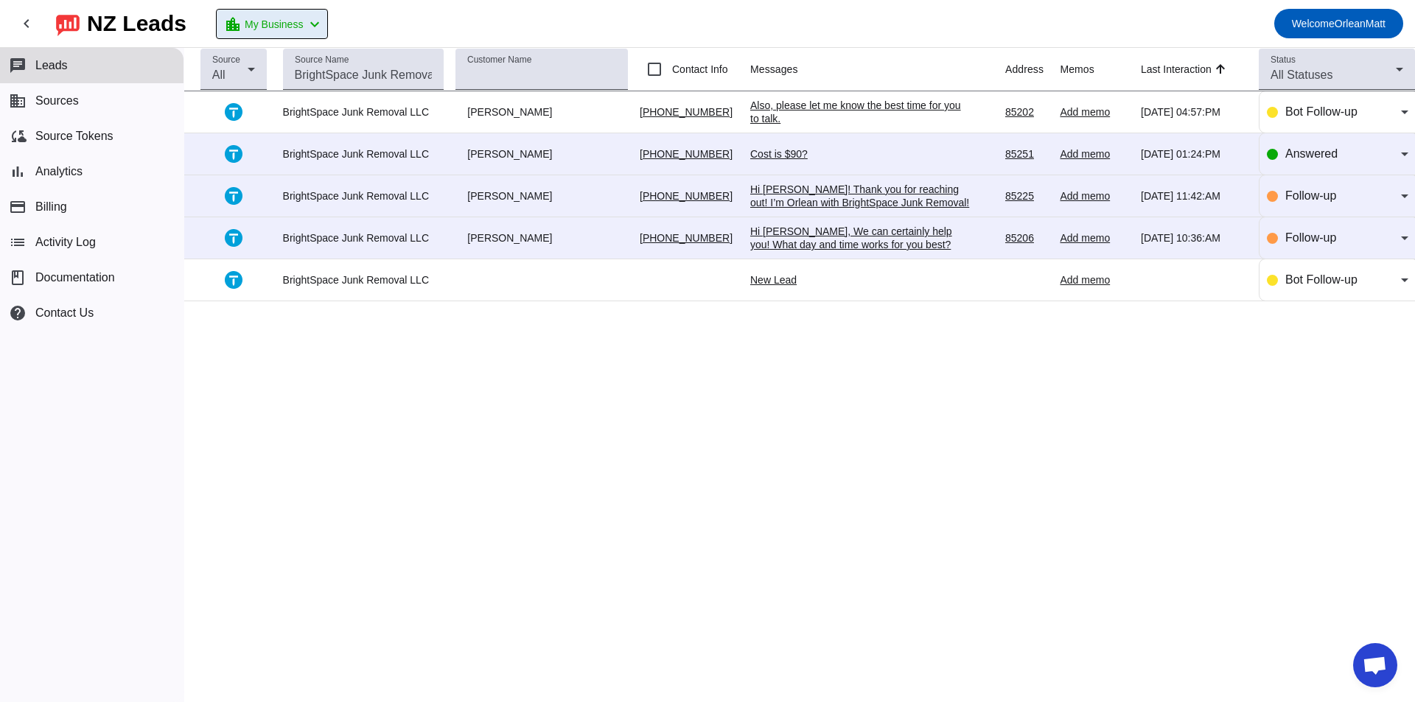
click at [918, 154] on div "Cost is $90?" at bounding box center [860, 153] width 221 height 13
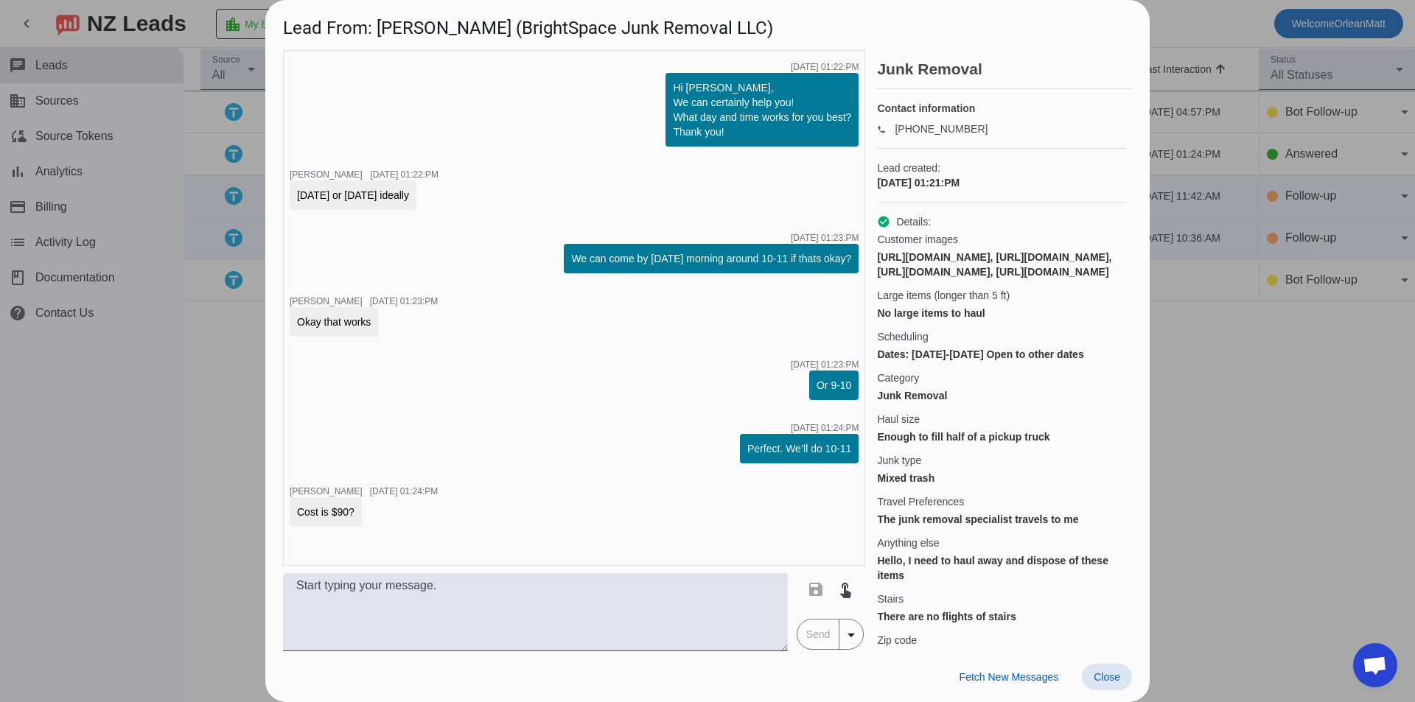
click at [782, 139] on div "Hi [PERSON_NAME], We can certainly help you! What day and time works for you be…" at bounding box center [761, 110] width 193 height 74
click at [790, 124] on div "Hi [PERSON_NAME], We can certainly help you! What day and time works for you be…" at bounding box center [762, 109] width 178 height 59
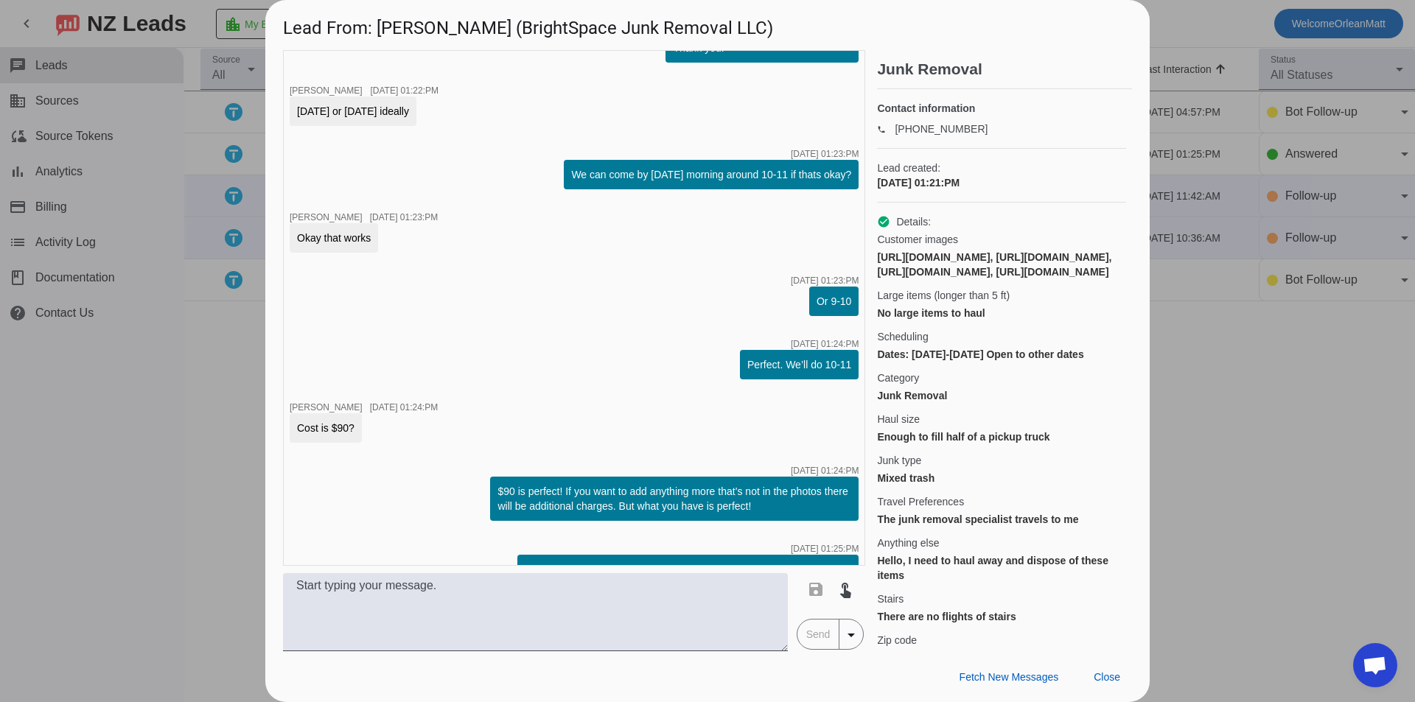
scroll to position [115, 0]
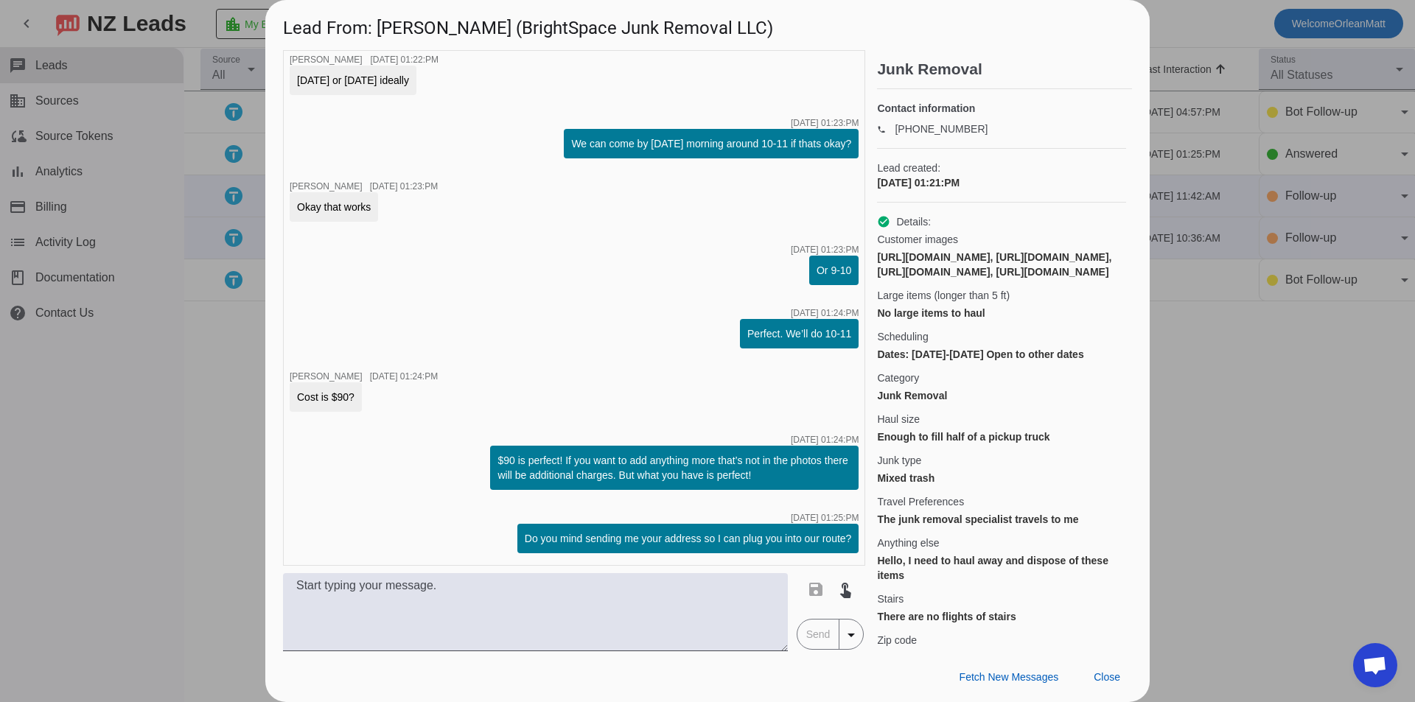
click at [178, 298] on div at bounding box center [707, 351] width 1415 height 702
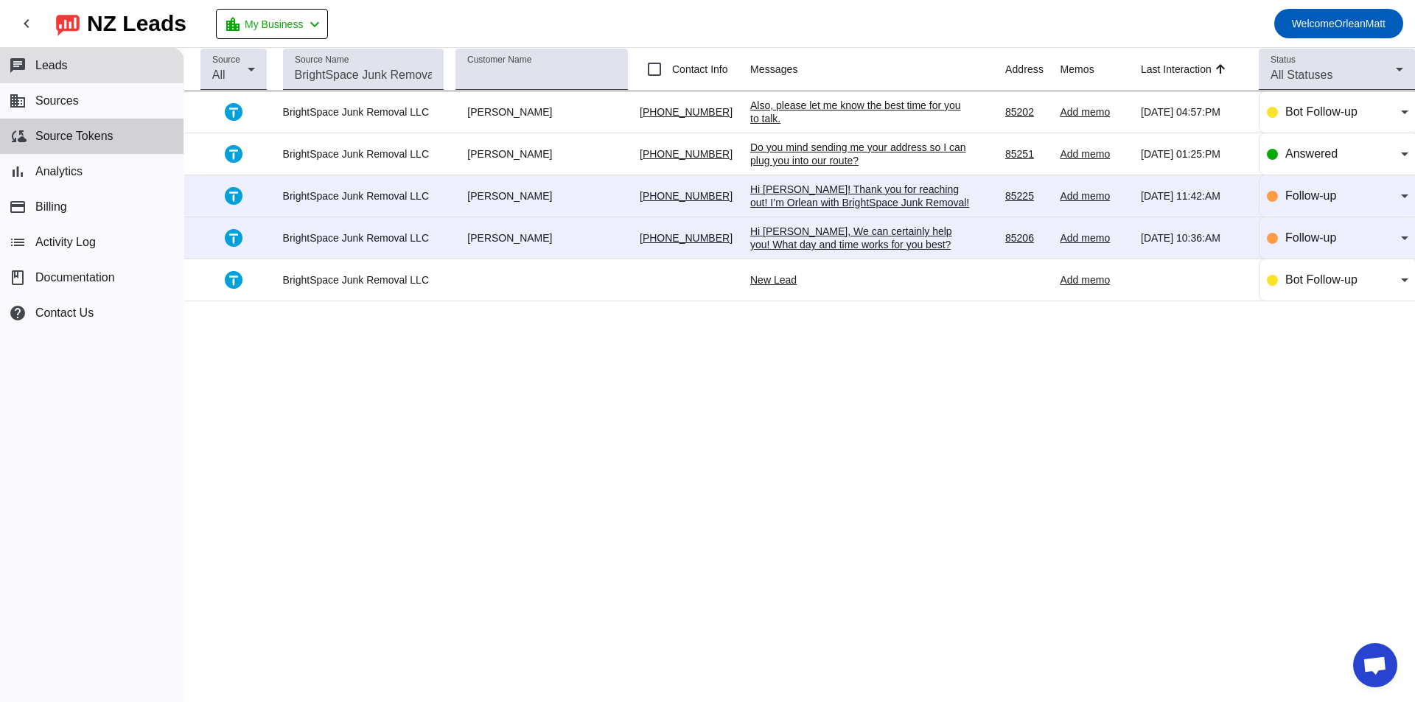
click at [87, 140] on span "Source Tokens" at bounding box center [74, 136] width 78 height 13
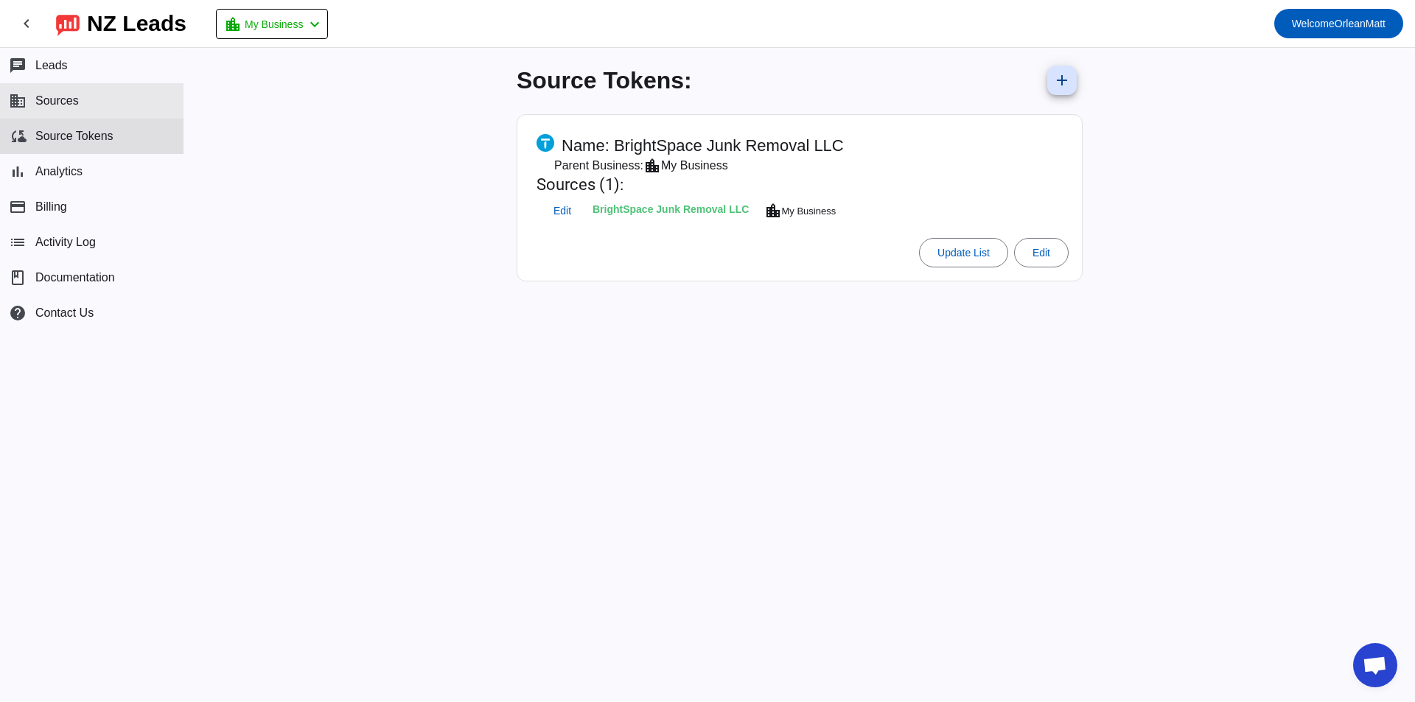
click at [89, 108] on button "business Sources" at bounding box center [92, 100] width 184 height 35
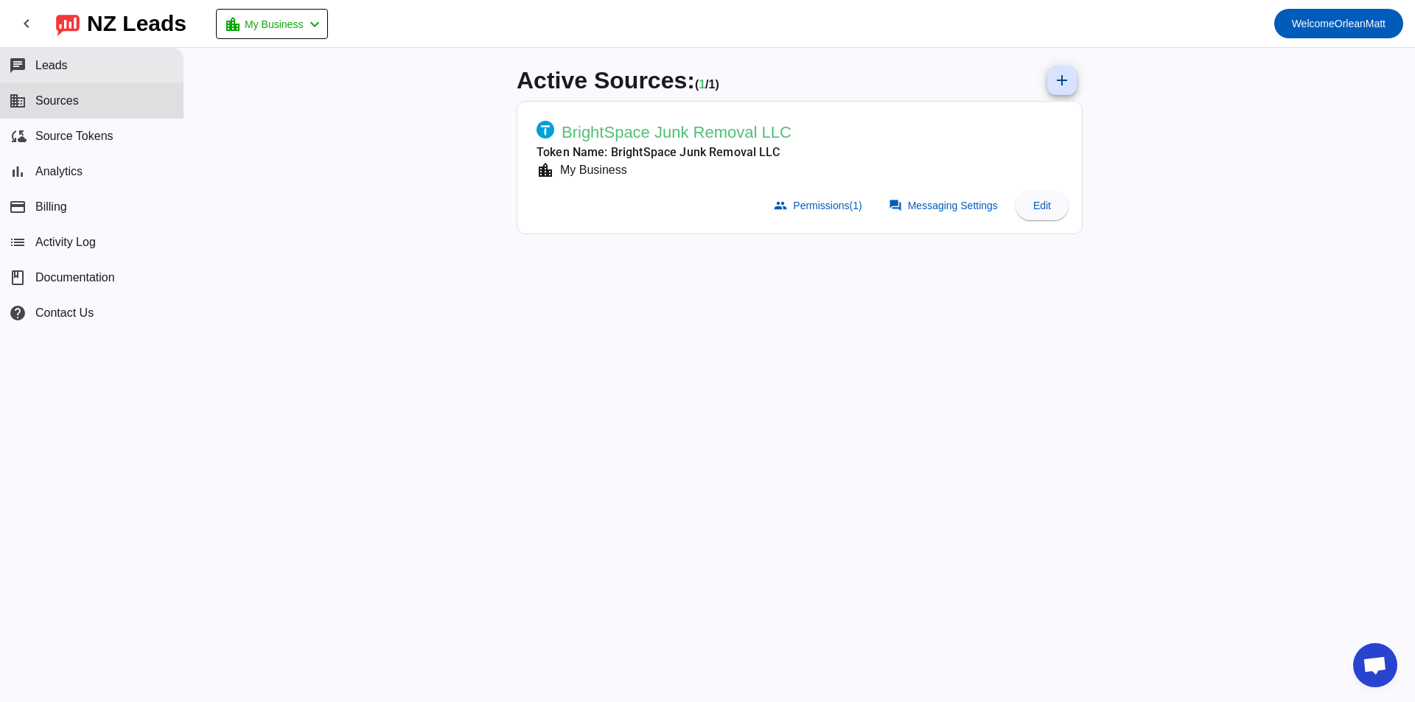
click at [83, 69] on button "chat Leads" at bounding box center [92, 65] width 184 height 35
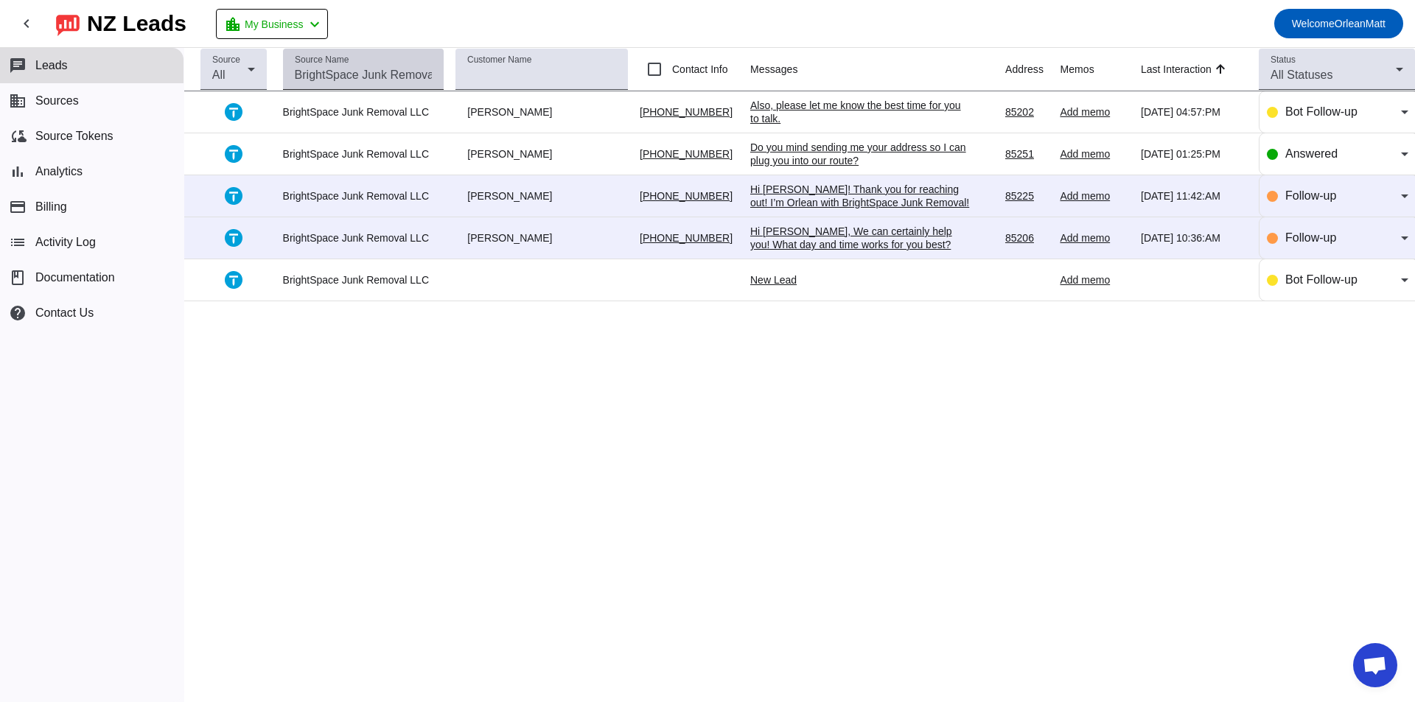
click at [316, 71] on input "Source Name" at bounding box center [364, 75] width 138 height 18
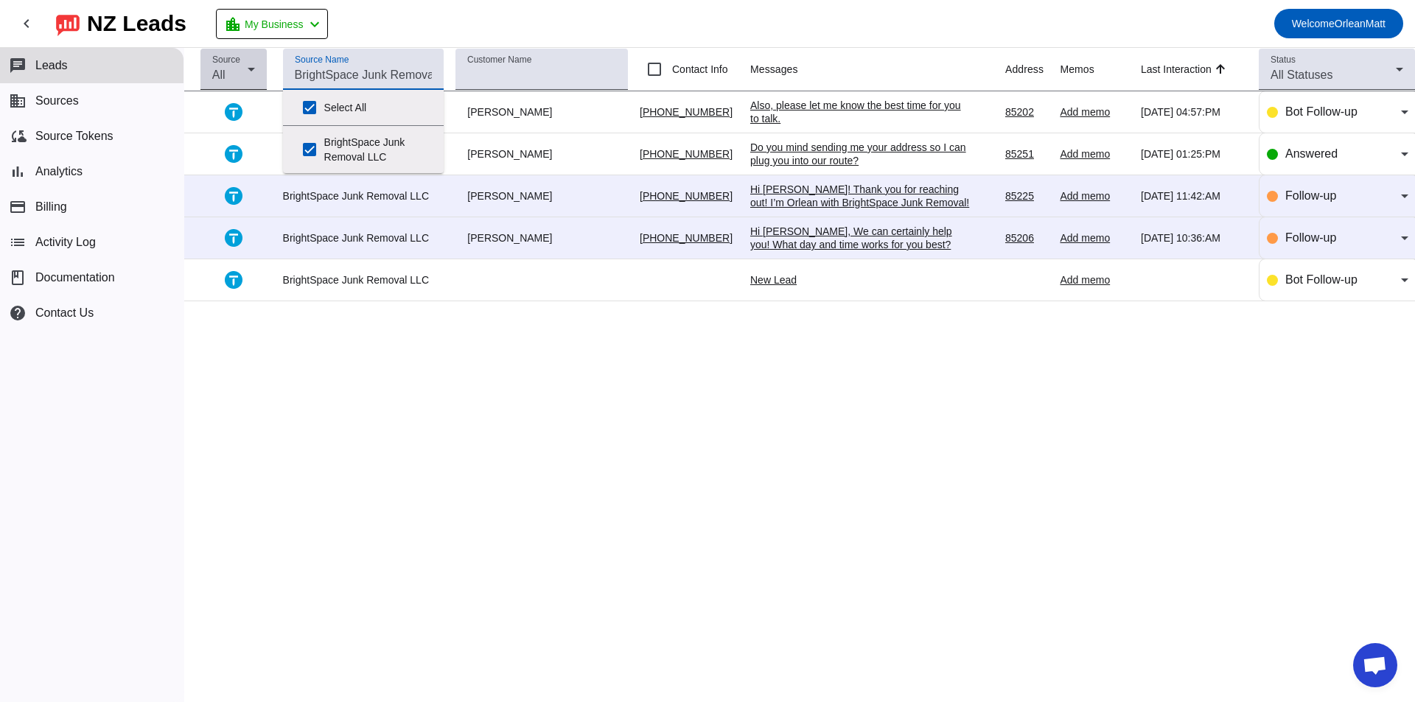
click at [214, 75] on span "All" at bounding box center [218, 75] width 13 height 13
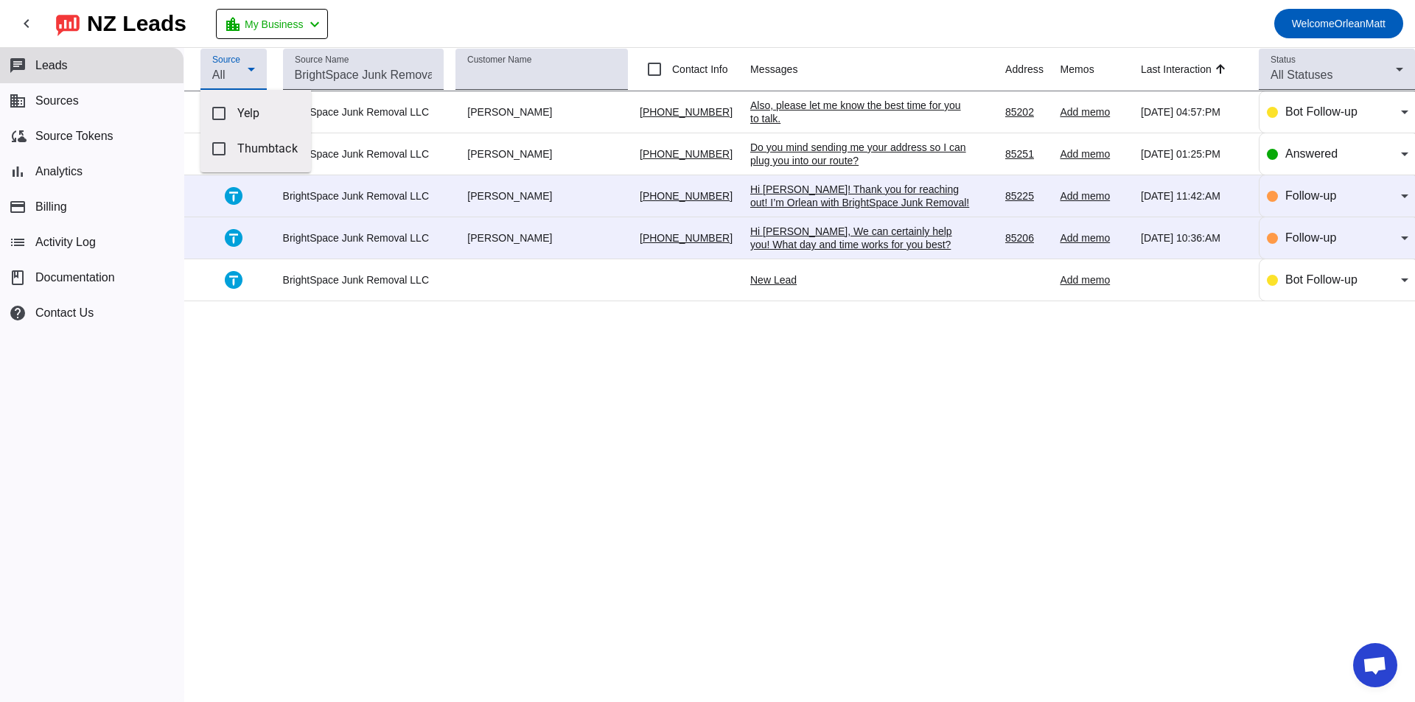
click at [285, 347] on div at bounding box center [707, 351] width 1415 height 702
click at [227, 120] on icon at bounding box center [234, 112] width 18 height 18
click at [836, 116] on div "Also, please let me know the best time for you to talk.​" at bounding box center [860, 112] width 221 height 27
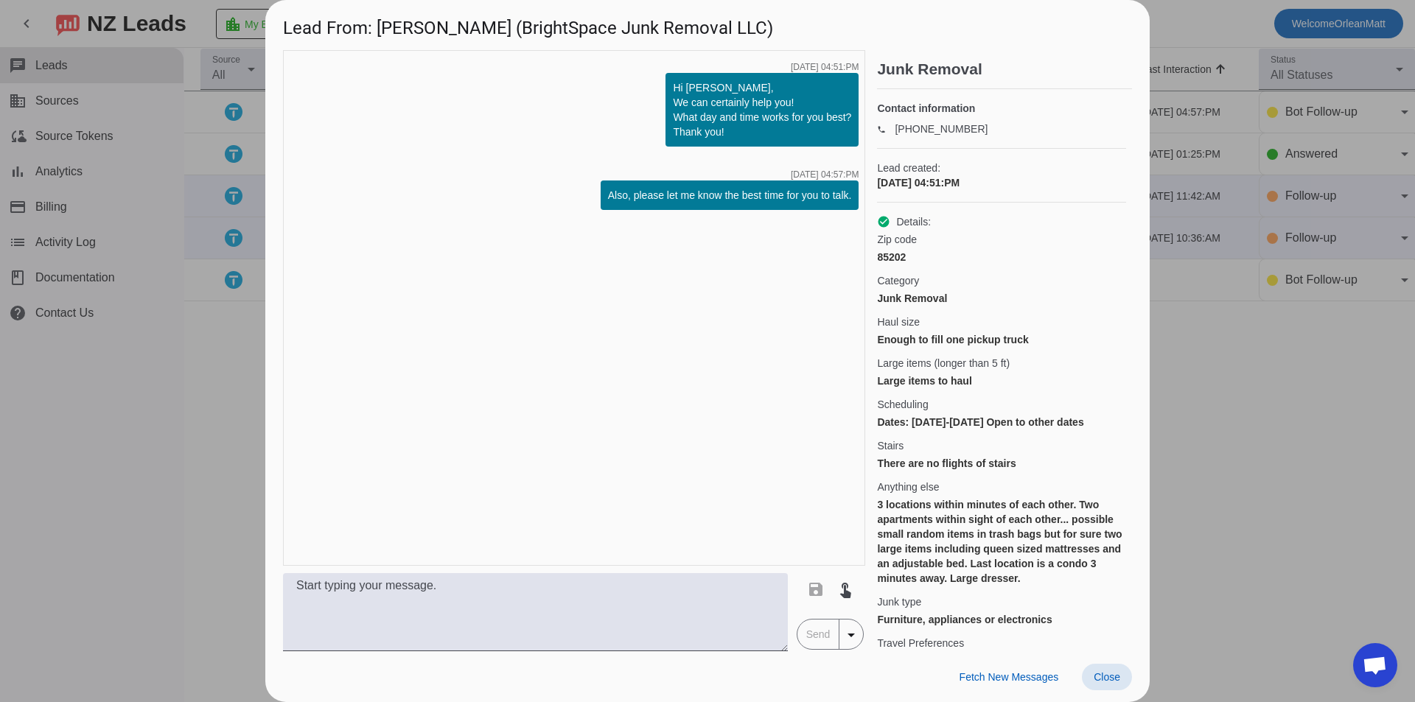
click at [1204, 316] on div at bounding box center [707, 351] width 1415 height 702
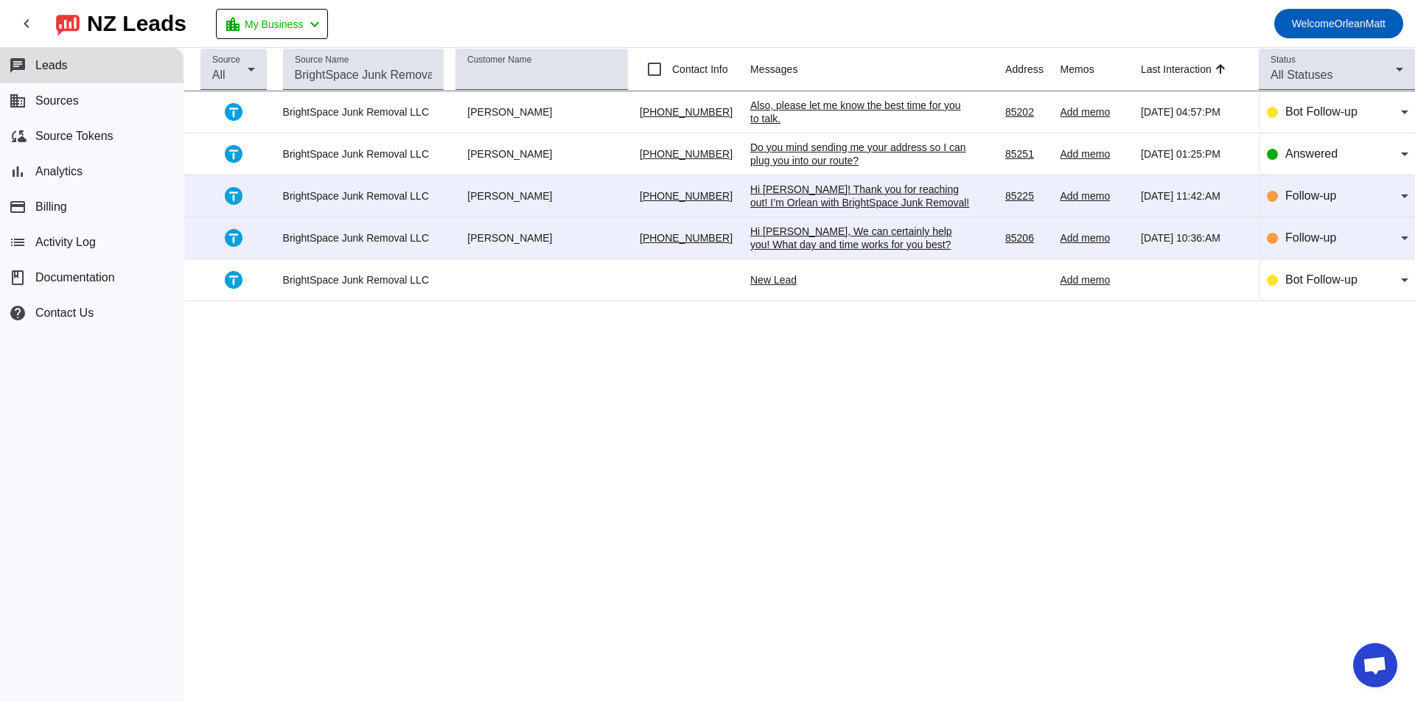
click at [870, 156] on div "Do you mind sending me your address so I can plug you into our route?" at bounding box center [860, 154] width 221 height 27
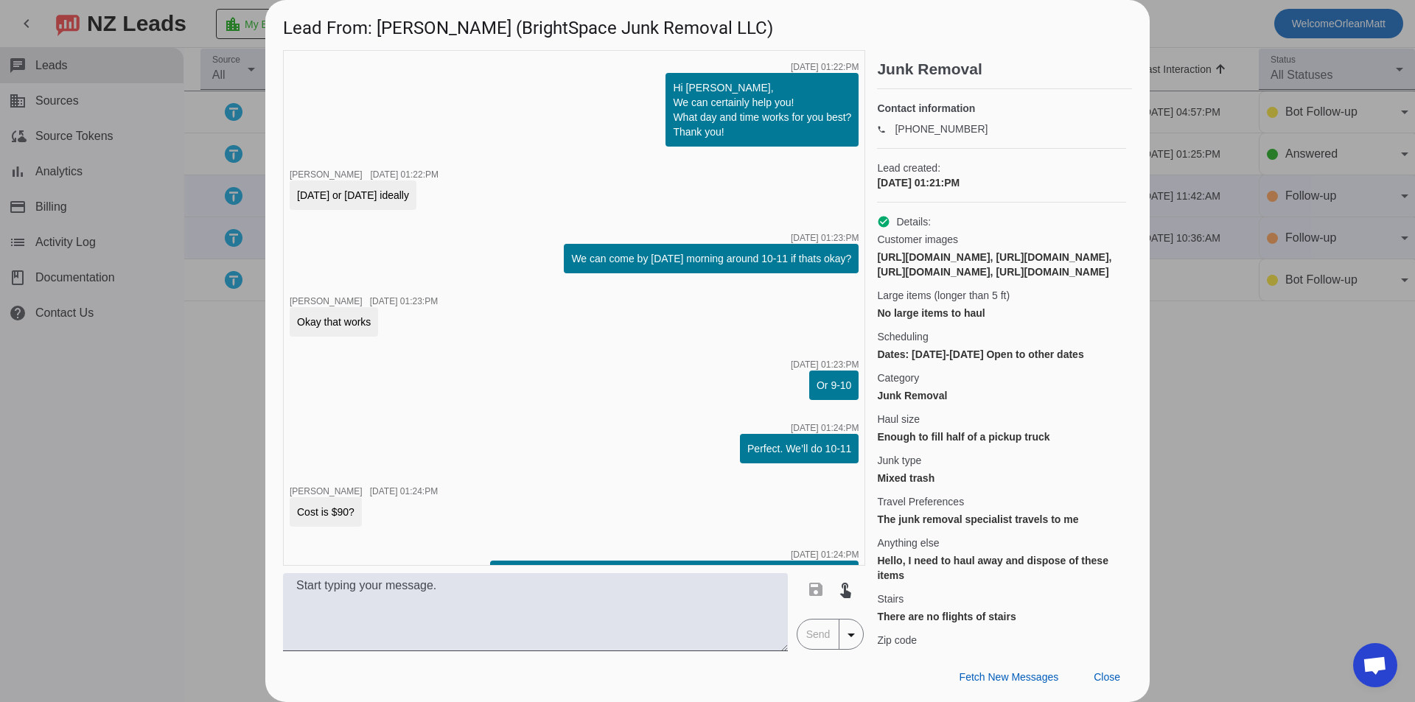
click at [1261, 280] on div at bounding box center [707, 351] width 1415 height 702
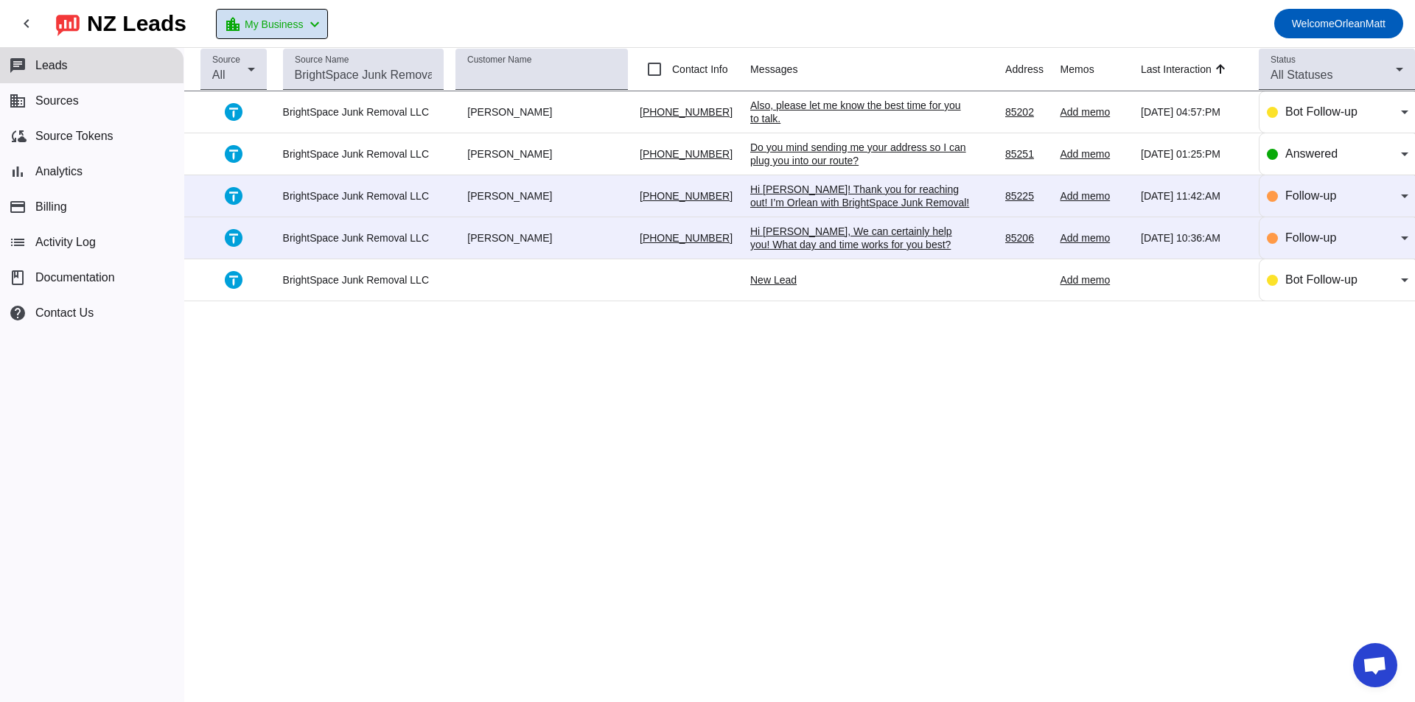
click at [266, 33] on span "My Business" at bounding box center [274, 24] width 58 height 21
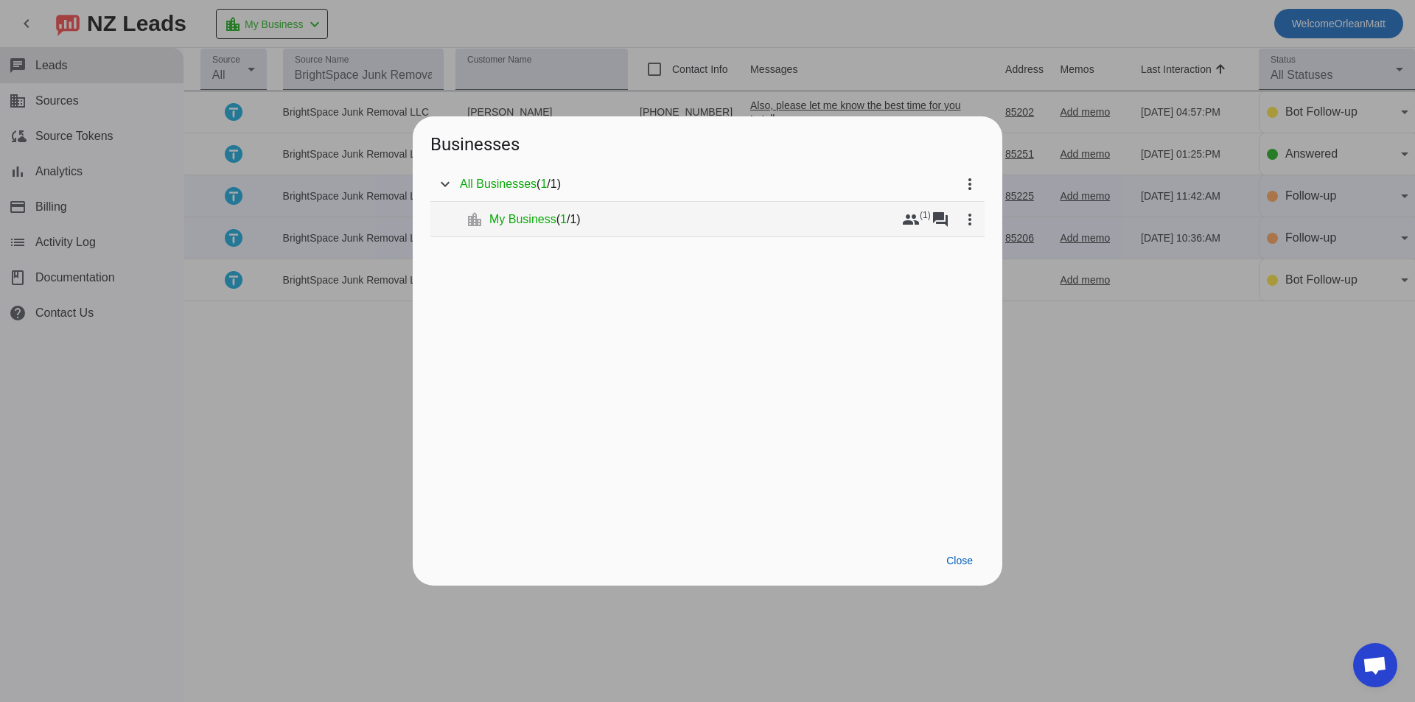
click at [817, 214] on div "My Business ( 1 / 1 )" at bounding box center [692, 219] width 407 height 15
click at [965, 214] on mat-icon "more_vert" at bounding box center [970, 220] width 18 height 18
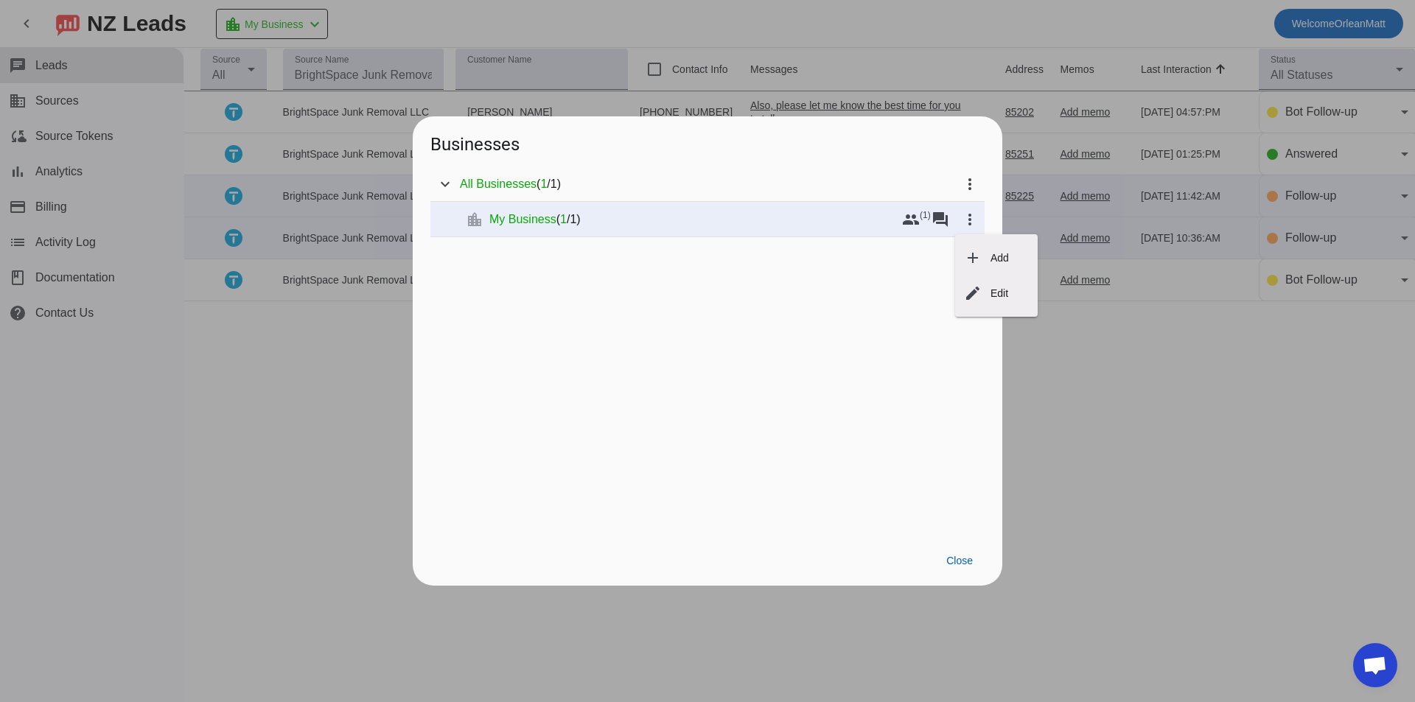
click at [943, 226] on div at bounding box center [707, 351] width 1415 height 702
click at [943, 226] on mat-icon "forum" at bounding box center [941, 220] width 18 height 18
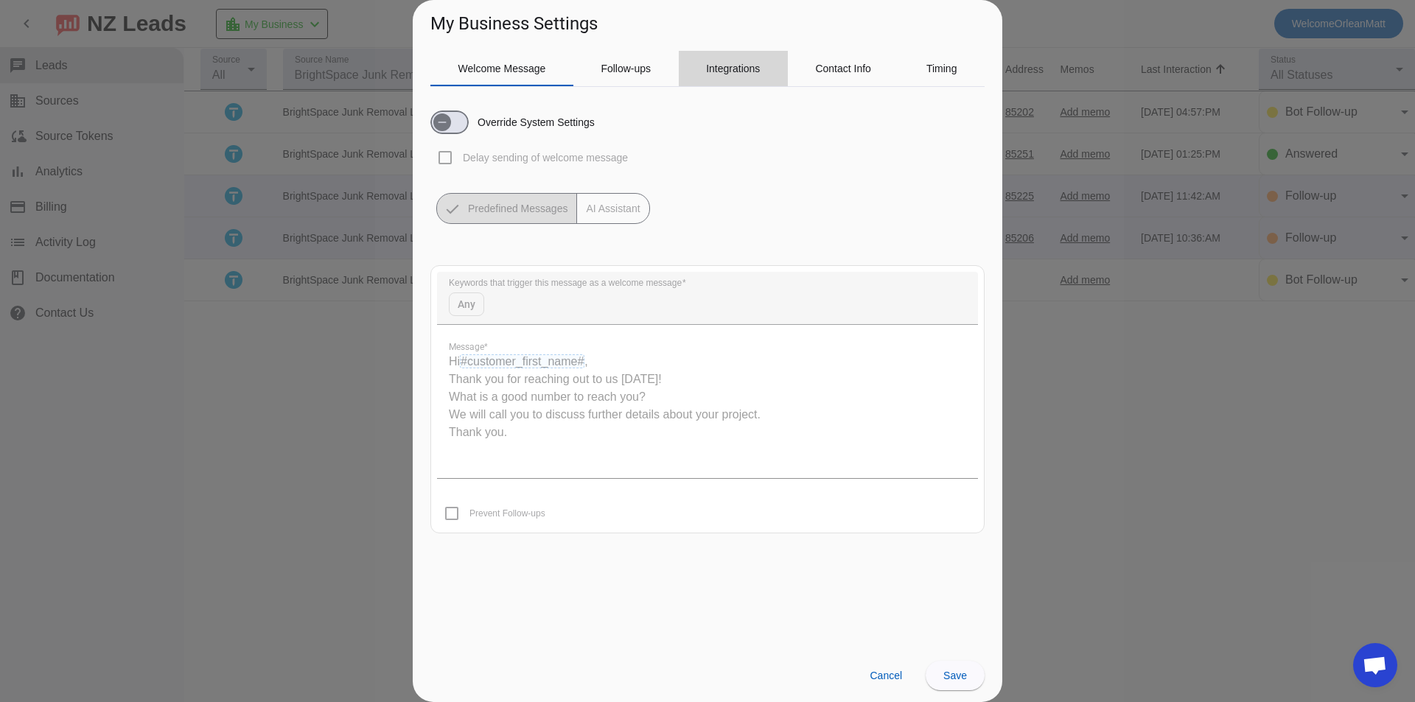
click at [747, 66] on span "Integrations" at bounding box center [733, 68] width 54 height 10
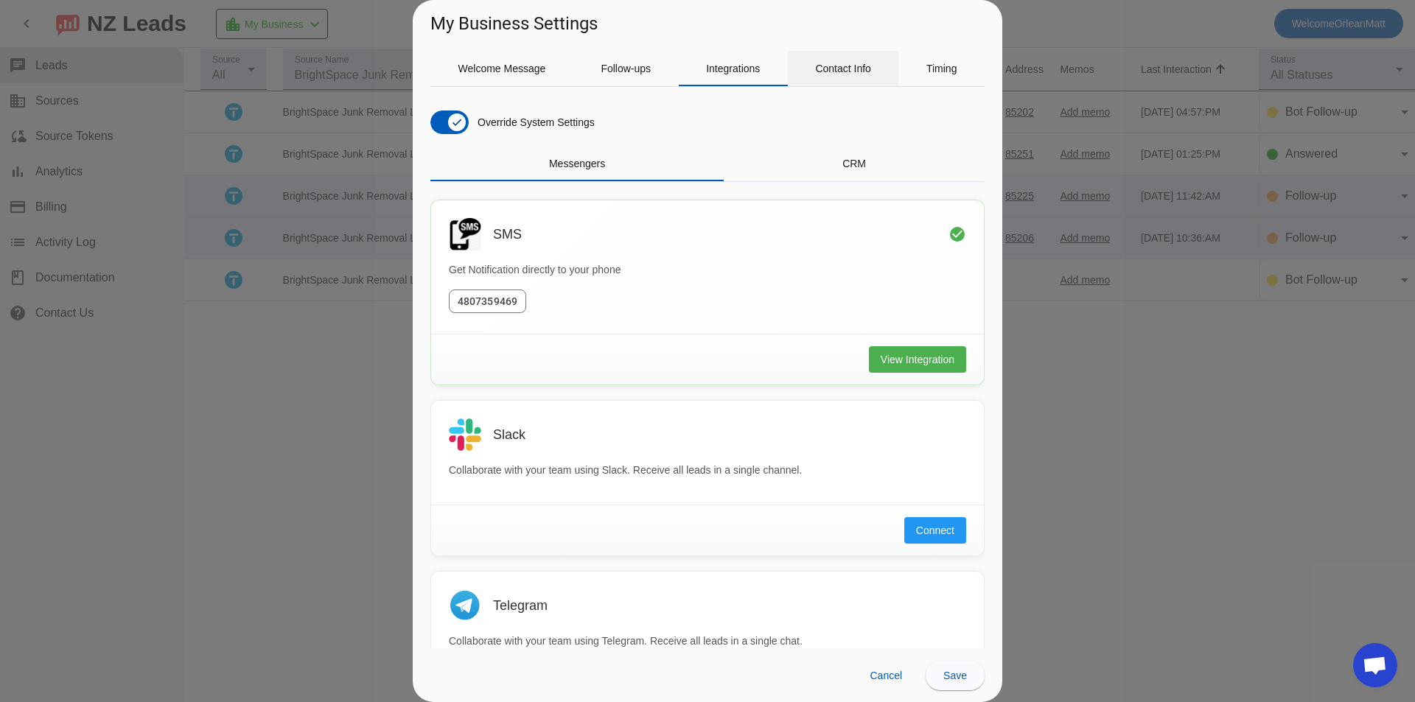
click at [824, 71] on span "Contact Info" at bounding box center [843, 68] width 56 height 10
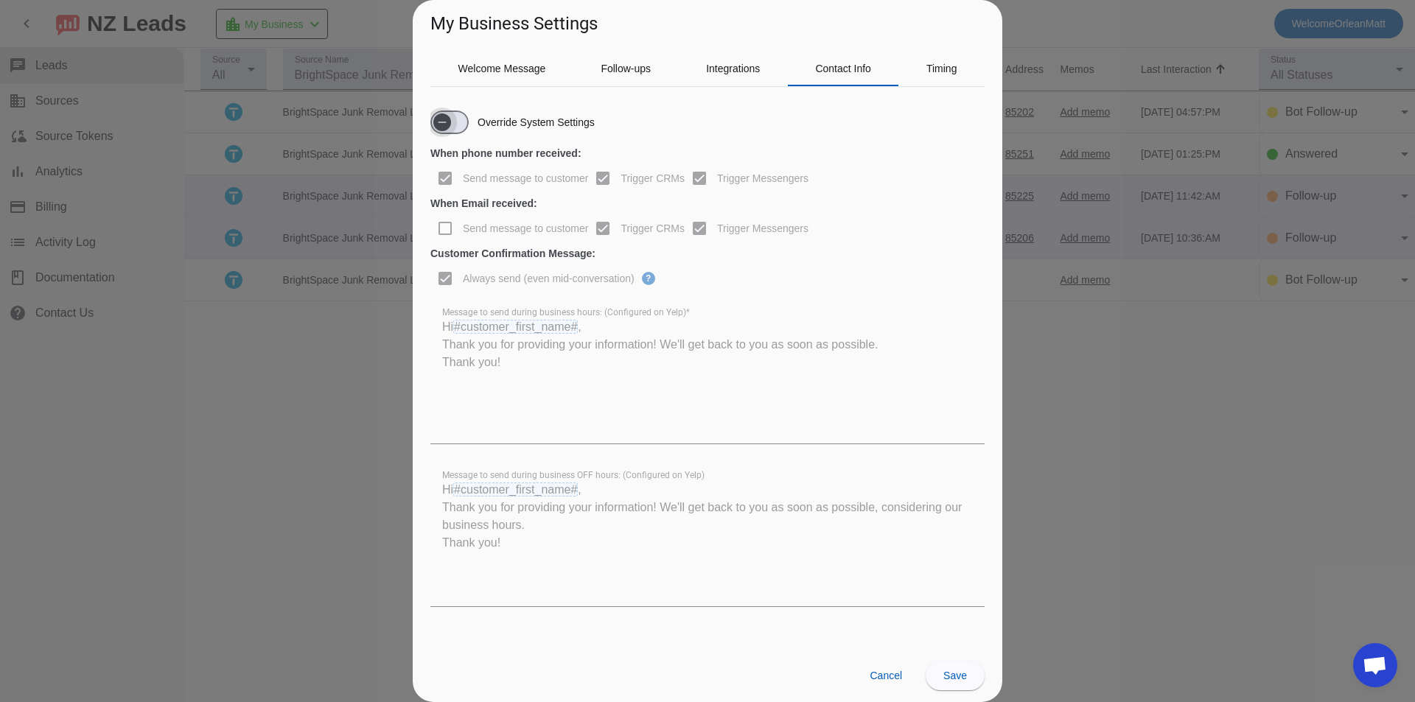
click at [466, 128] on span "button" at bounding box center [449, 123] width 38 height 24
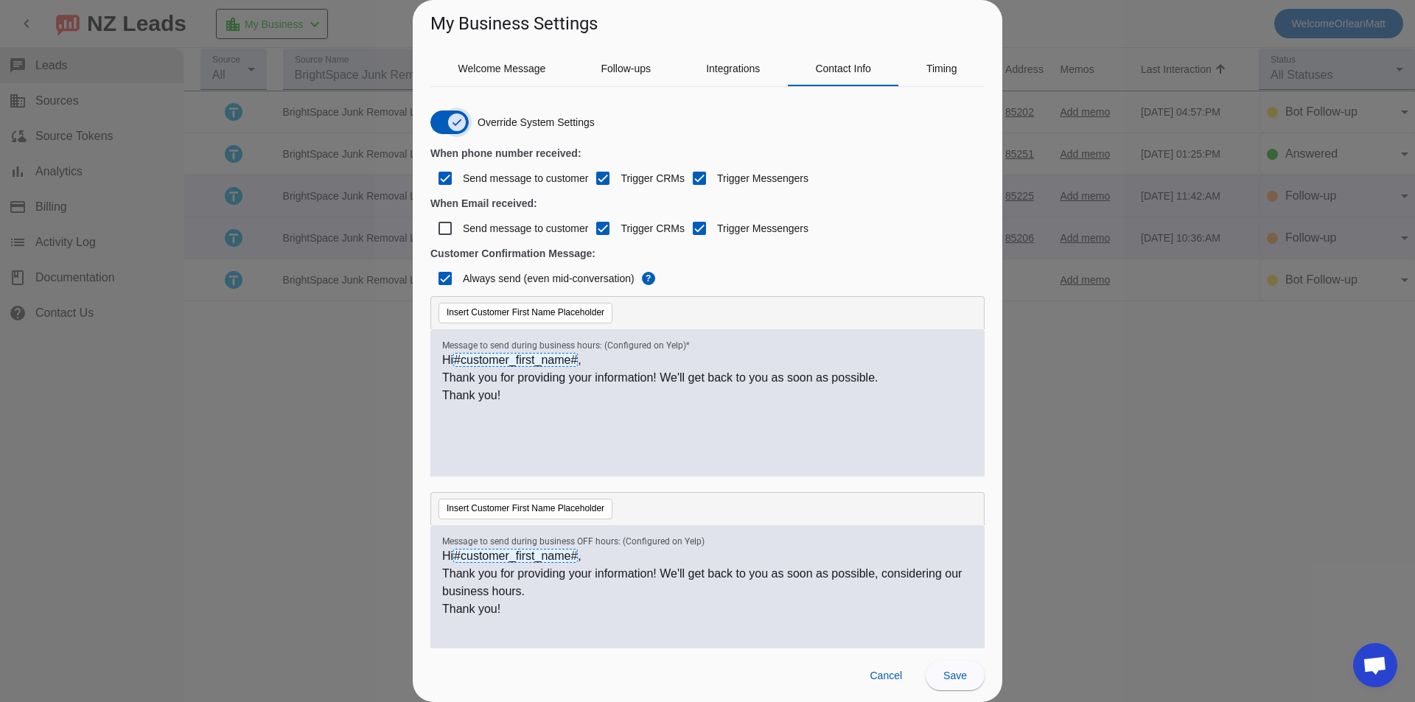
click at [464, 124] on span "button" at bounding box center [457, 122] width 18 height 18
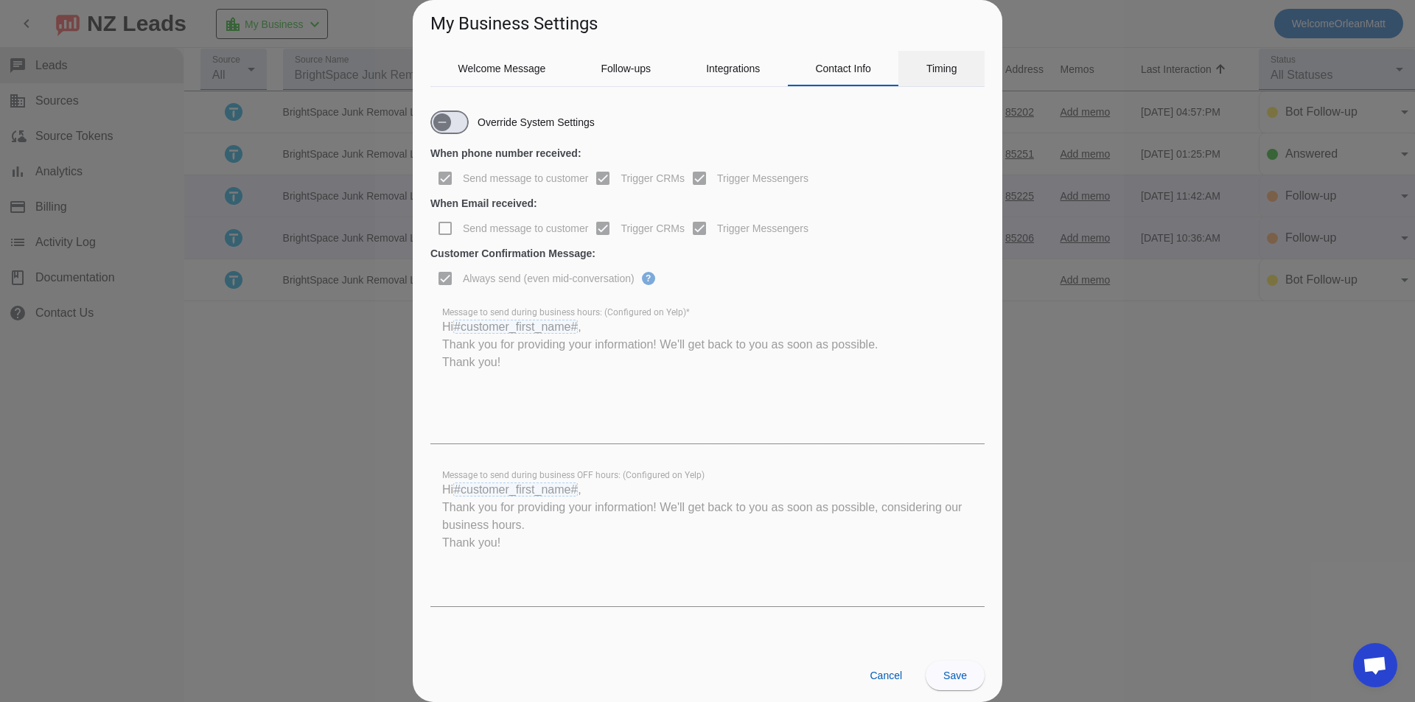
click at [927, 65] on span "Timing" at bounding box center [941, 68] width 31 height 10
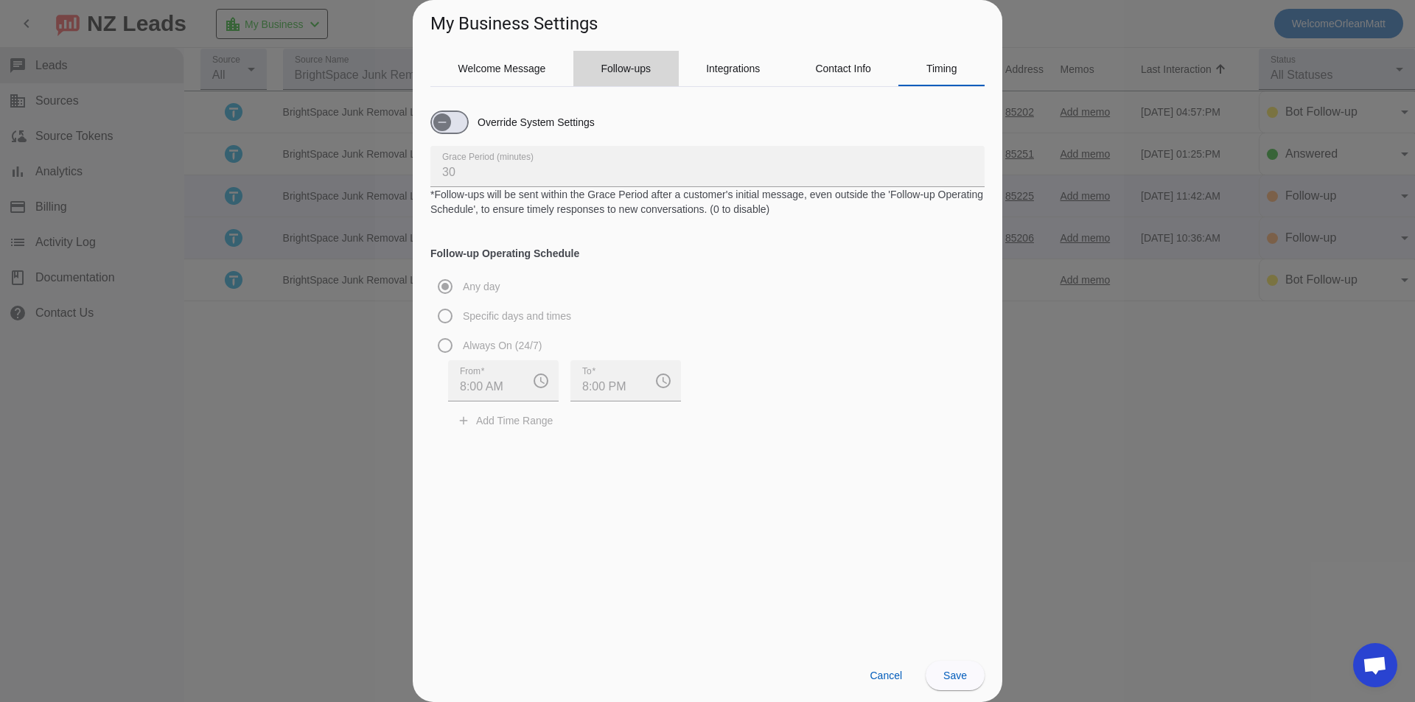
click at [648, 80] on span "Follow-ups" at bounding box center [626, 68] width 50 height 35
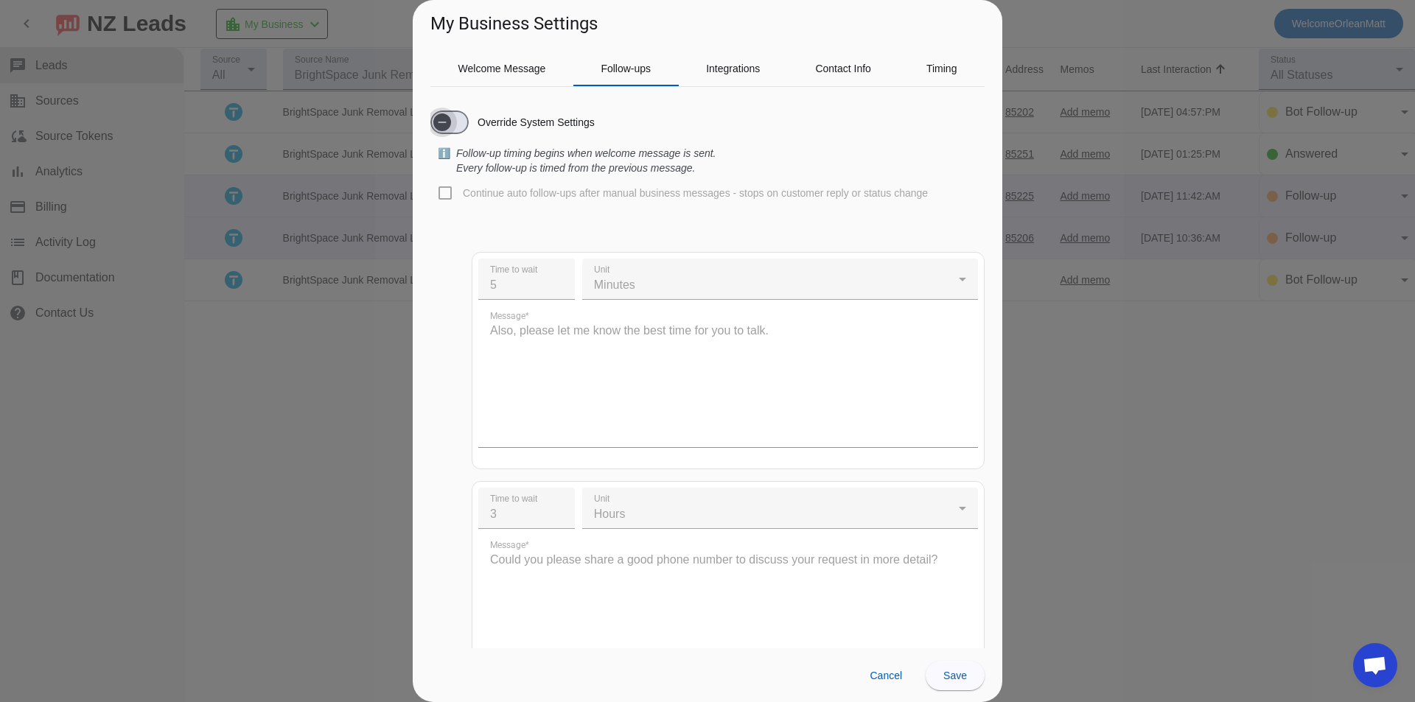
click at [464, 131] on span "button" at bounding box center [449, 123] width 38 height 24
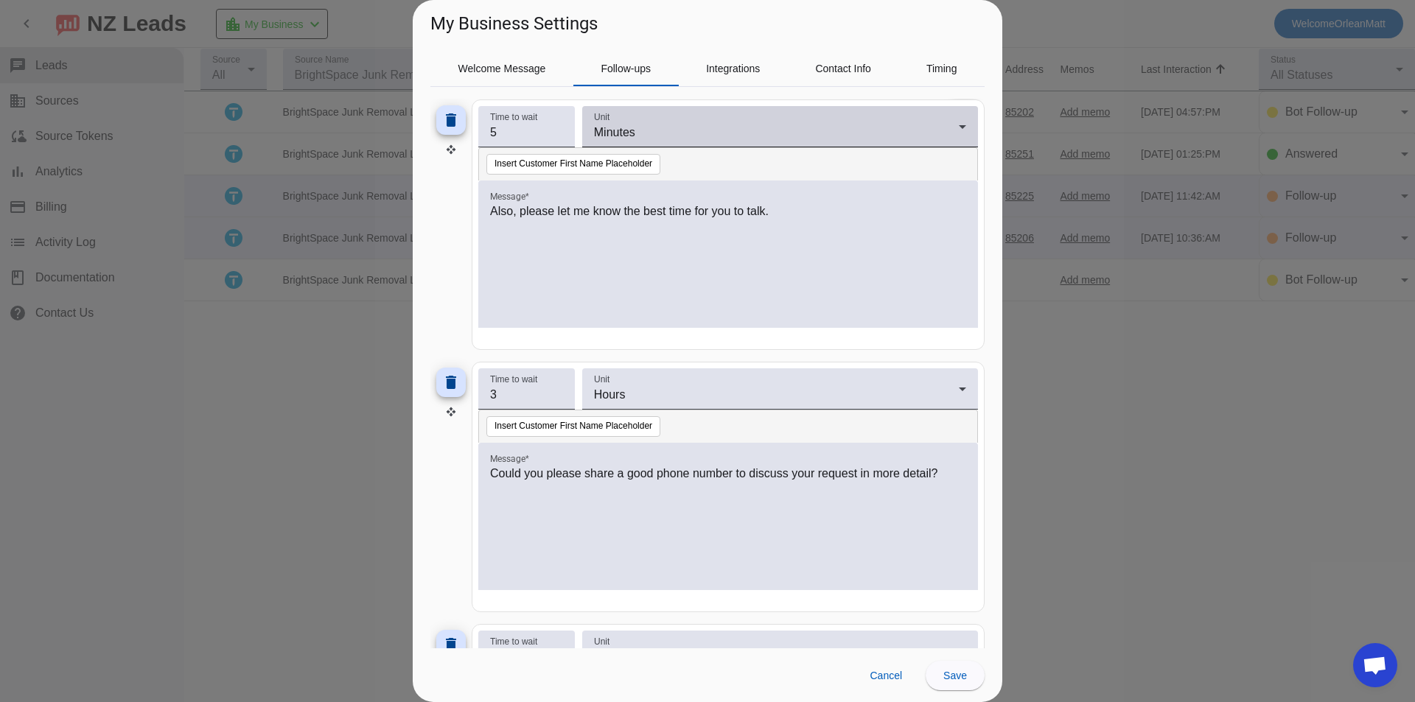
scroll to position [147, 0]
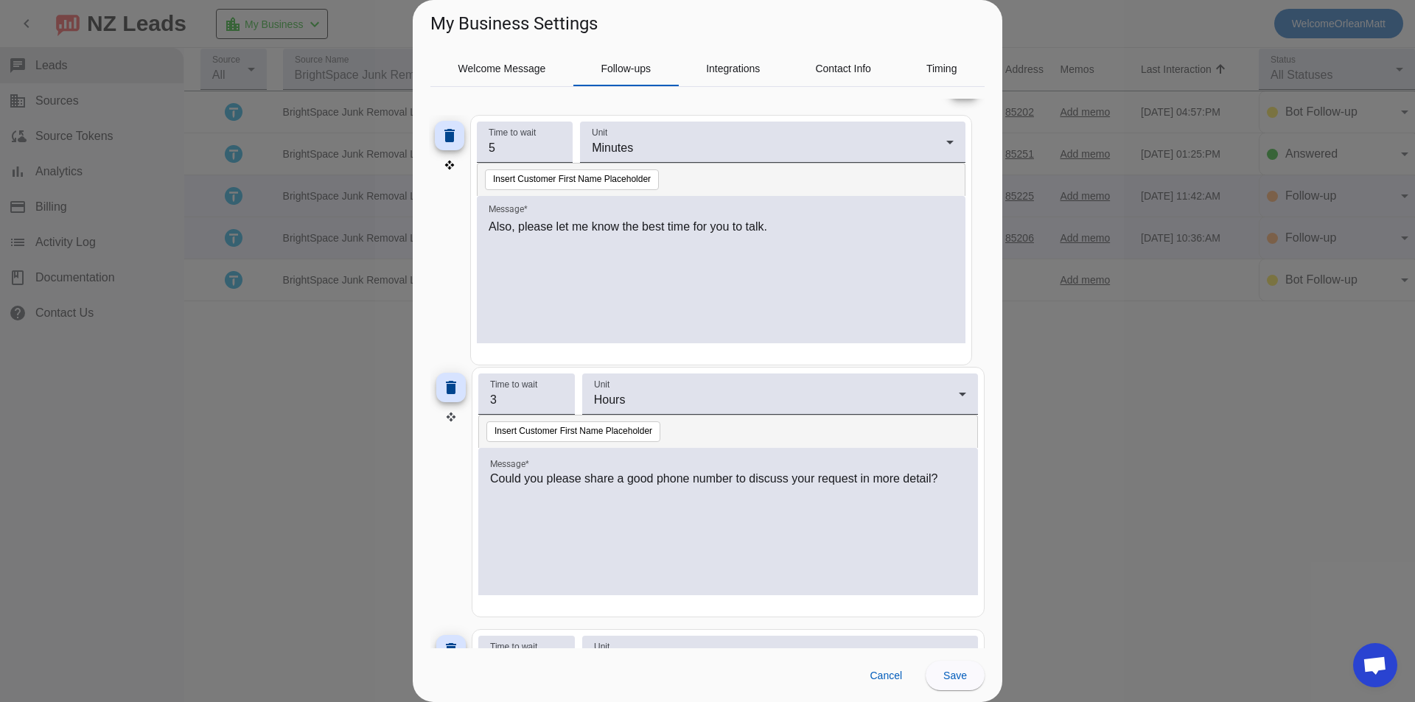
drag, startPoint x: 454, startPoint y: 155, endPoint x: 452, endPoint y: 165, distance: 10.4
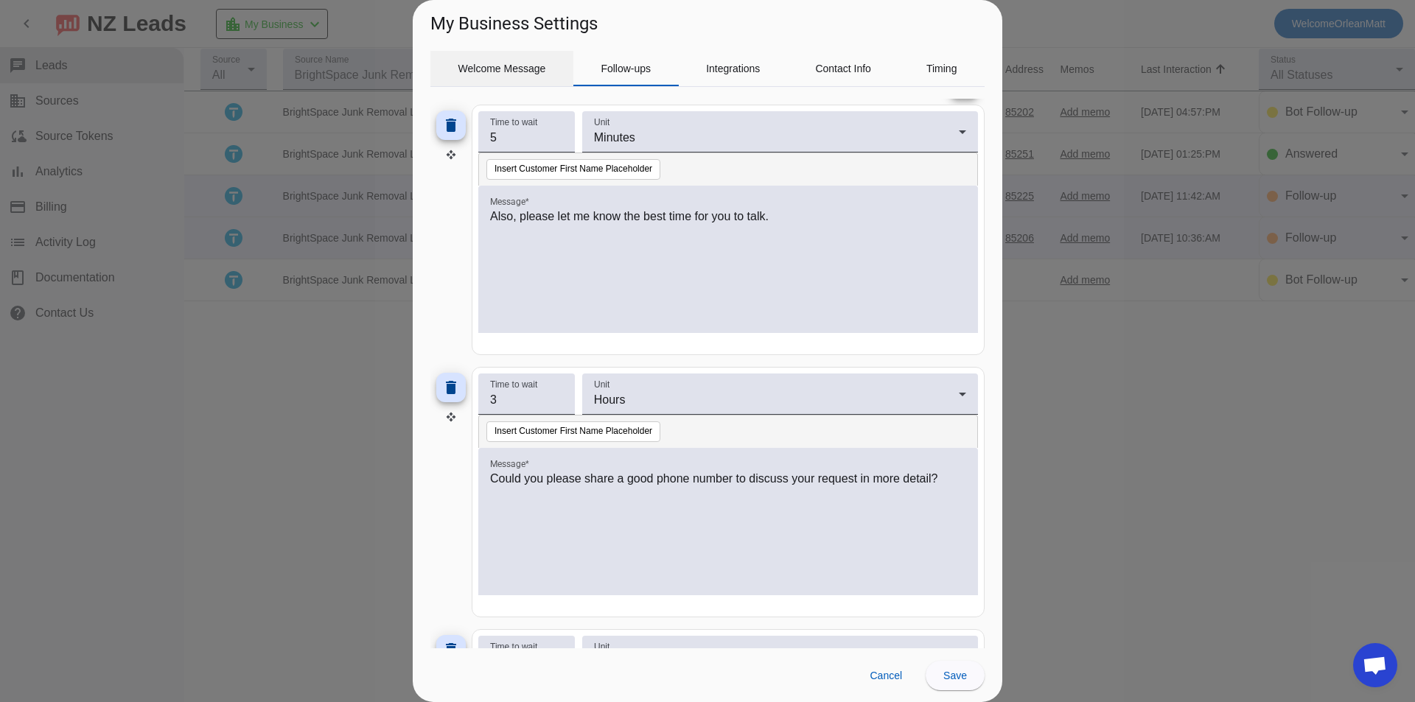
click at [484, 75] on span "Welcome Message" at bounding box center [502, 68] width 88 height 35
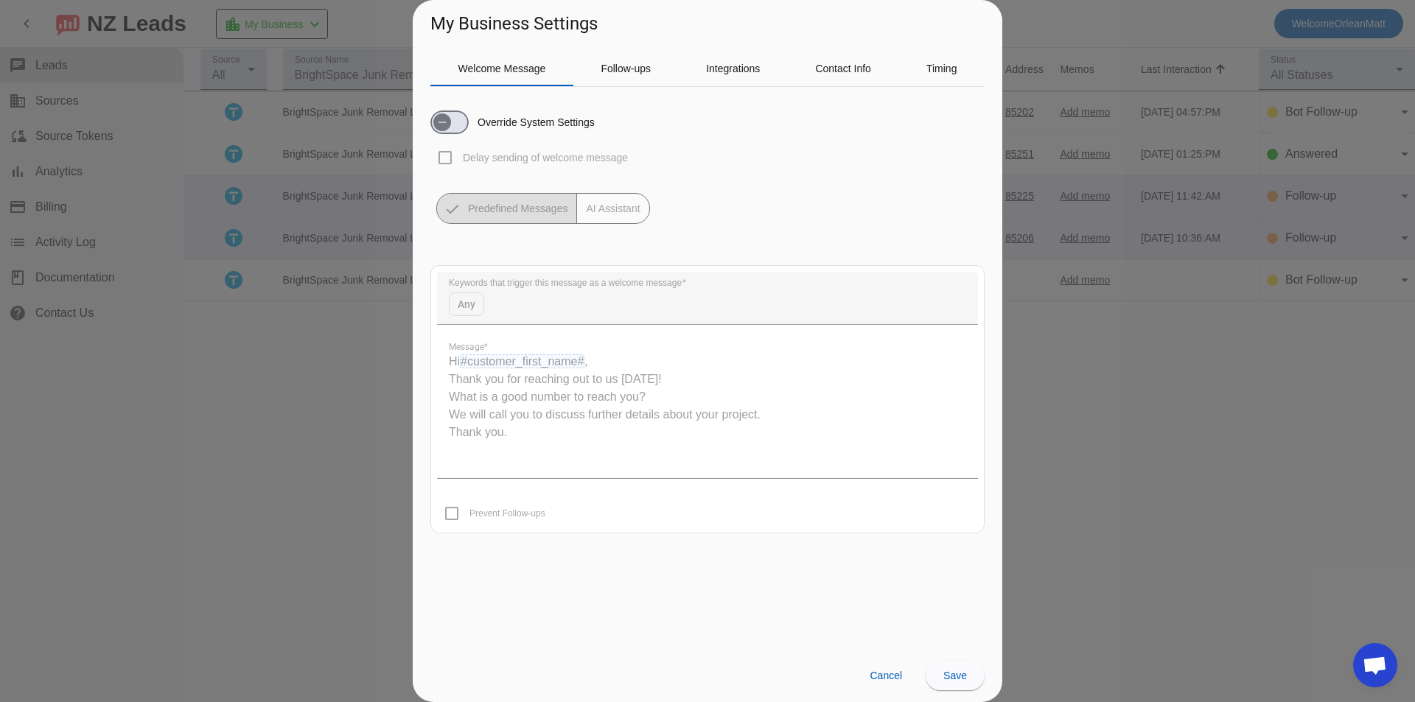
scroll to position [0, 0]
click at [433, 124] on span "button" at bounding box center [442, 122] width 18 height 18
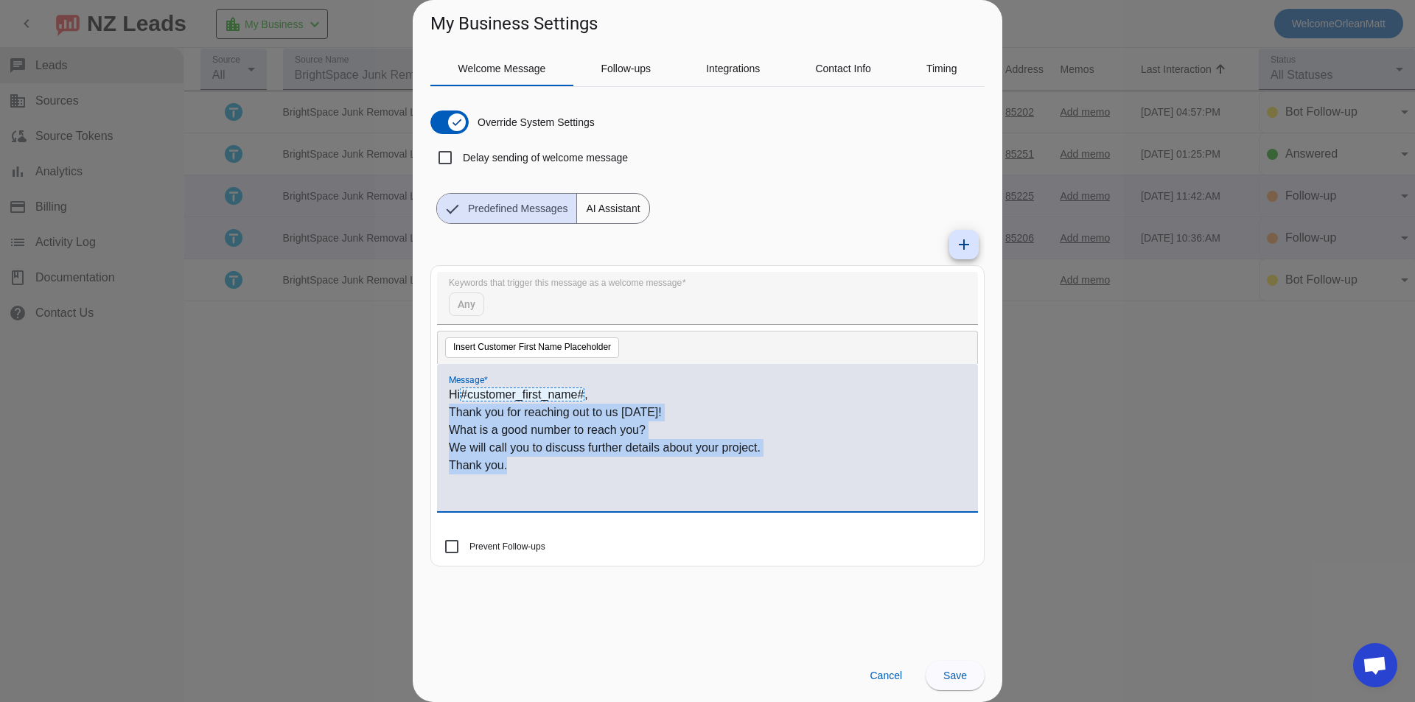
drag, startPoint x: 450, startPoint y: 415, endPoint x: 638, endPoint y: 478, distance: 198.3
click at [638, 478] on div "Hi #customer_first_name# , Thank you for reaching out to us [DATE]! What is a g…" at bounding box center [707, 445] width 517 height 119
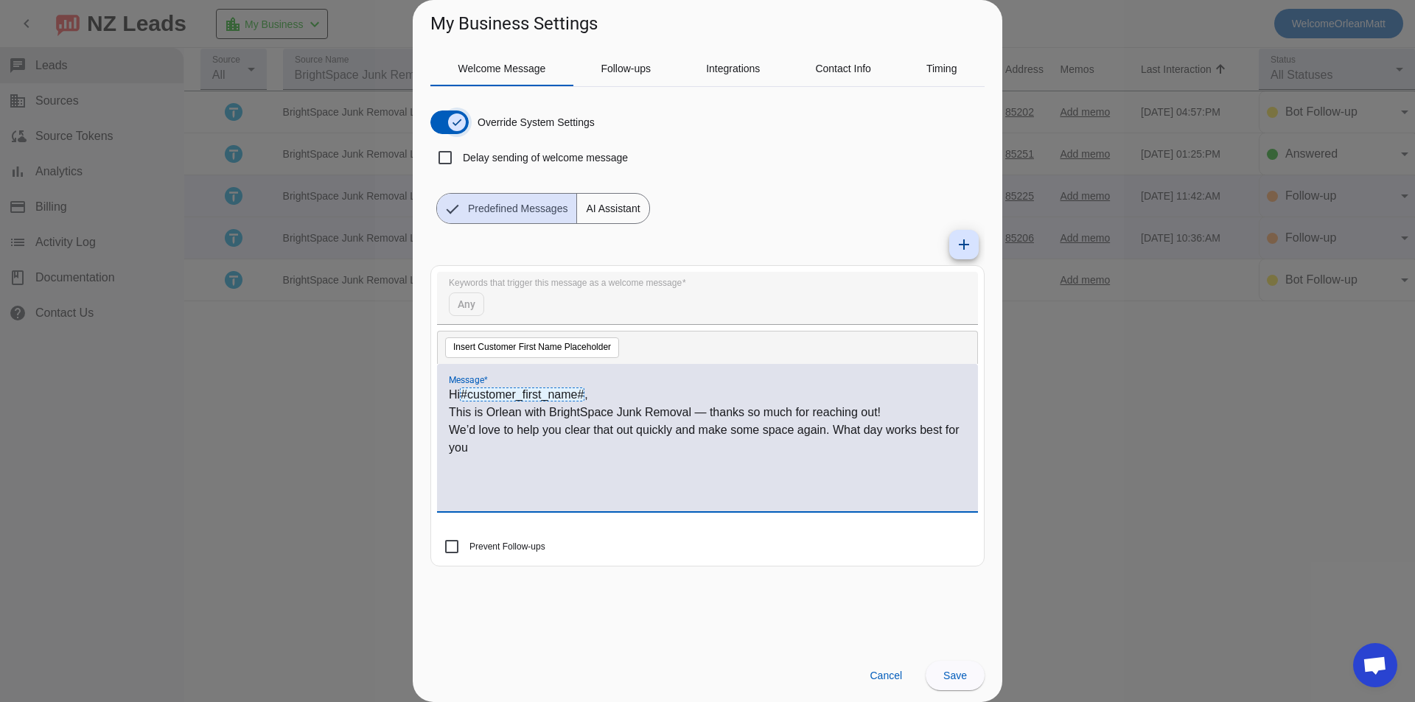
click at [441, 120] on button "Override System Settings" at bounding box center [449, 123] width 38 height 24
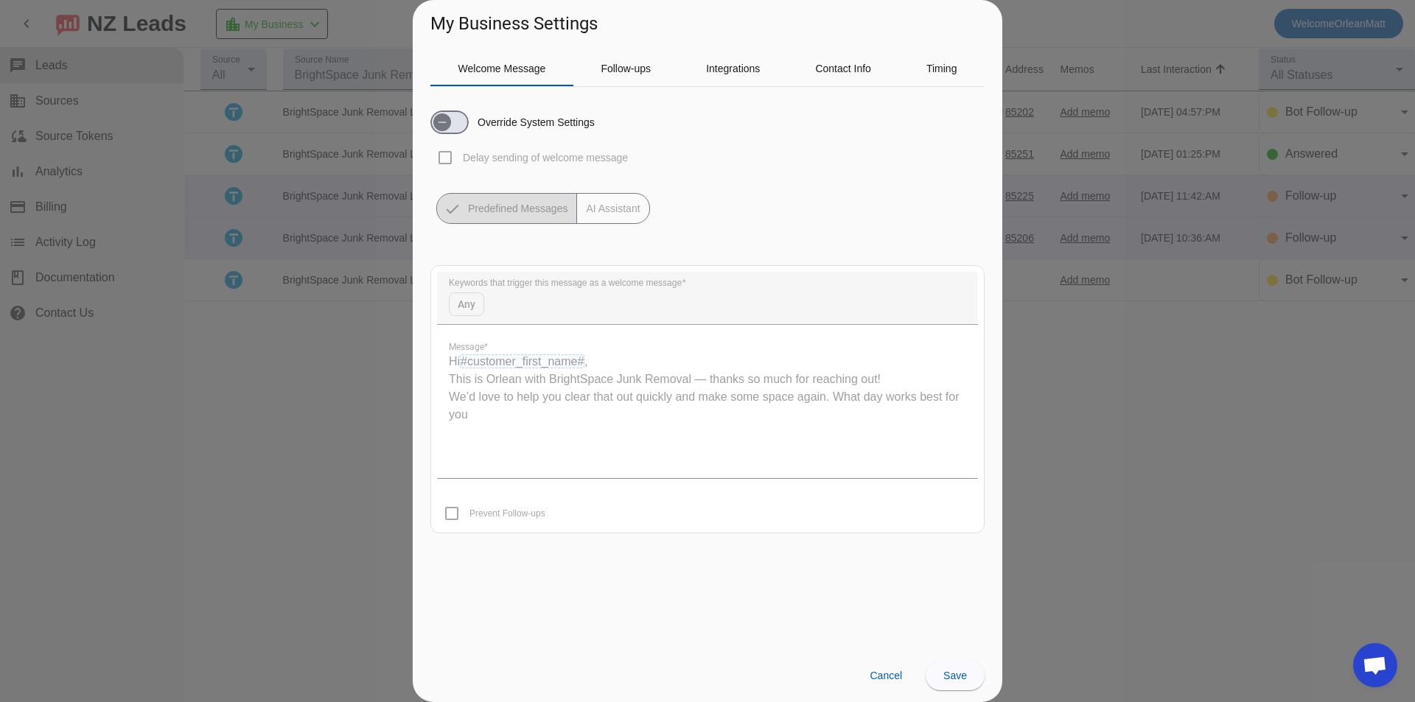
click at [1072, 160] on div at bounding box center [707, 351] width 1415 height 702
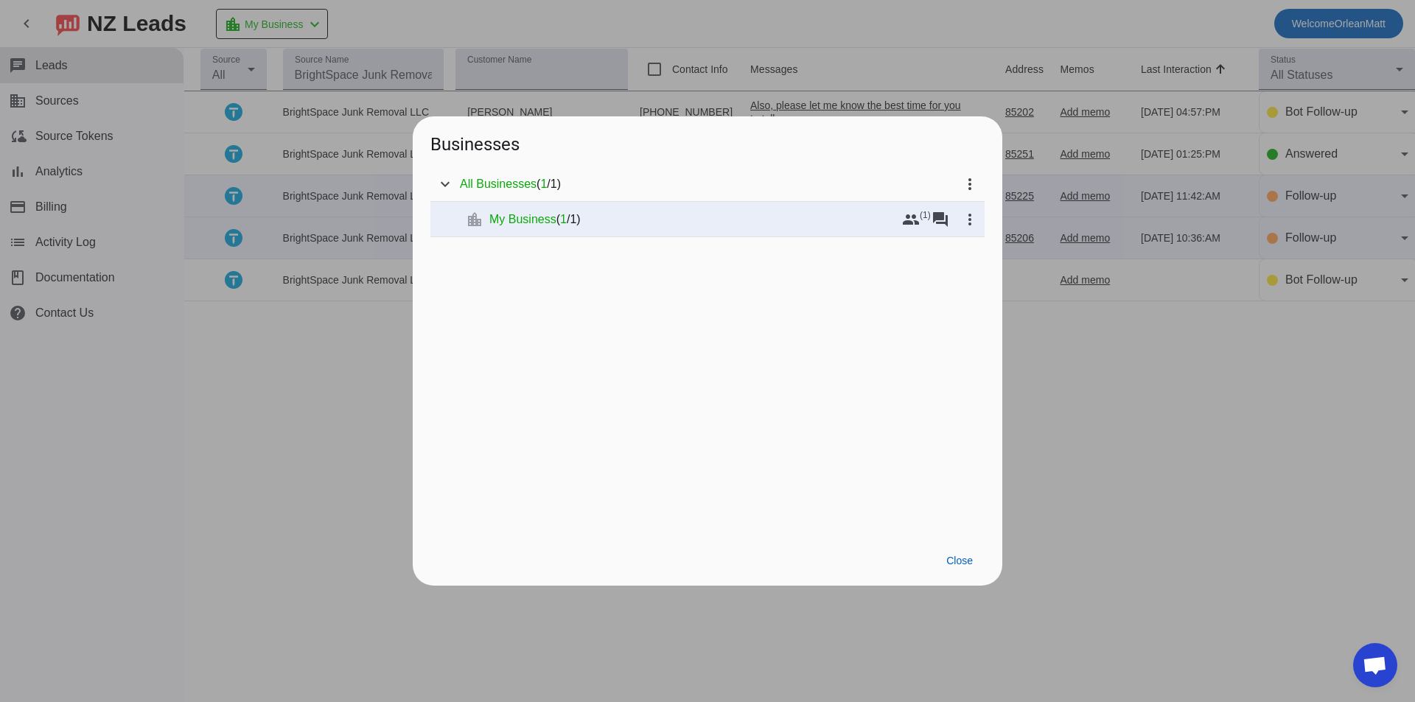
click at [257, 270] on div at bounding box center [707, 351] width 1415 height 702
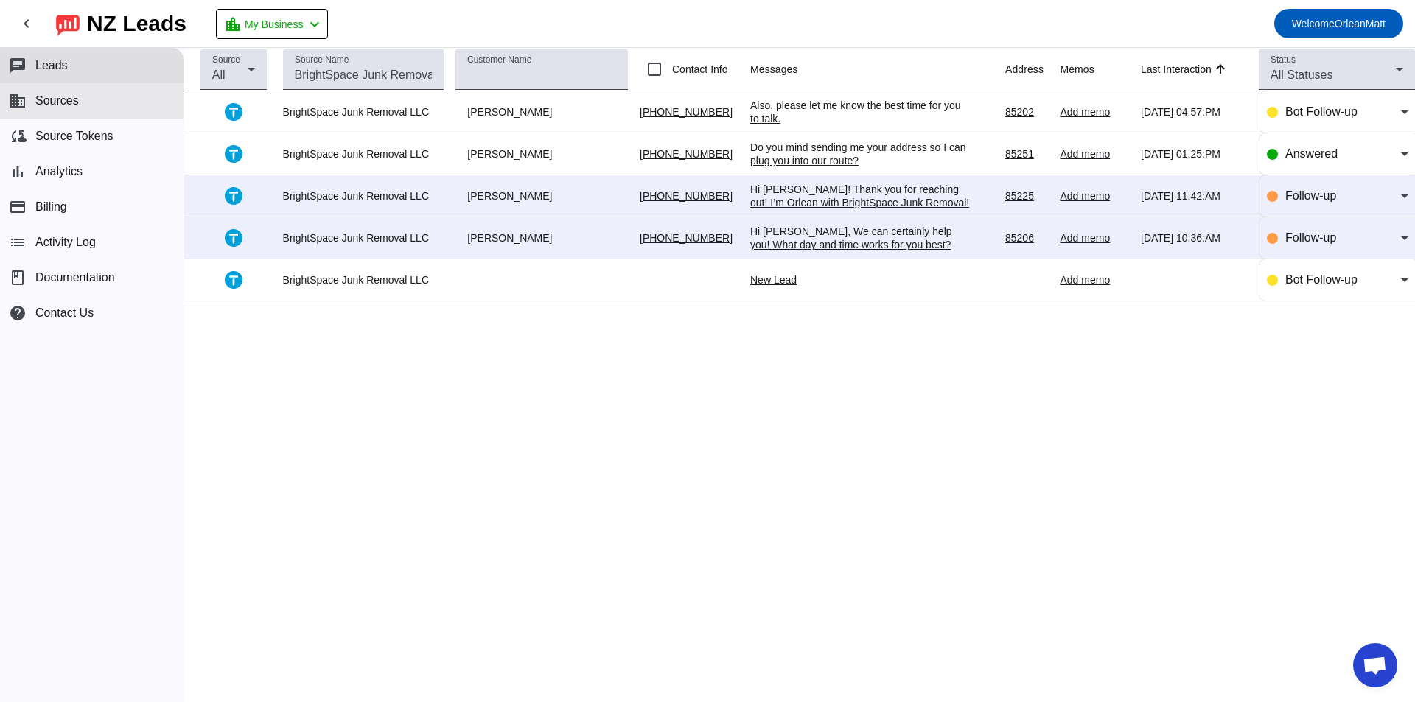
click at [74, 105] on span "Sources" at bounding box center [56, 100] width 43 height 13
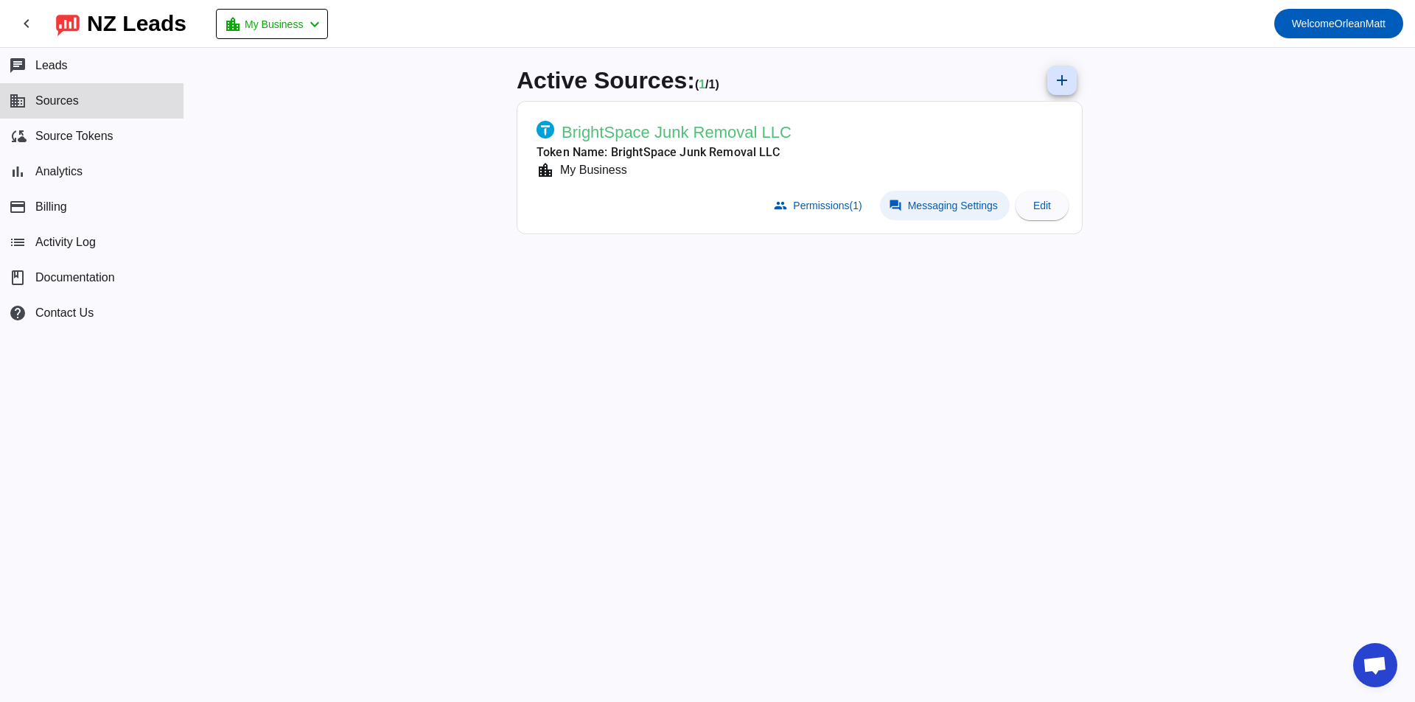
click at [926, 209] on span "Messaging Settings" at bounding box center [953, 206] width 90 height 12
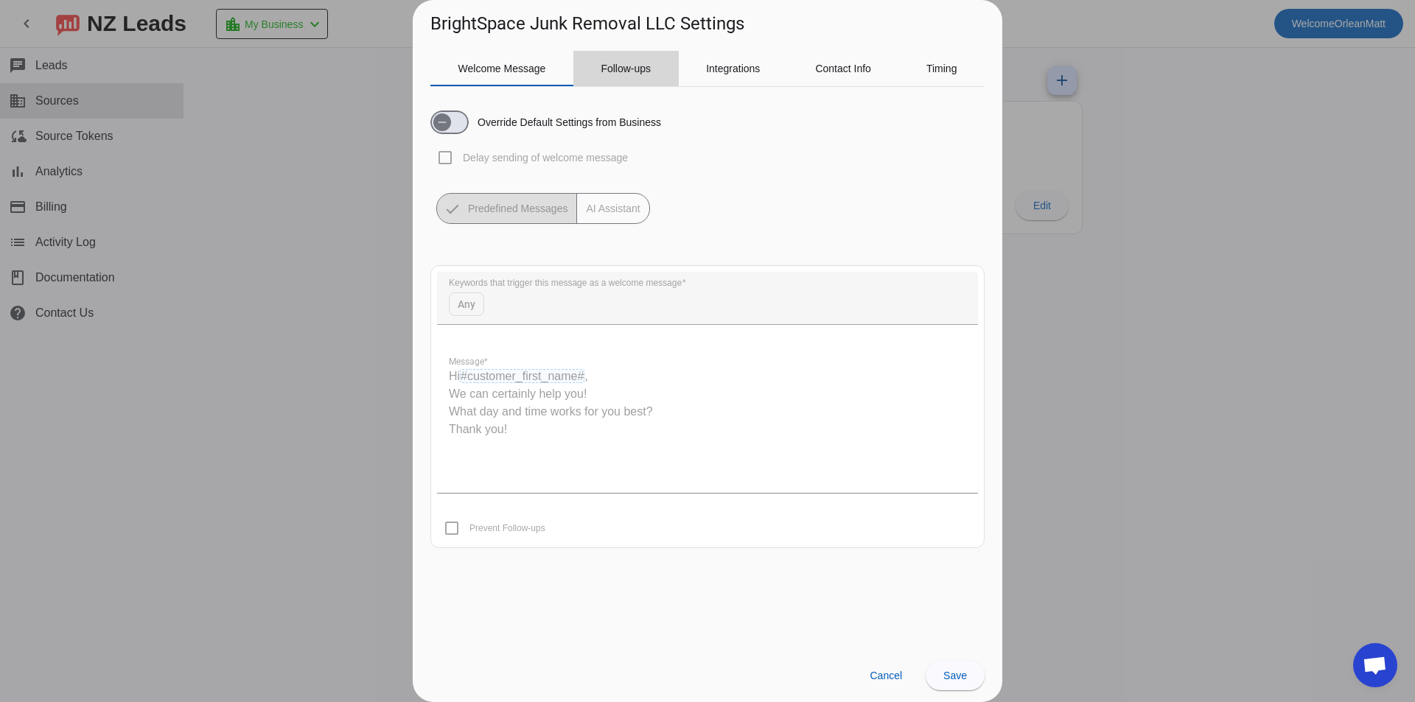
click at [629, 80] on span "Follow-ups" at bounding box center [626, 68] width 50 height 35
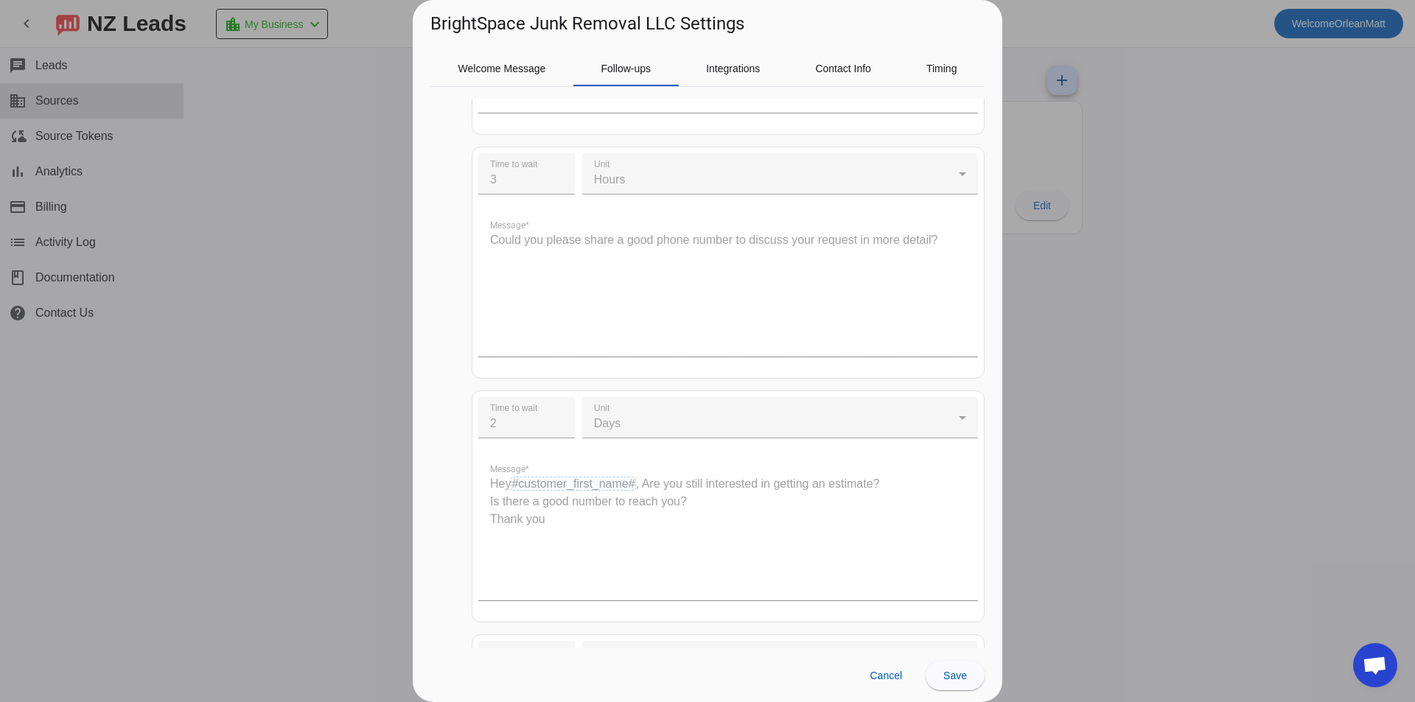
scroll to position [368, 0]
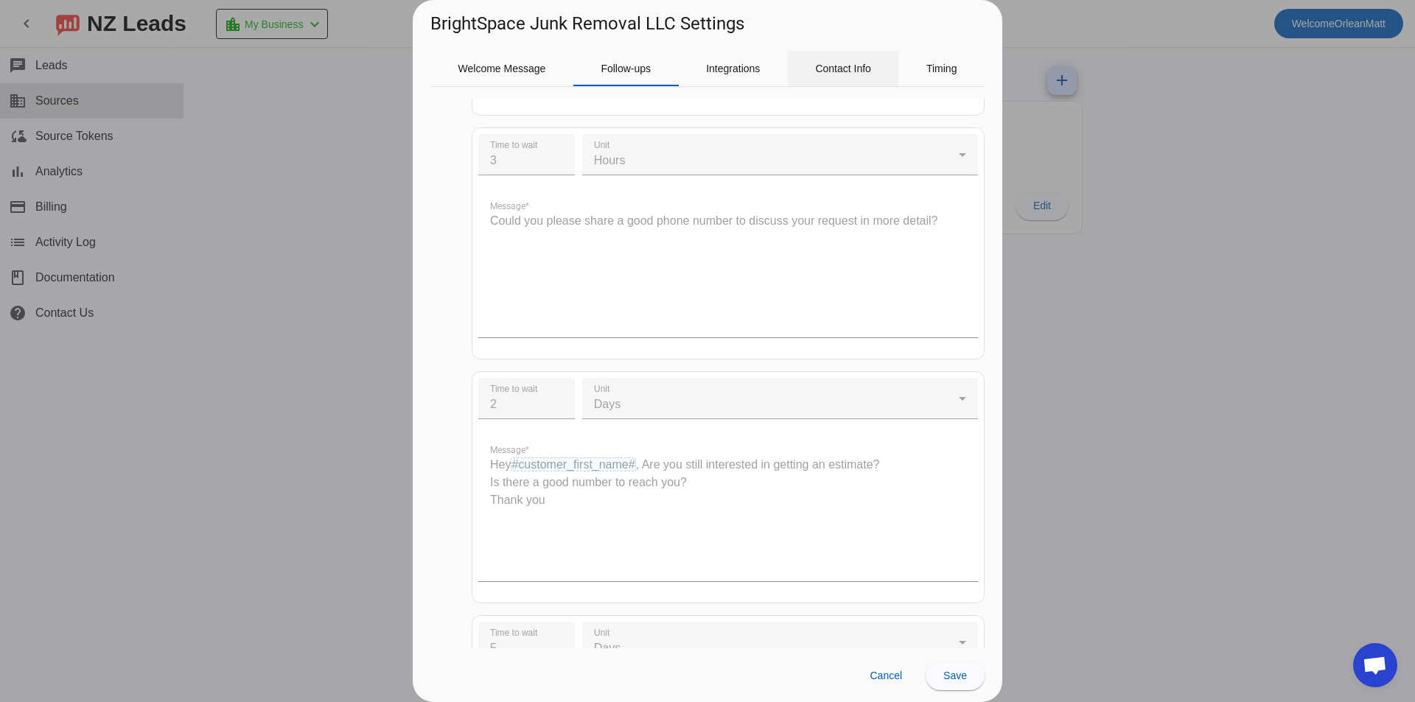
click at [864, 66] on span "Contact Info" at bounding box center [843, 68] width 56 height 10
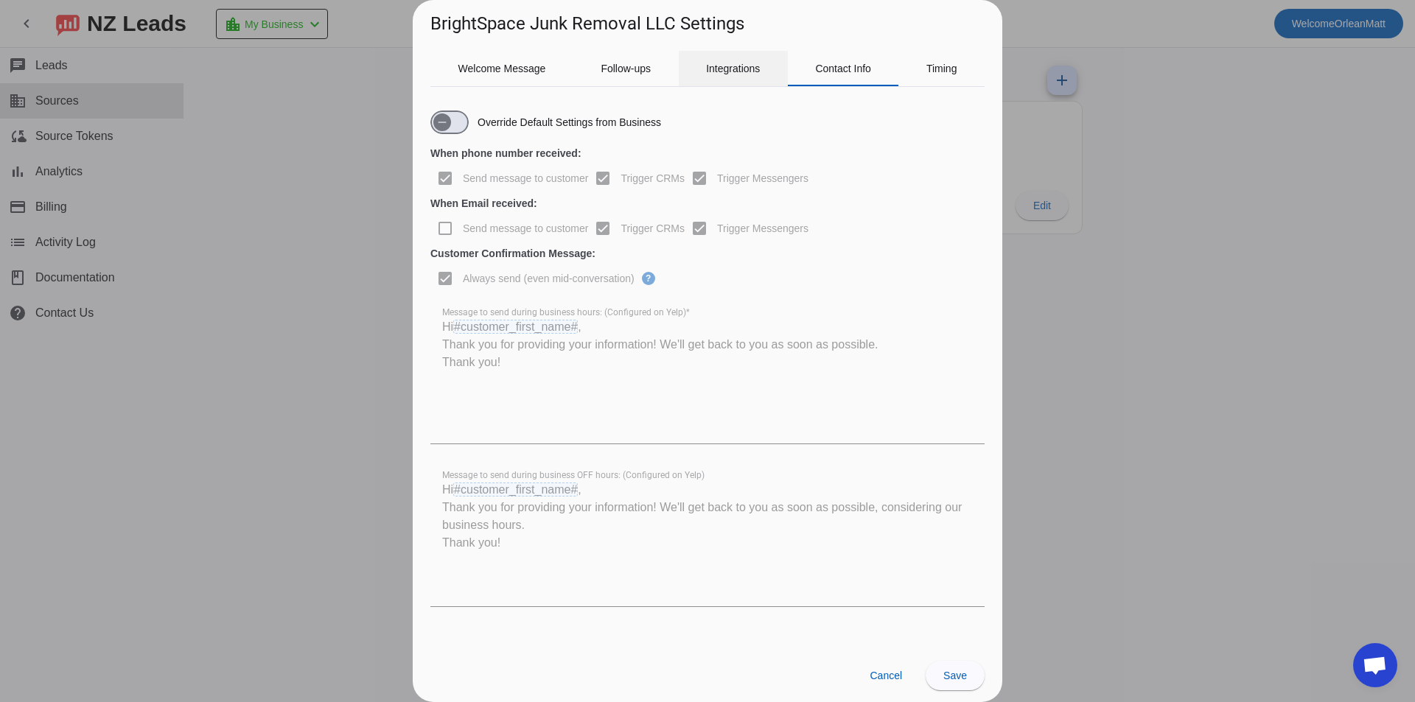
scroll to position [0, 0]
click at [746, 80] on span "Integrations" at bounding box center [733, 68] width 54 height 35
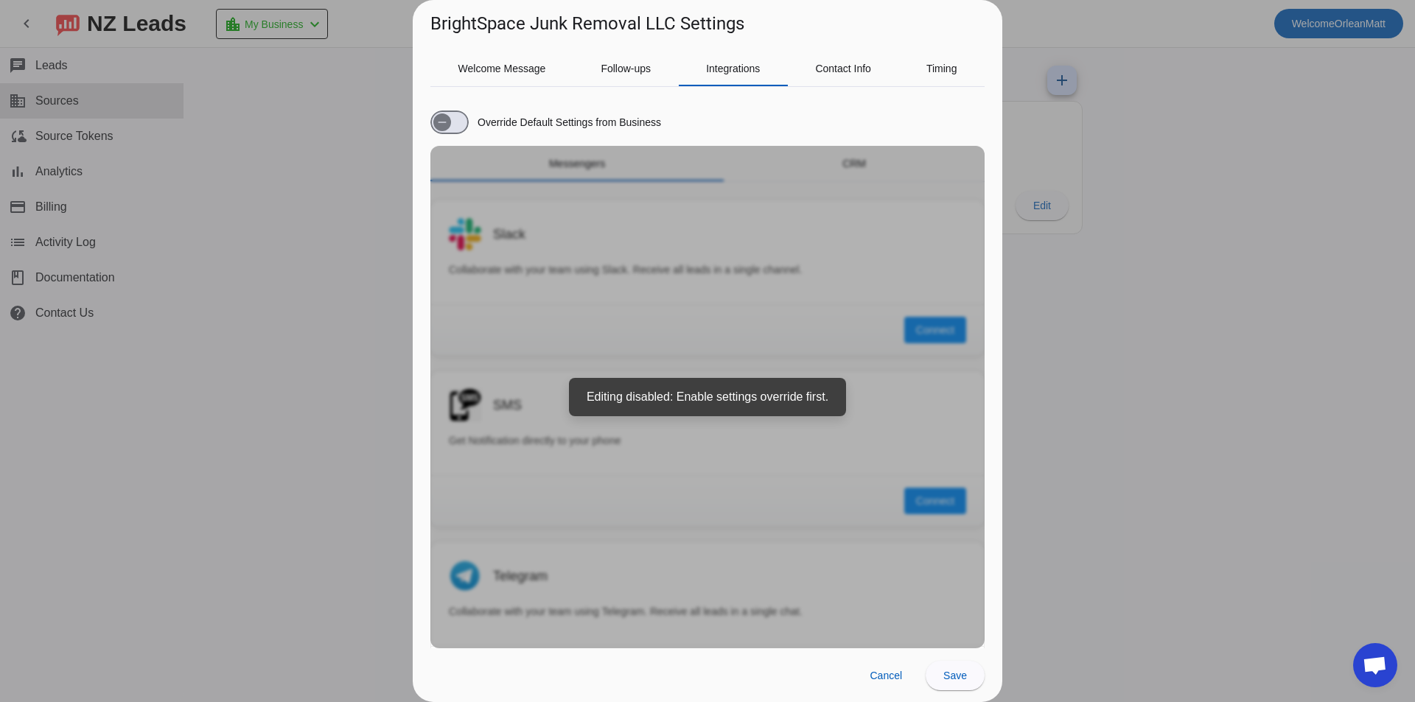
click at [836, 335] on div "Override Default Settings from Business Messengers CRM Slack Collaborate with y…" at bounding box center [707, 374] width 554 height 550
click at [436, 116] on span "button" at bounding box center [442, 122] width 18 height 18
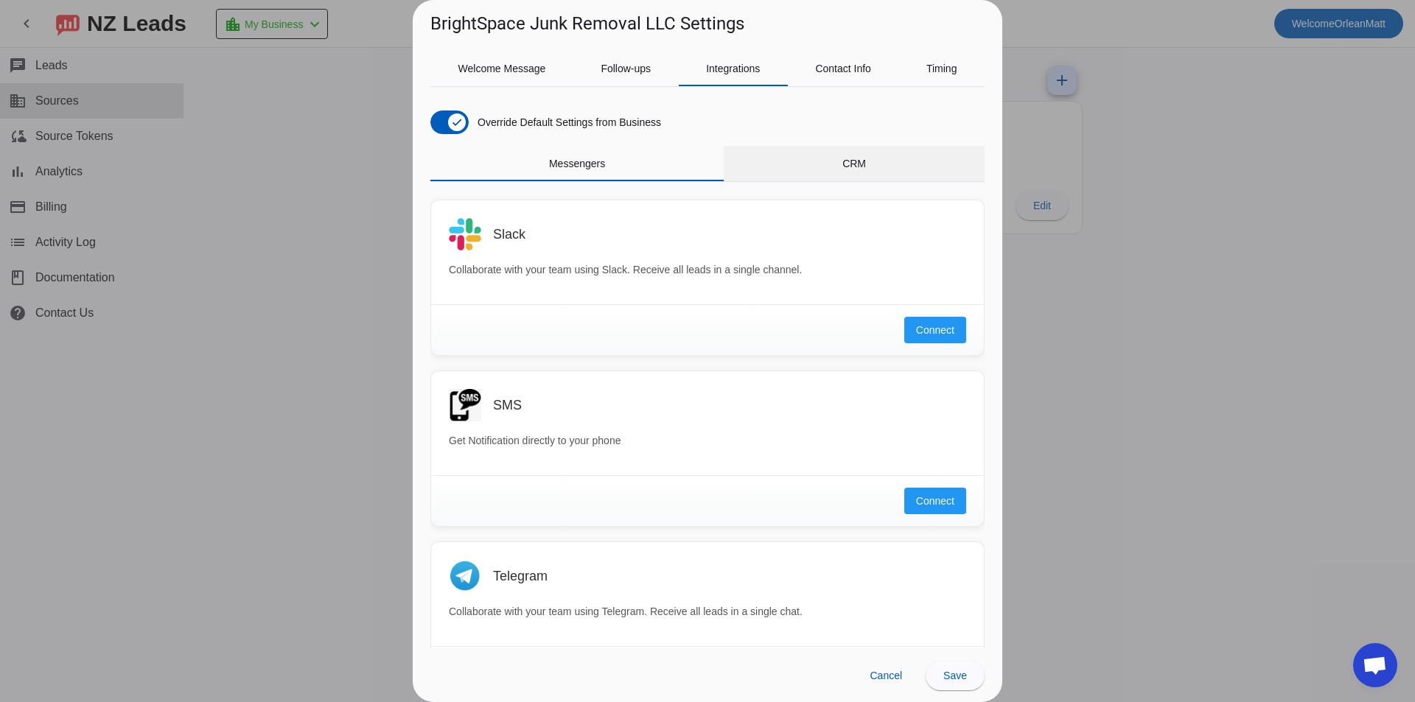
click at [842, 172] on span "CRM" at bounding box center [854, 163] width 24 height 35
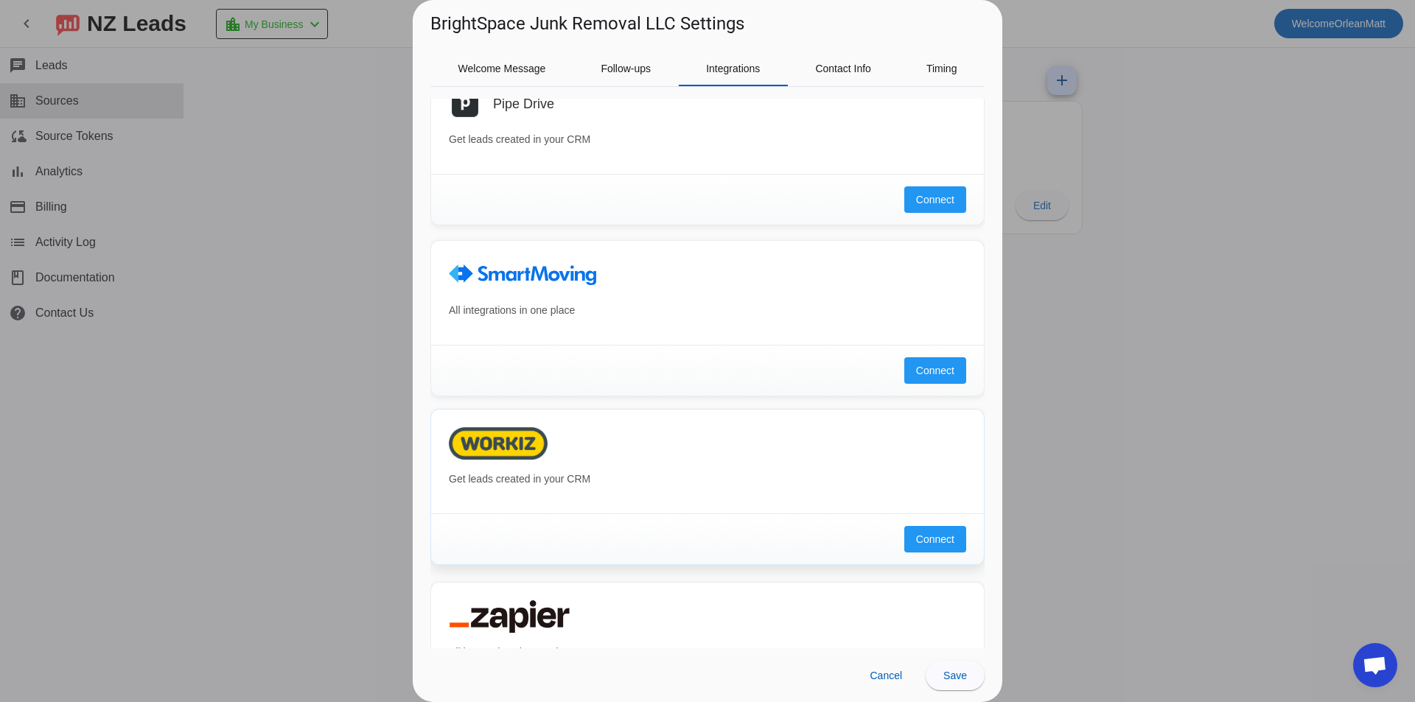
scroll to position [910, 0]
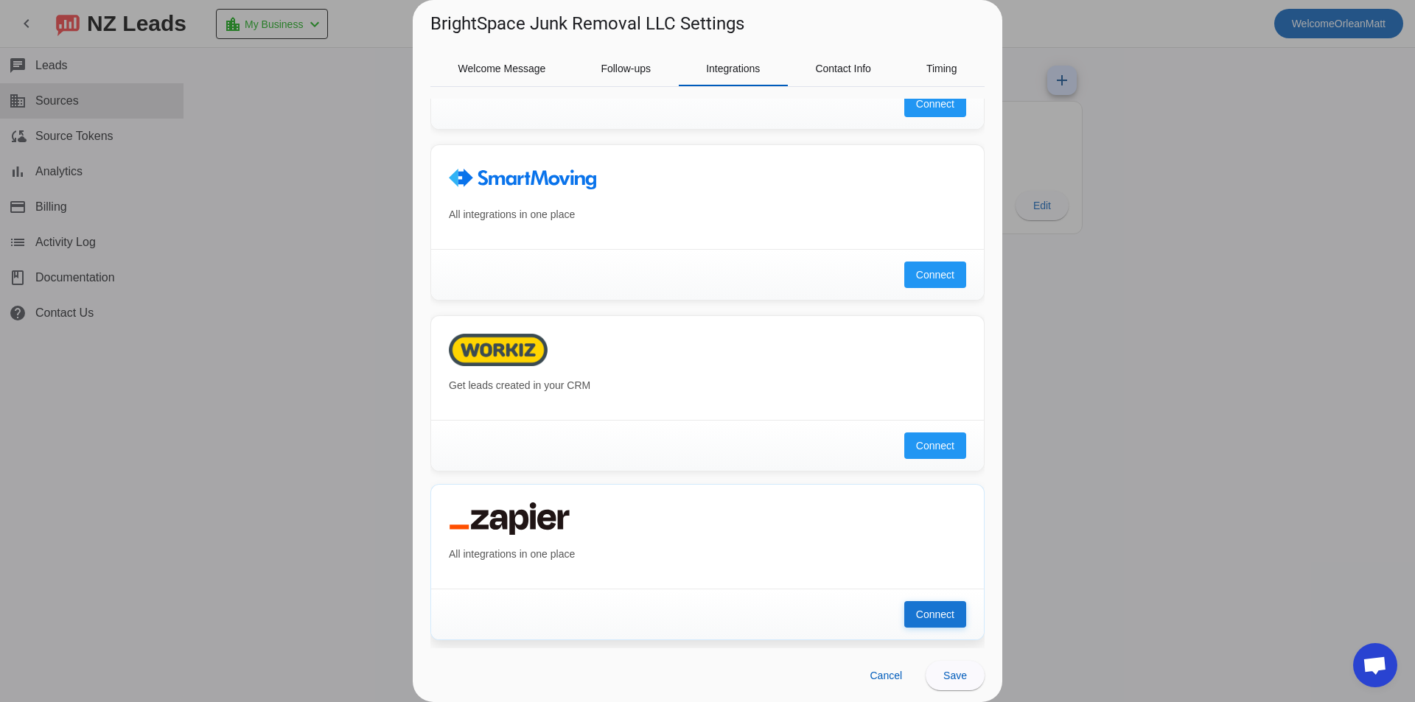
click at [926, 615] on span "Connect" at bounding box center [935, 614] width 38 height 15
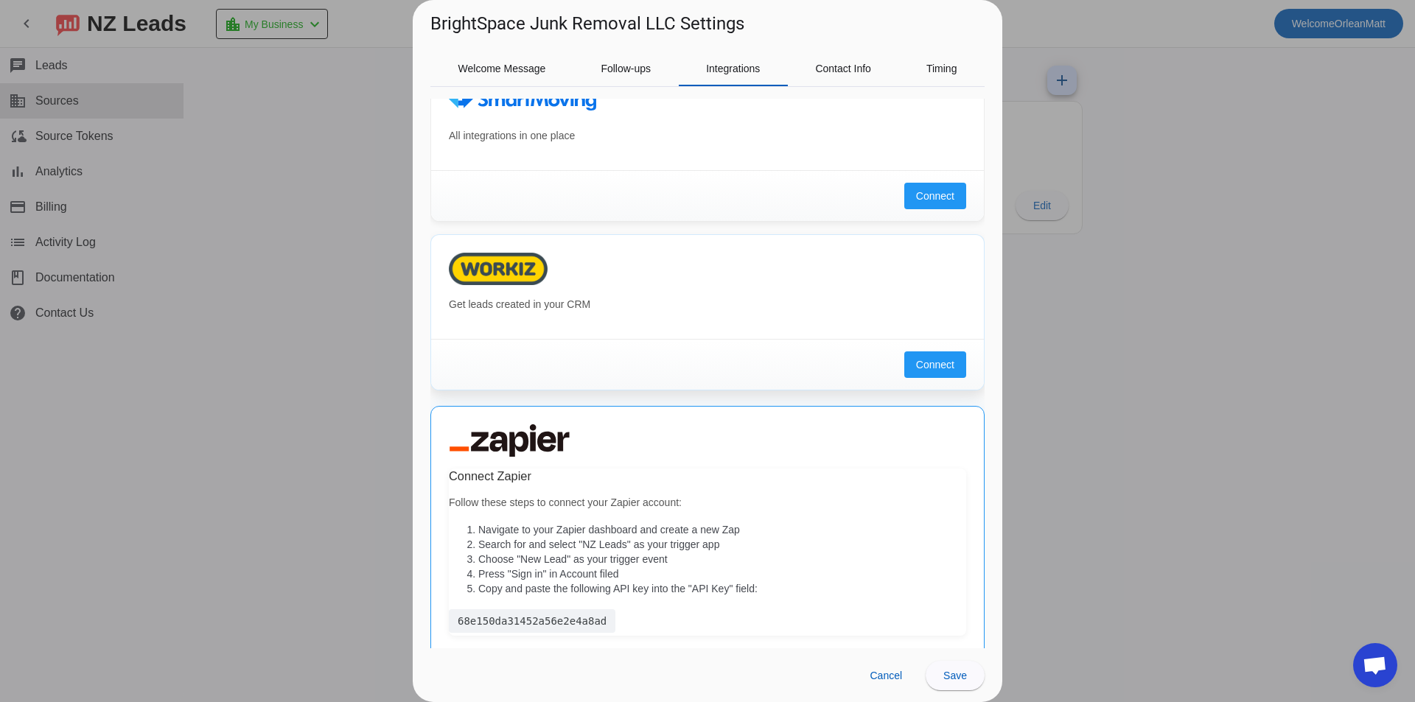
scroll to position [1059, 0]
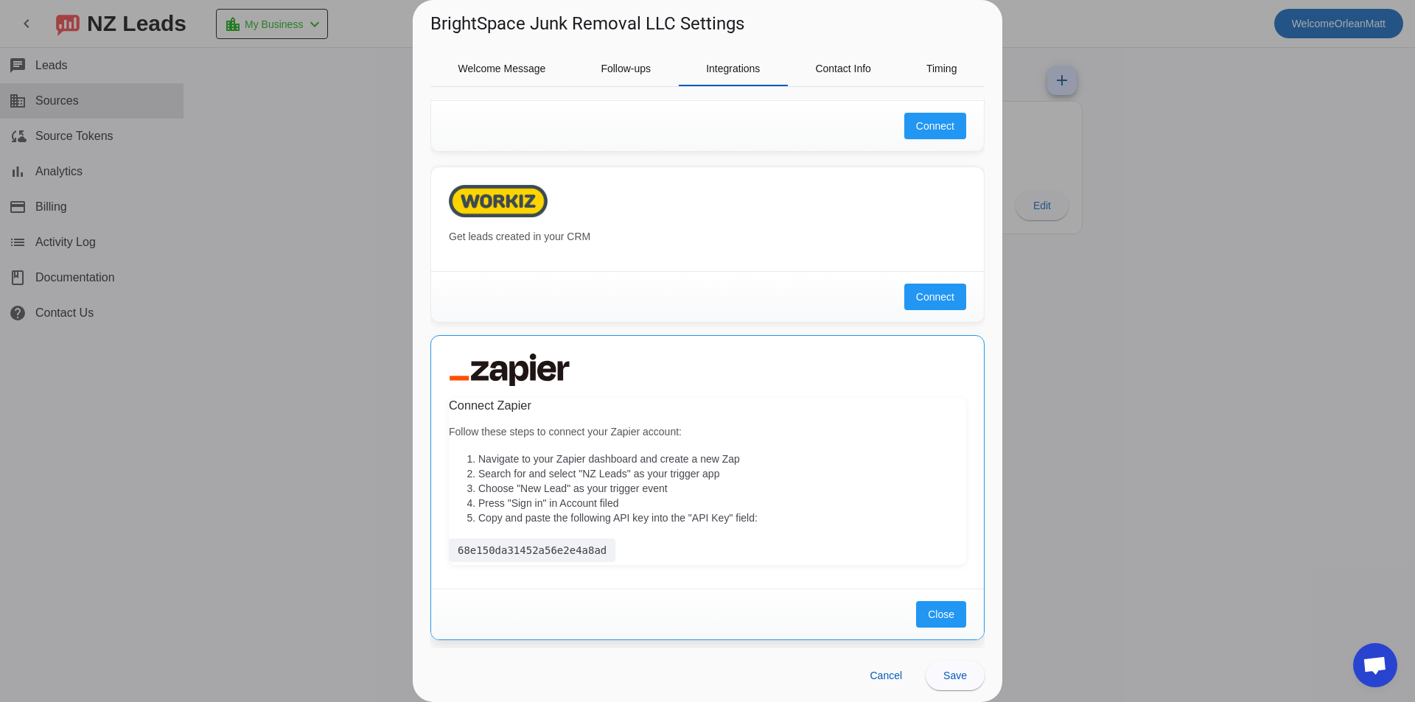
click at [560, 551] on div "68e150da31452a56e2e4a8ad" at bounding box center [532, 551] width 167 height 24
copy div "68e150da31452a56e2e4a8ad"
click at [943, 609] on button "Close" at bounding box center [941, 614] width 50 height 27
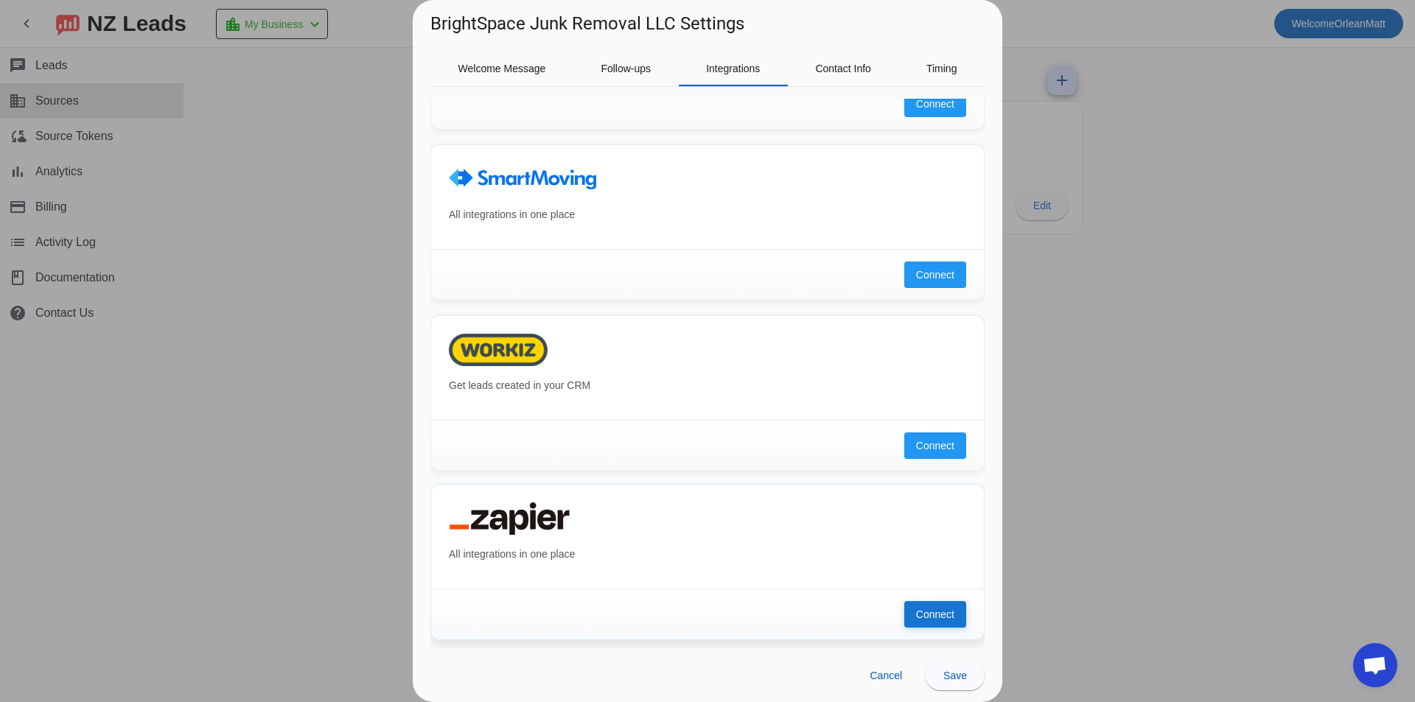
click at [930, 618] on span "Connect" at bounding box center [935, 614] width 38 height 15
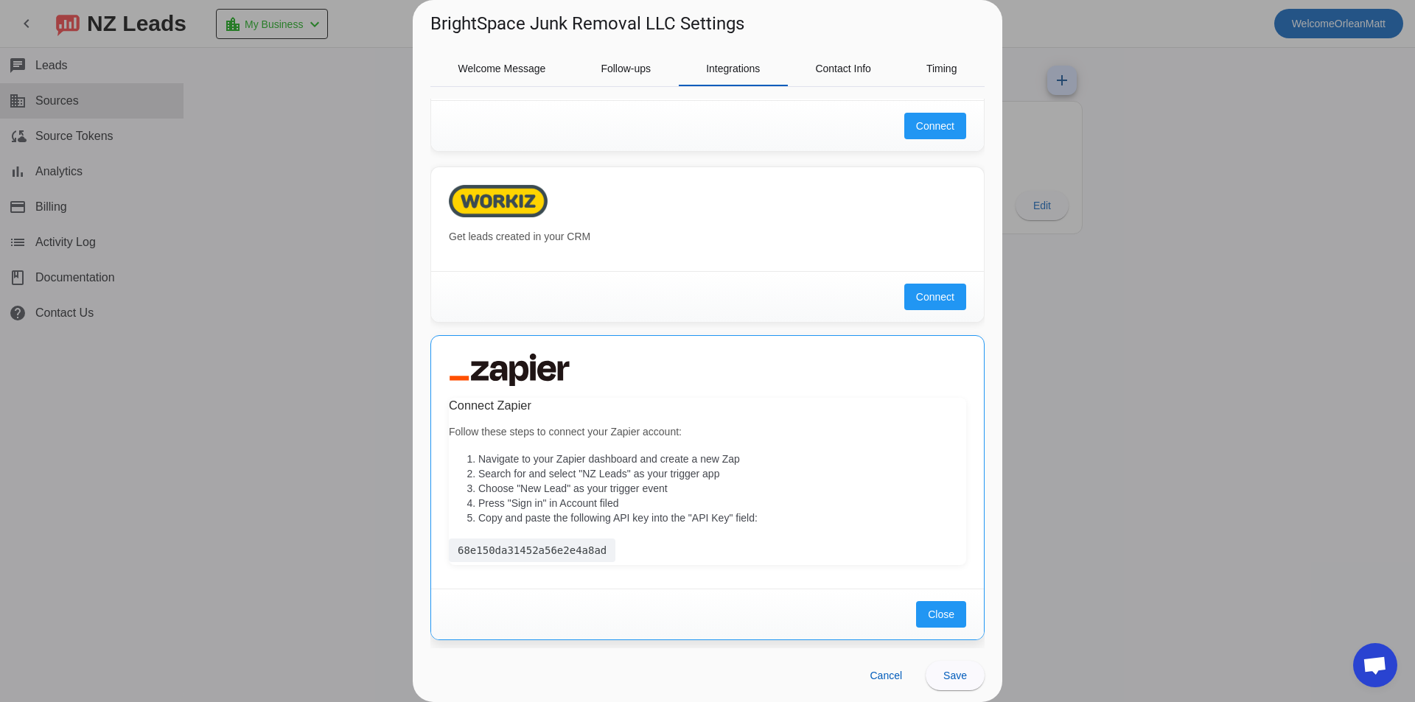
click at [900, 613] on div "Close" at bounding box center [707, 614] width 553 height 51
click at [928, 612] on span "Close" at bounding box center [941, 614] width 27 height 15
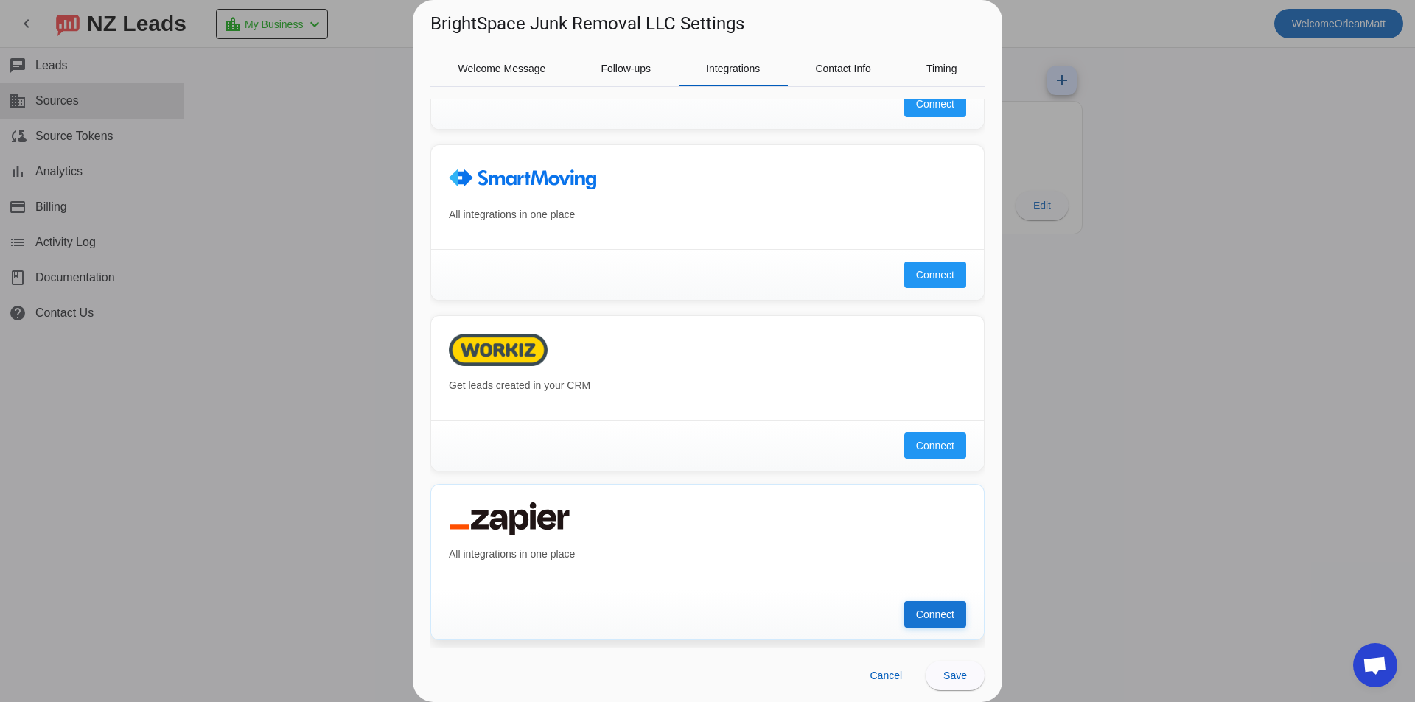
click at [920, 610] on span "Connect" at bounding box center [935, 614] width 38 height 15
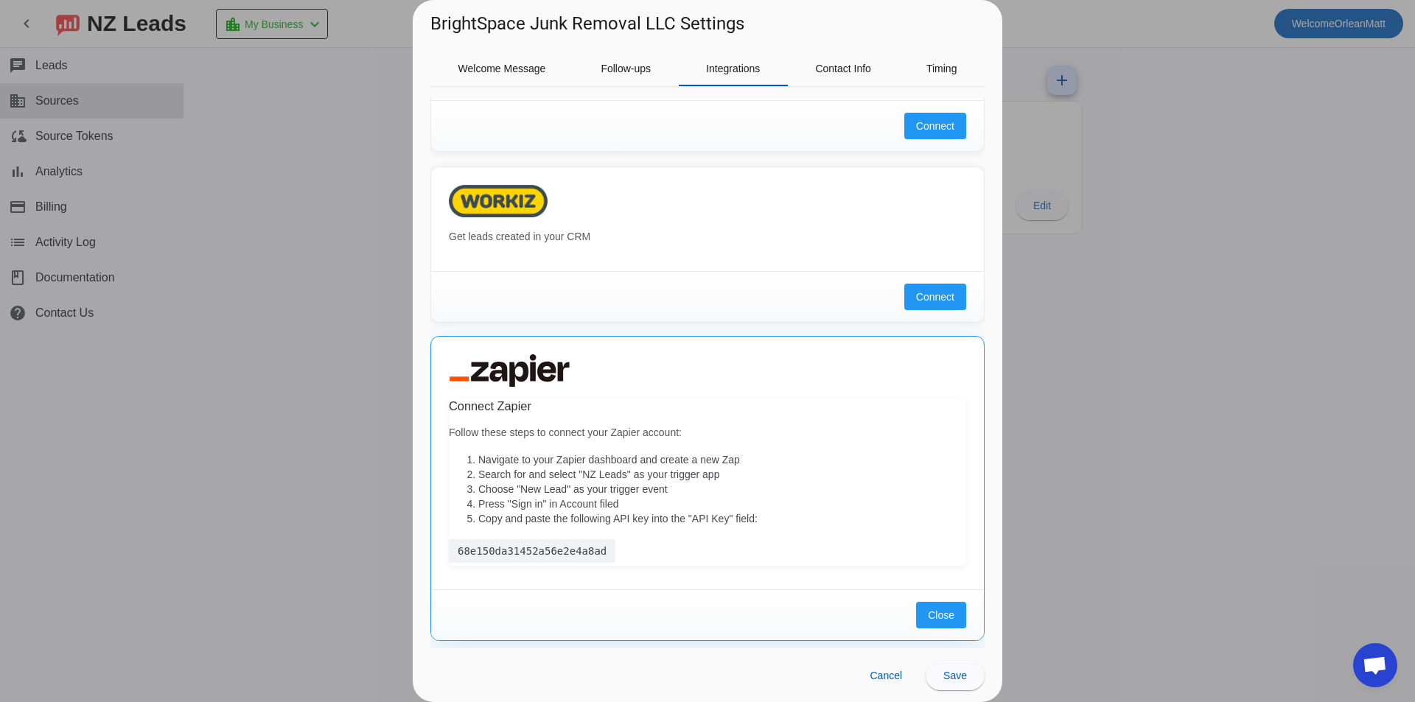
click at [1085, 85] on div at bounding box center [707, 351] width 1415 height 702
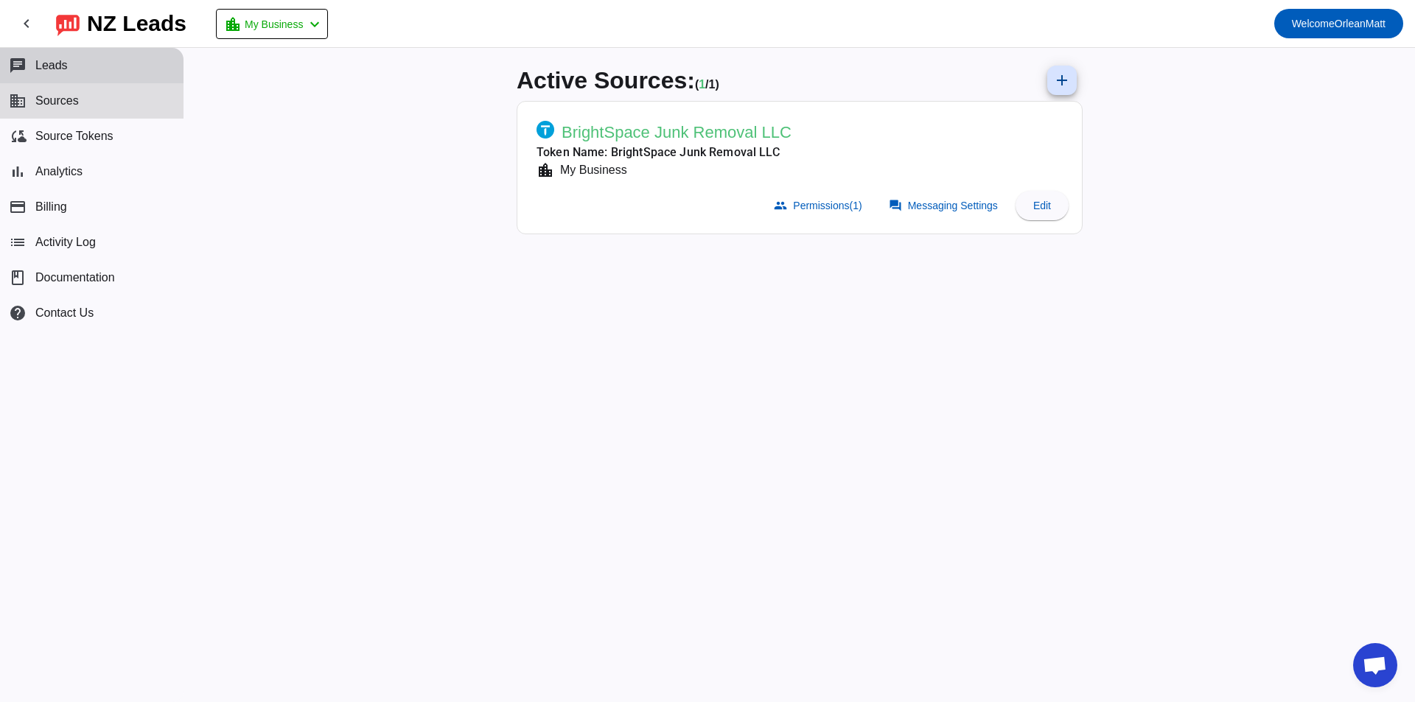
click at [88, 63] on button "chat Leads" at bounding box center [92, 65] width 184 height 35
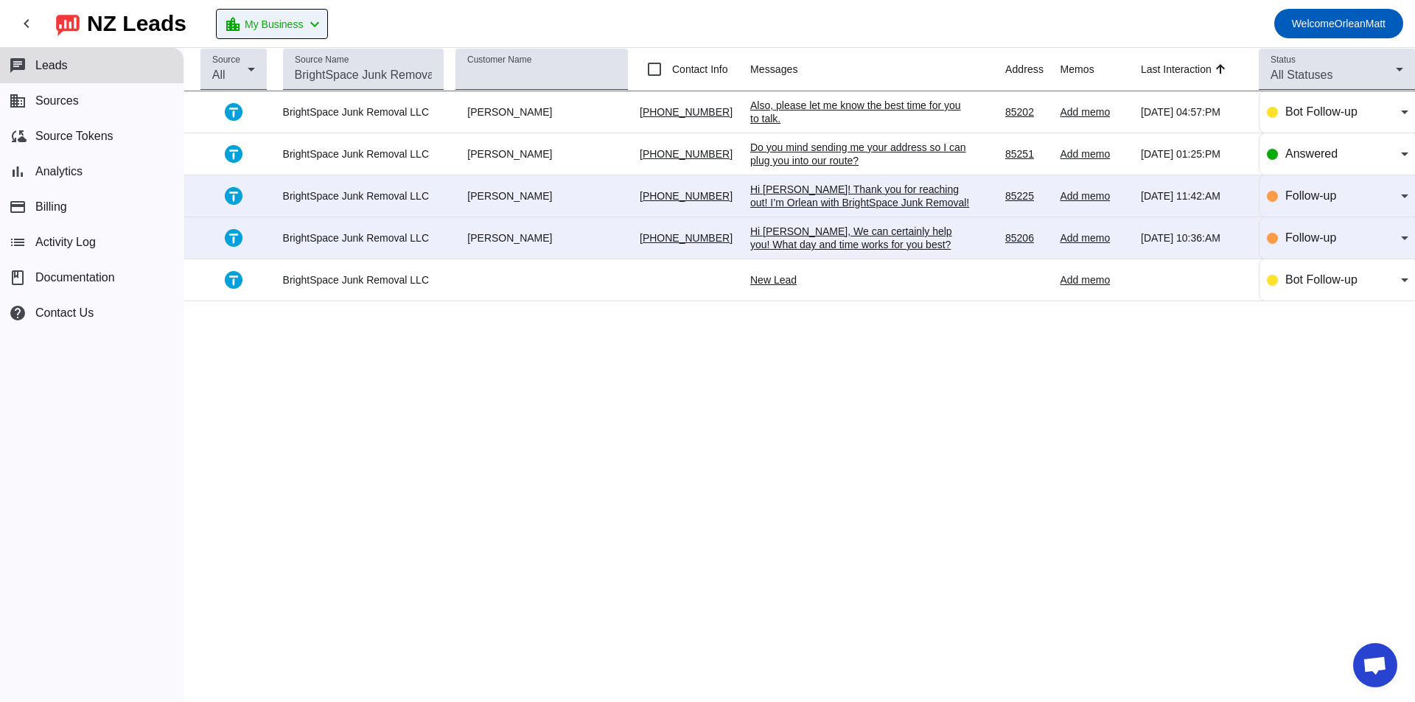
click at [323, 29] on mat-icon "chevron_left" at bounding box center [315, 24] width 18 height 18
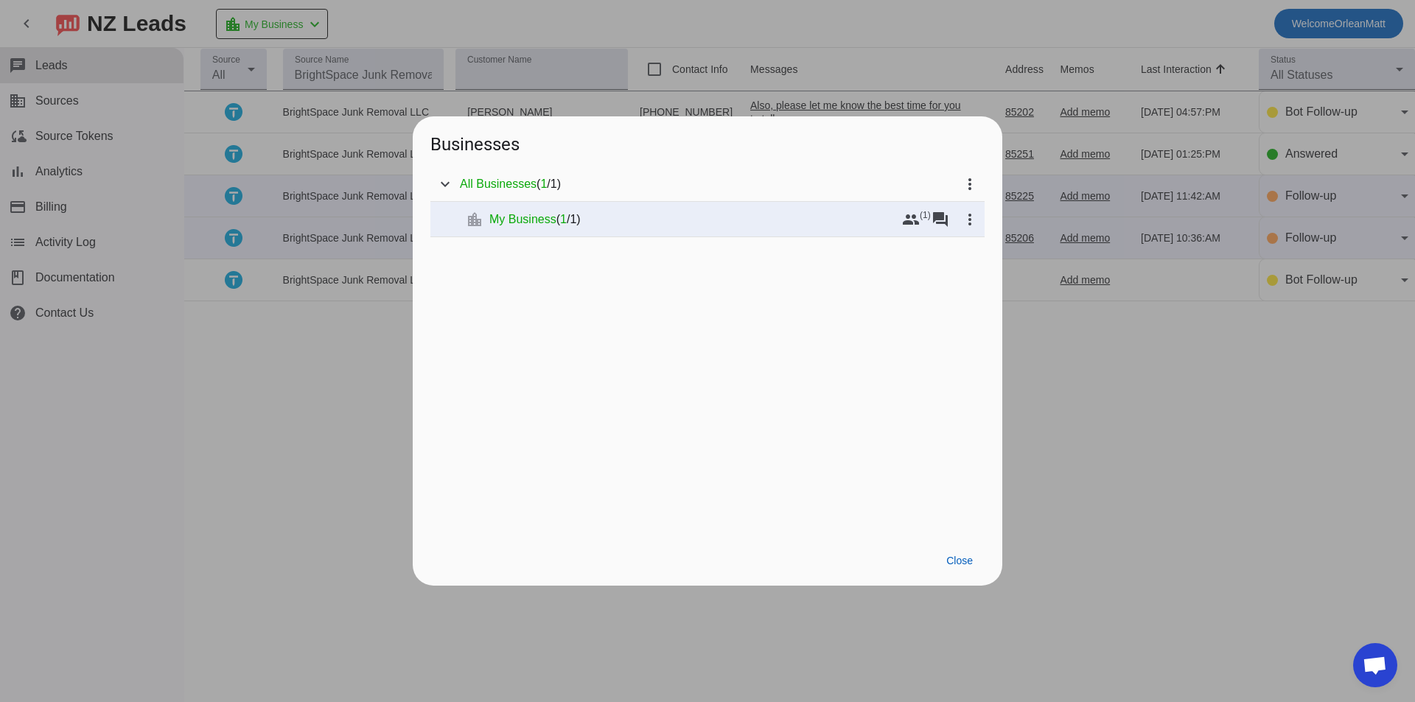
click at [424, 9] on div at bounding box center [707, 351] width 1415 height 702
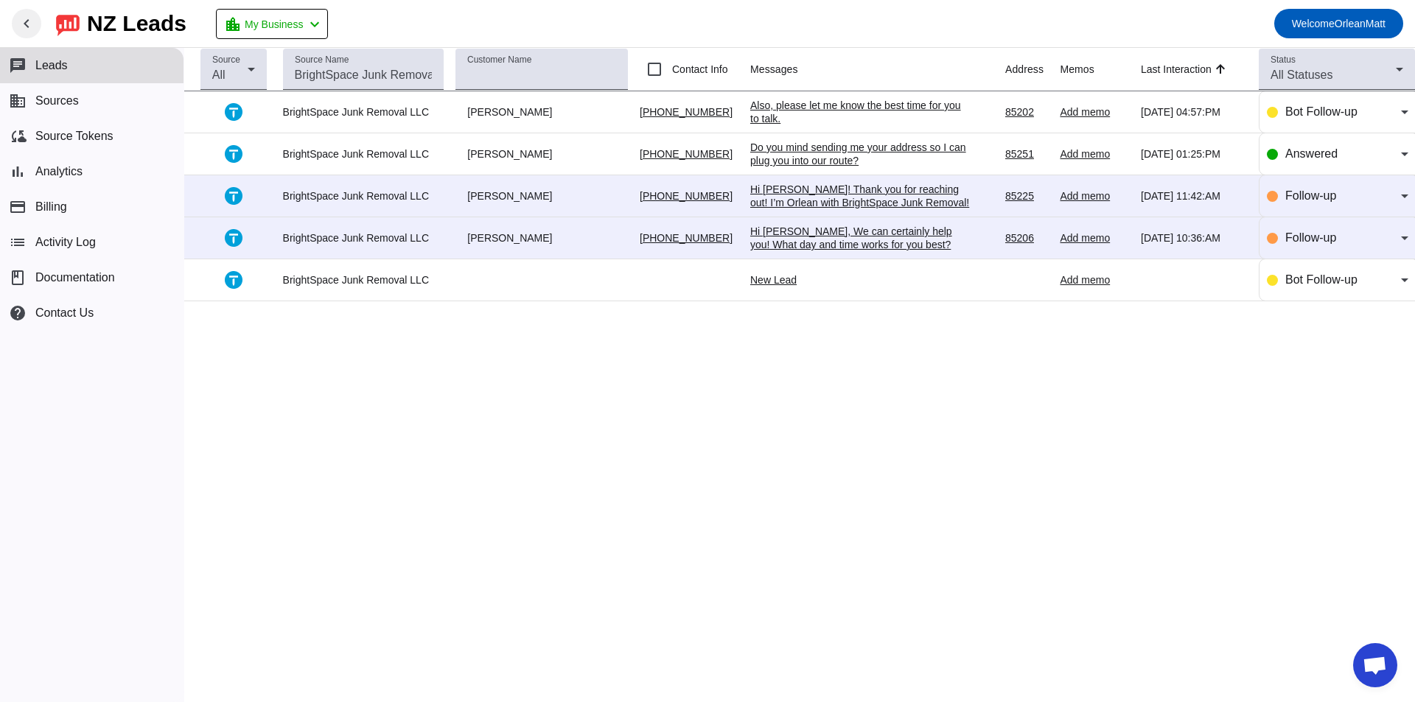
click at [29, 33] on span at bounding box center [26, 23] width 35 height 35
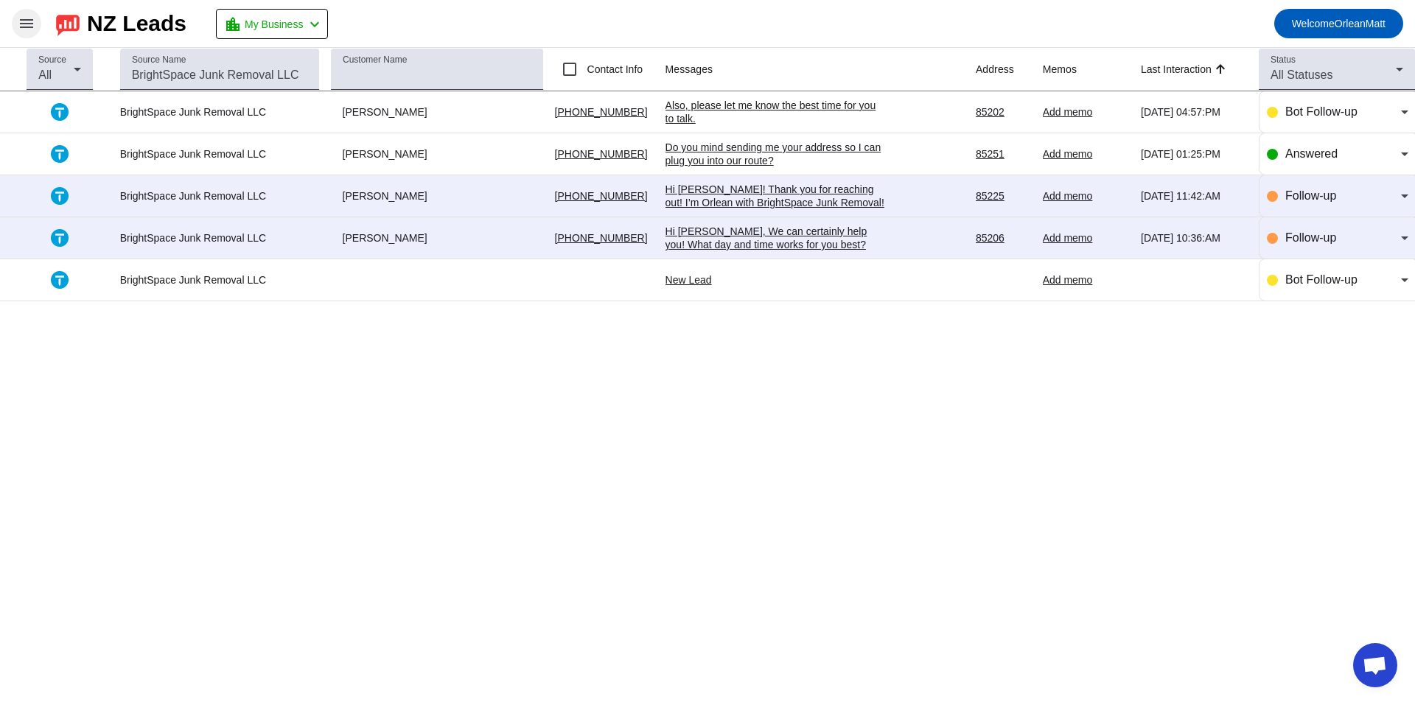
click at [29, 33] on span at bounding box center [26, 23] width 35 height 35
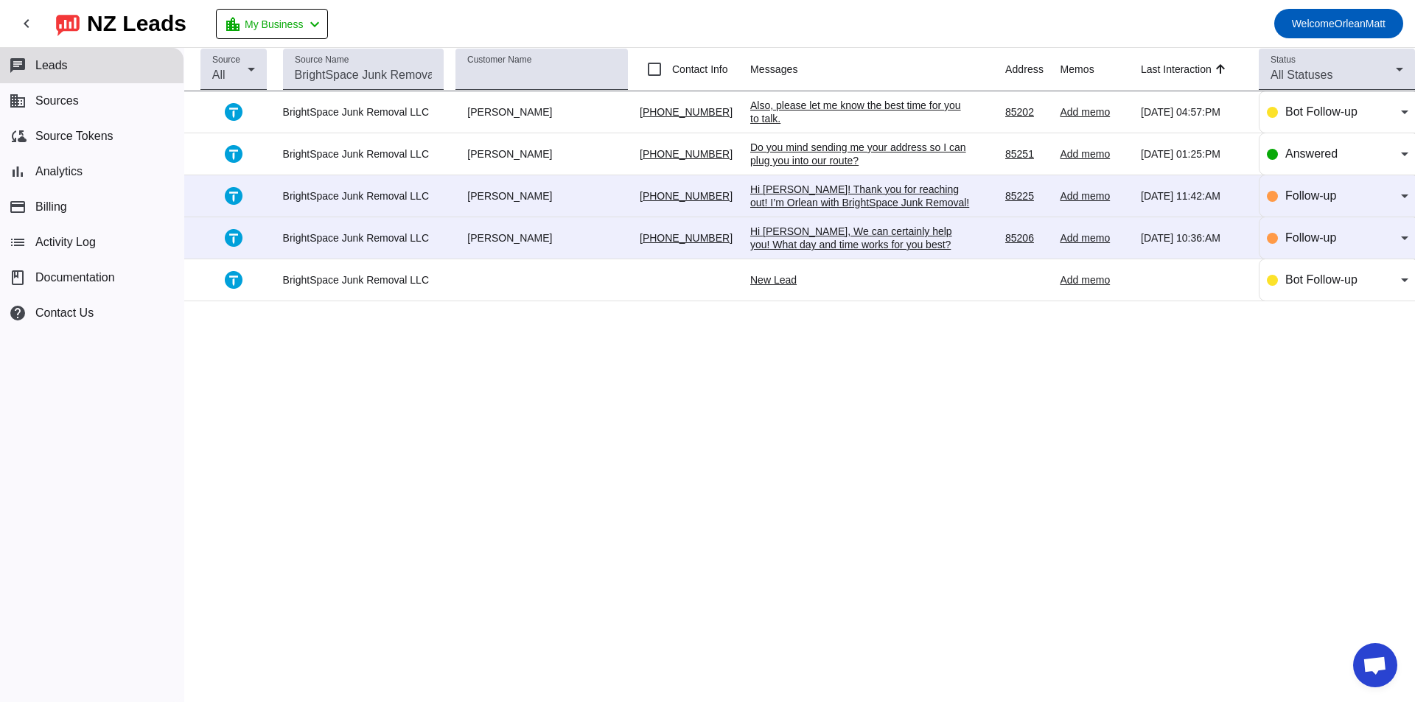
click at [585, 110] on div "[PERSON_NAME]" at bounding box center [541, 111] width 172 height 13
click at [1347, 128] on div "Bot Follow-up" at bounding box center [1337, 111] width 141 height 41
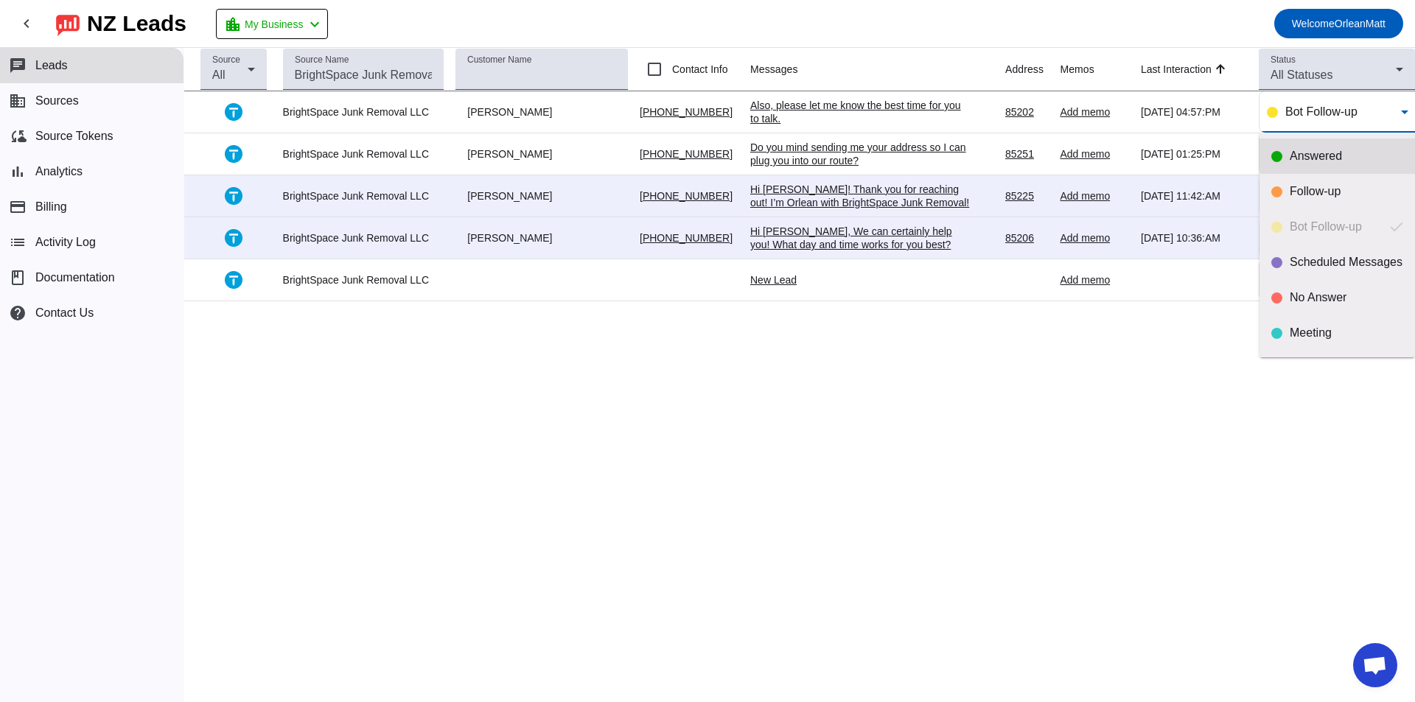
click at [1324, 159] on div "Answered" at bounding box center [1346, 156] width 113 height 15
